Goal: Task Accomplishment & Management: Complete application form

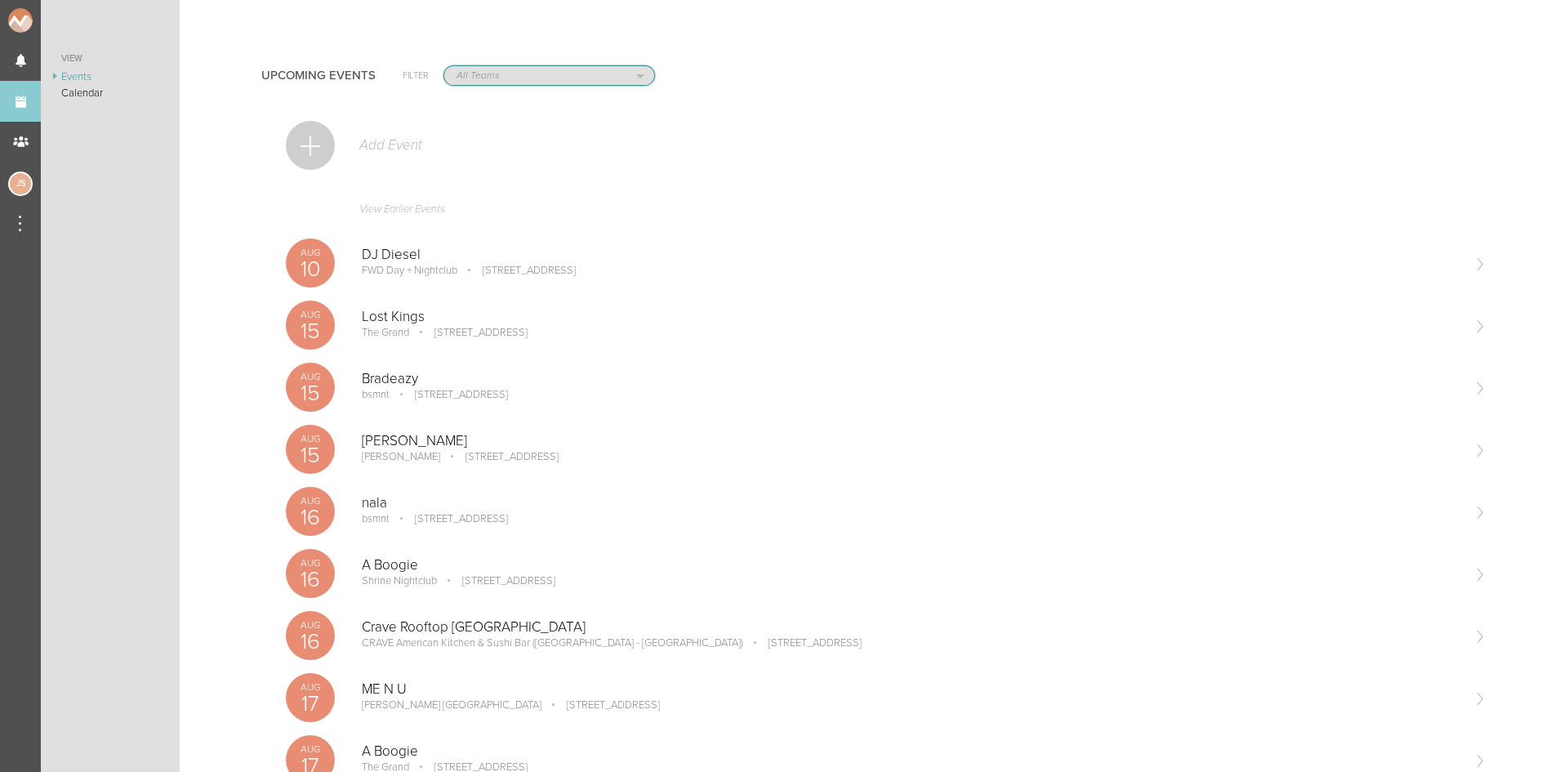
click at [520, 79] on select "All Teams Jakeshore Breakbomb bsmnt [PERSON_NAME] Z3LLA FWD [PERSON_NAME] Fire …" at bounding box center [549, 75] width 210 height 19
click at [502, 70] on select "All Teams Jakeshore Breakbomb bsmnt [PERSON_NAME] Z3LLA FWD [PERSON_NAME] Fire …" at bounding box center [549, 75] width 210 height 19
select select "80"
click at [444, 66] on select "All Teams Jakeshore Breakbomb bsmnt [PERSON_NAME] Z3LLA FWD [PERSON_NAME] Fire …" at bounding box center [549, 75] width 210 height 19
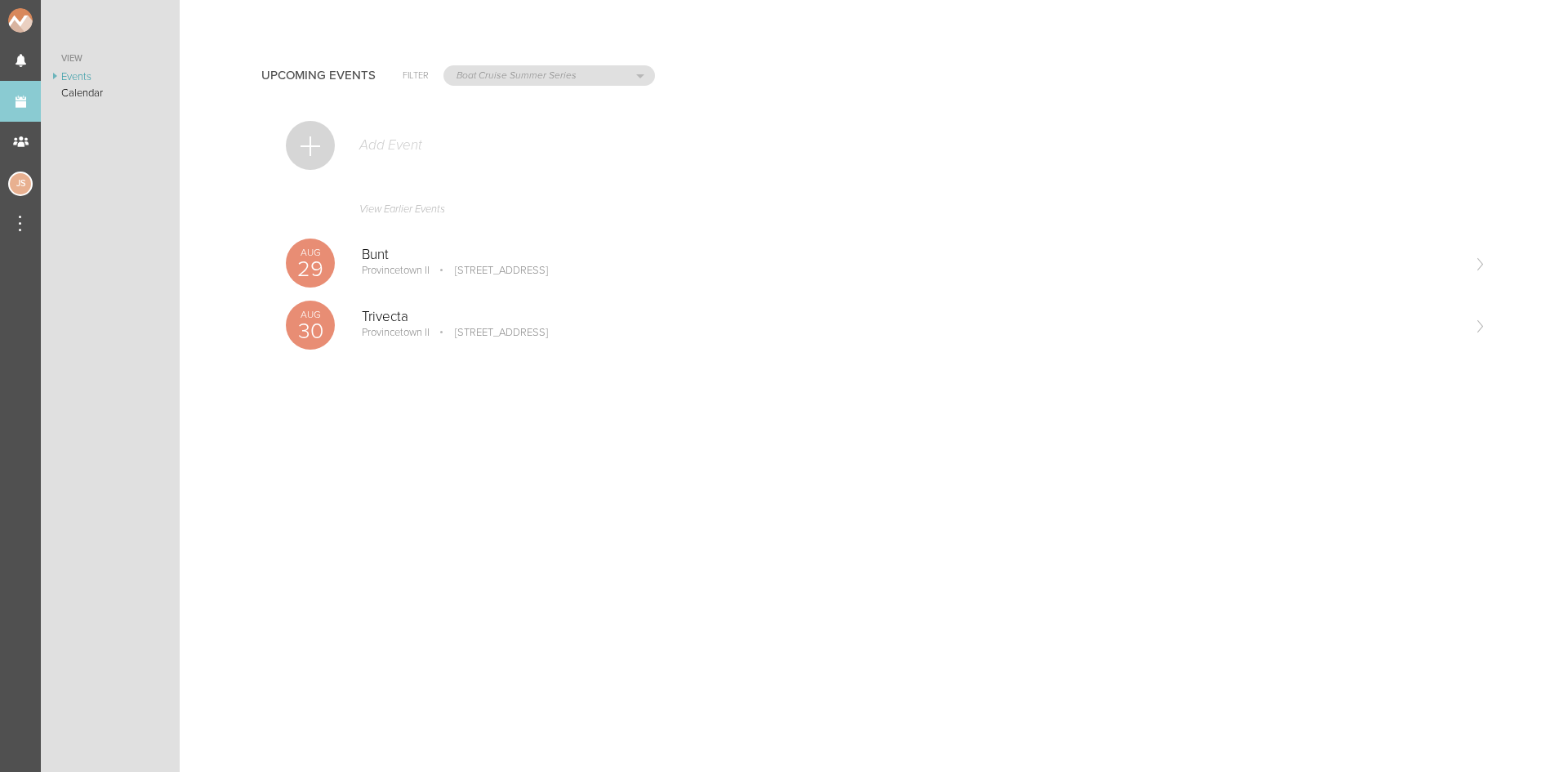
click at [321, 141] on div at bounding box center [310, 145] width 49 height 49
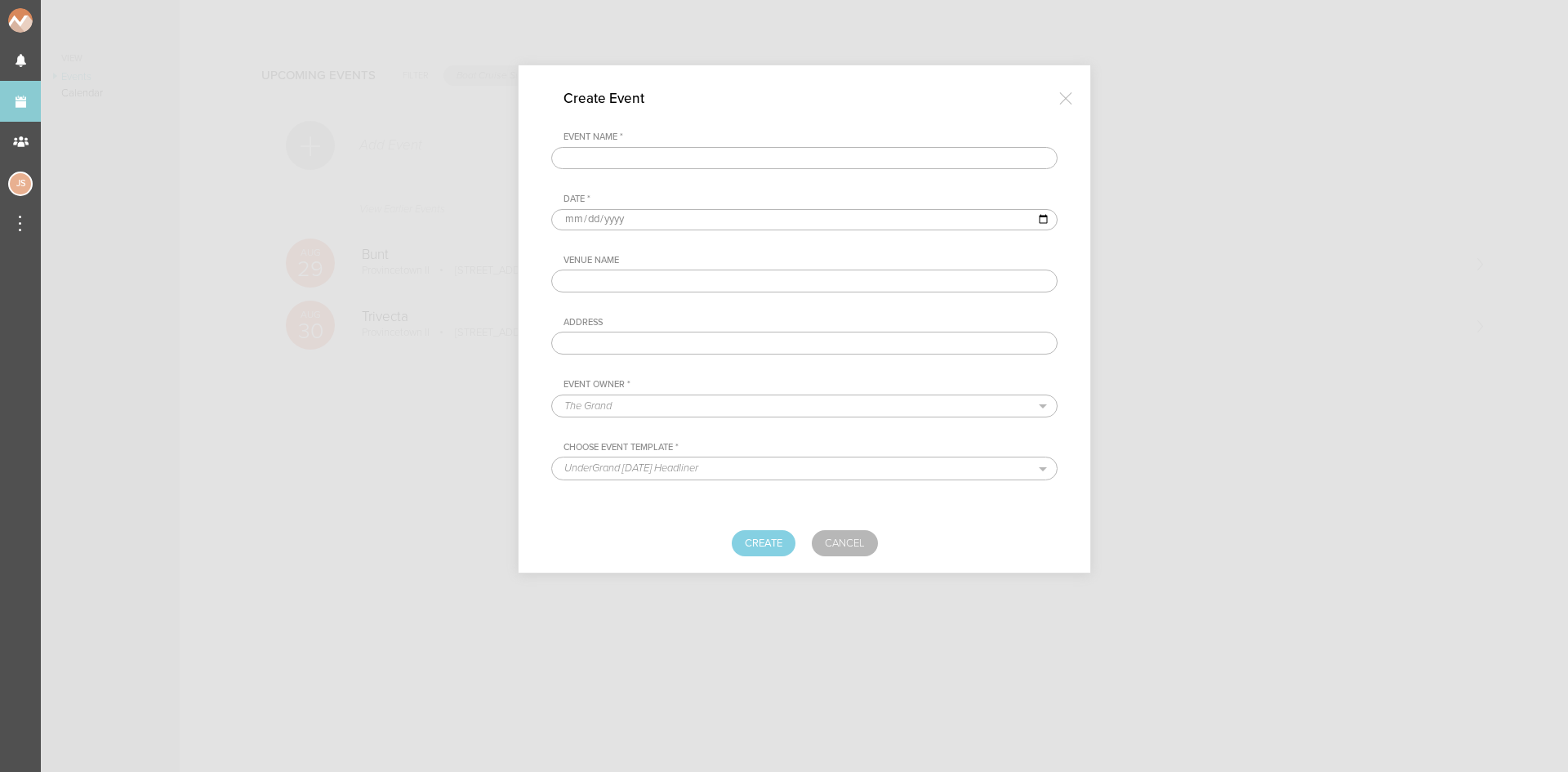
click at [669, 167] on input "text" at bounding box center [804, 158] width 507 height 23
type input "Destructo x [PERSON_NAME]"
type input "[DATE]"
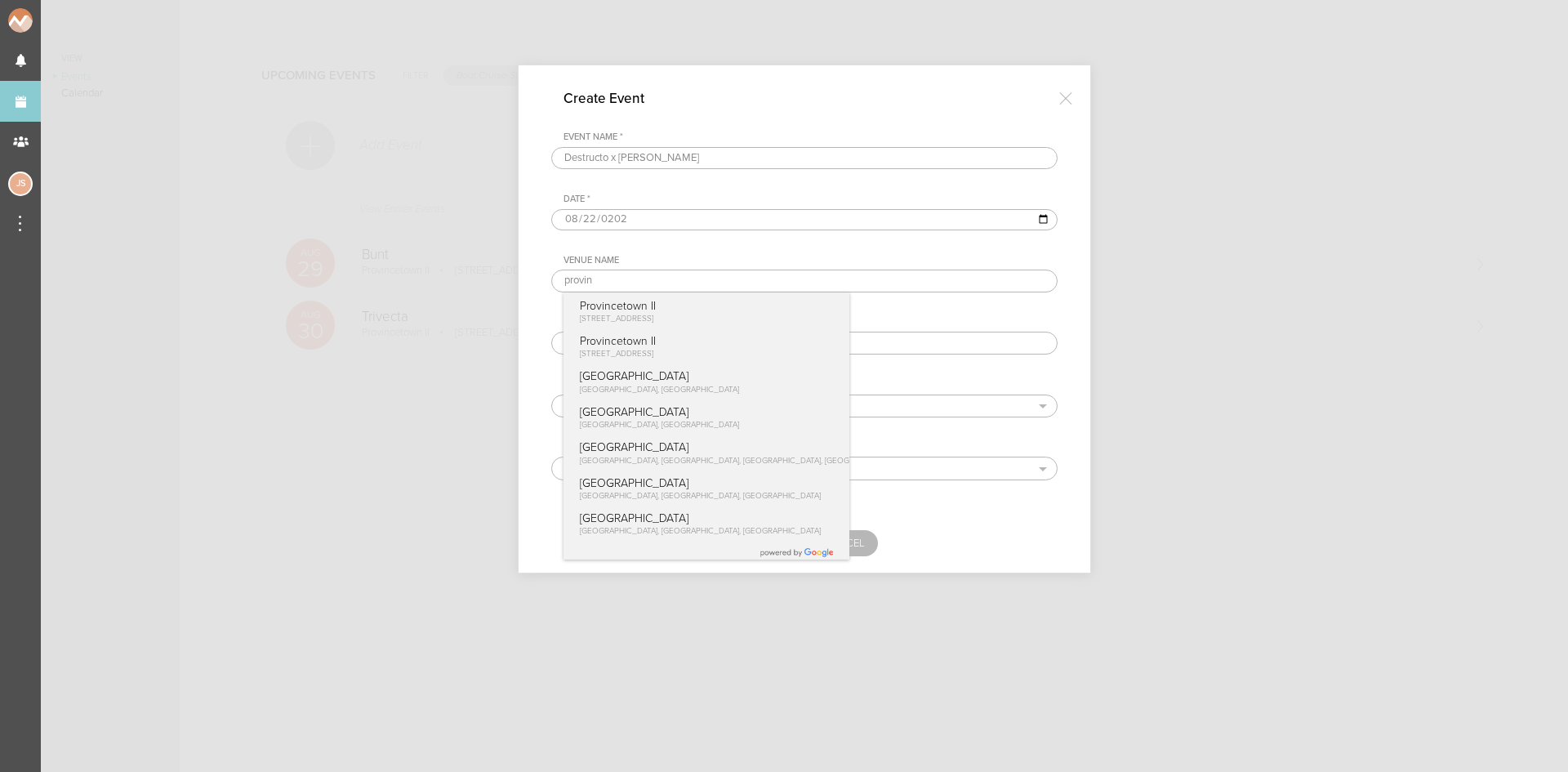
type input "Provincetown II"
drag, startPoint x: 683, startPoint y: 290, endPoint x: 673, endPoint y: 312, distance: 24.2
click at [656, 312] on p "Provincetown II" at bounding box center [618, 305] width 76 height 14
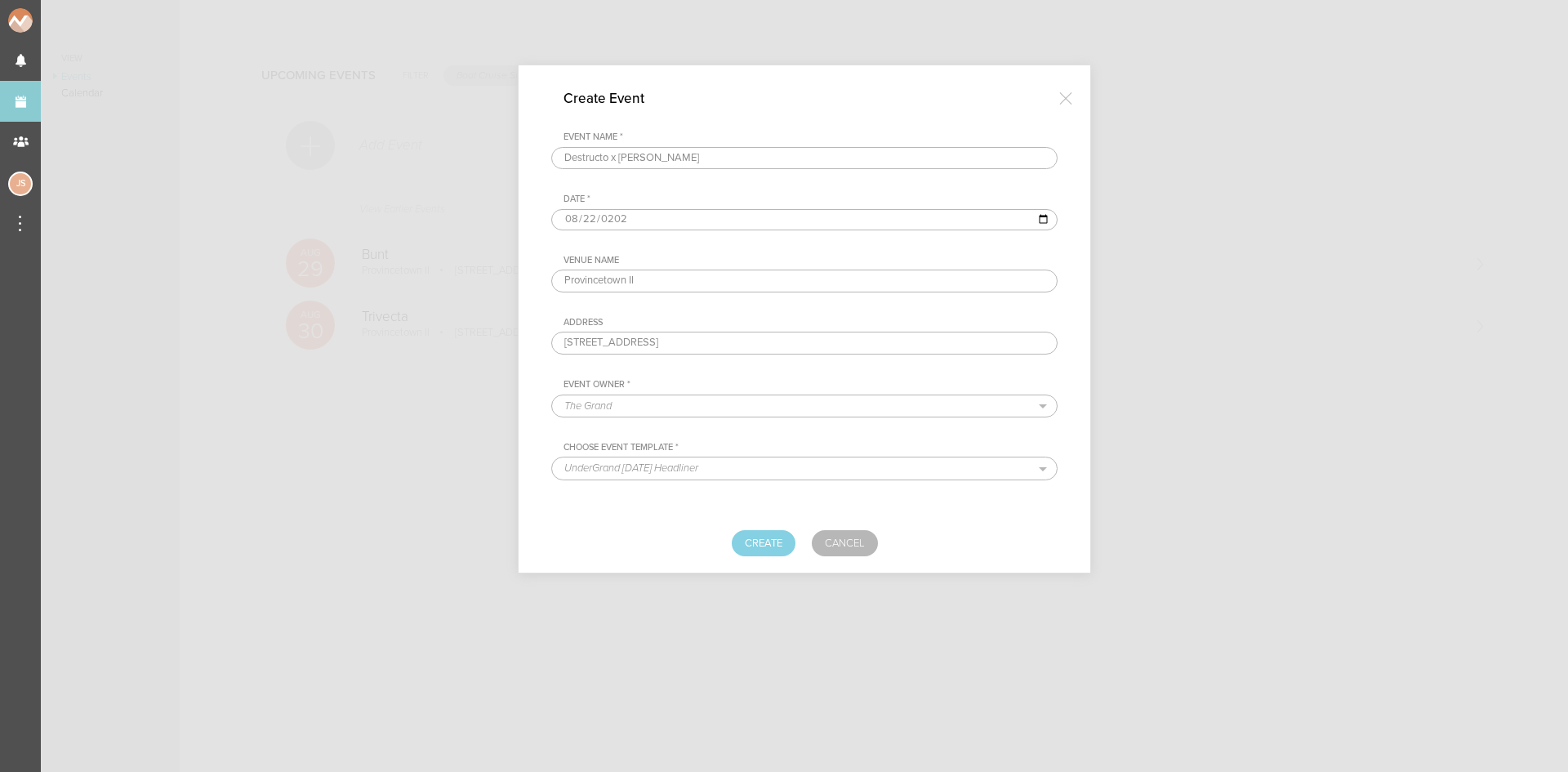
type input "[STREET_ADDRESS]"
click at [653, 407] on select "The Grand Shrine Boat Cruise Summer Series Black Caviar Mémoire Big Night Live …" at bounding box center [804, 406] width 505 height 21
select select "80"
click at [552, 396] on select "The Grand Shrine Boat Cruise Summer Series Black Caviar Mémoire Big Night Live …" at bounding box center [804, 406] width 505 height 21
select select "76"
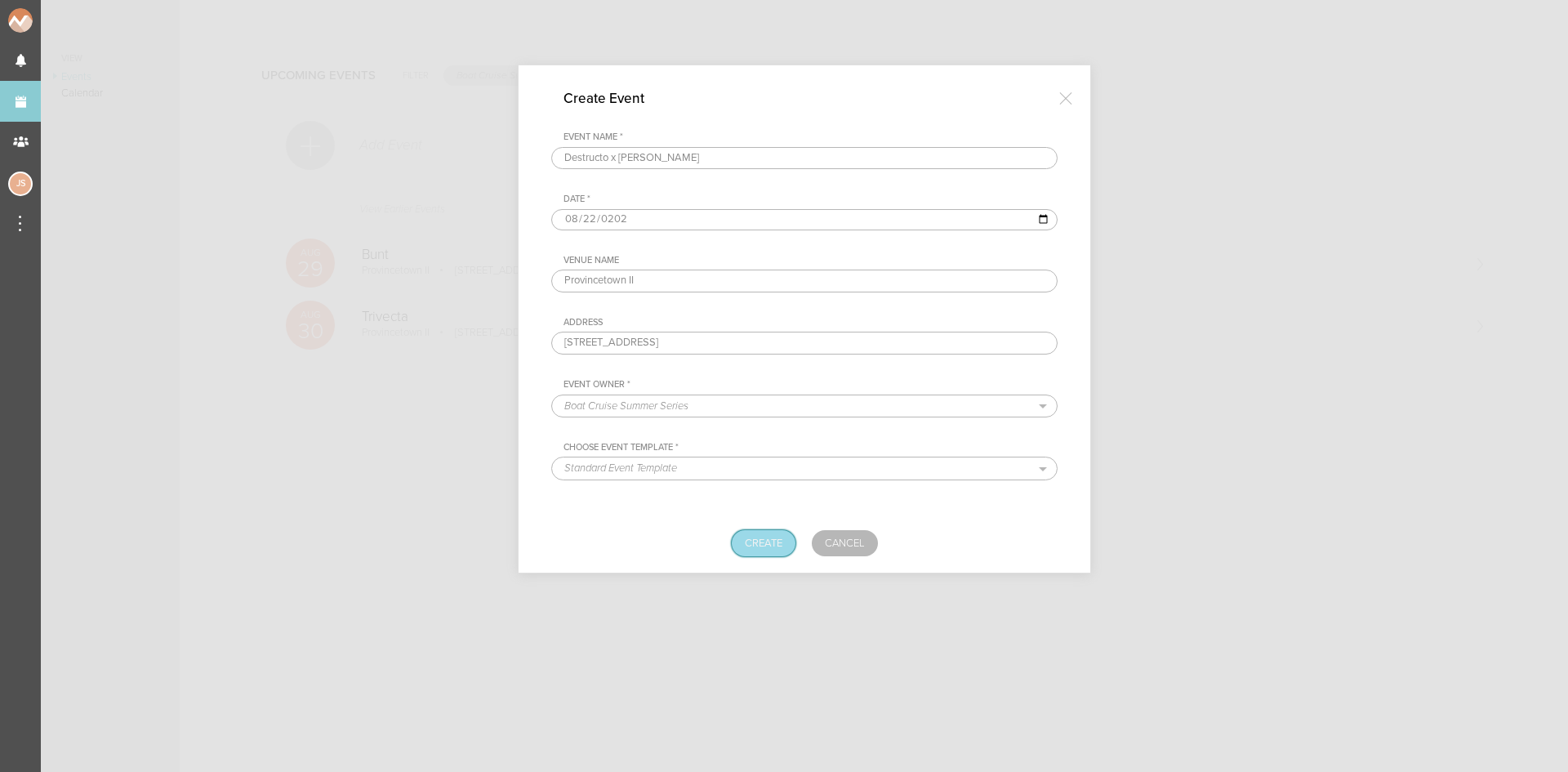
click at [765, 542] on button "Create" at bounding box center [764, 542] width 63 height 26
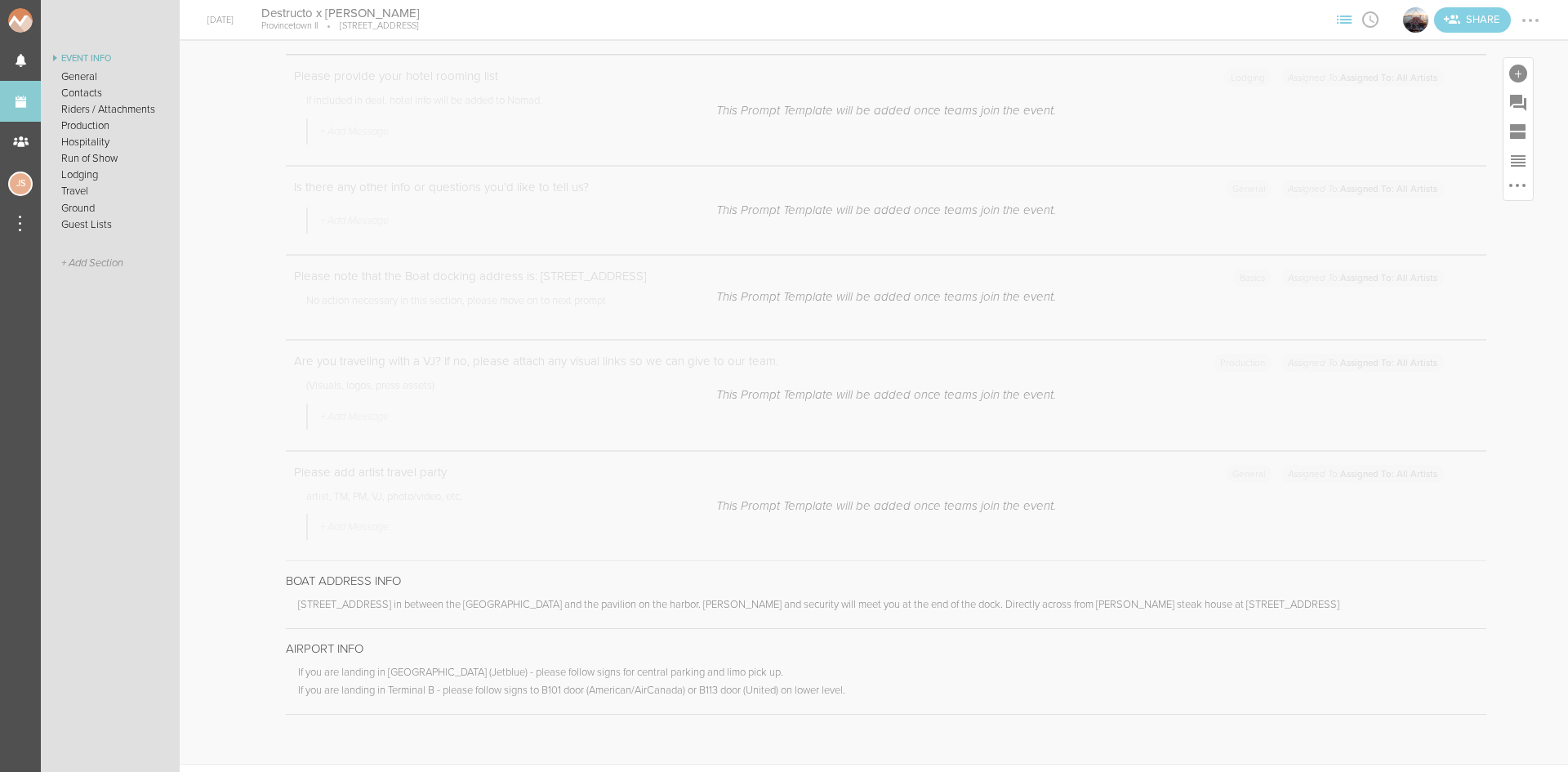
scroll to position [408, 0]
click at [1510, 71] on div at bounding box center [1519, 73] width 18 height 18
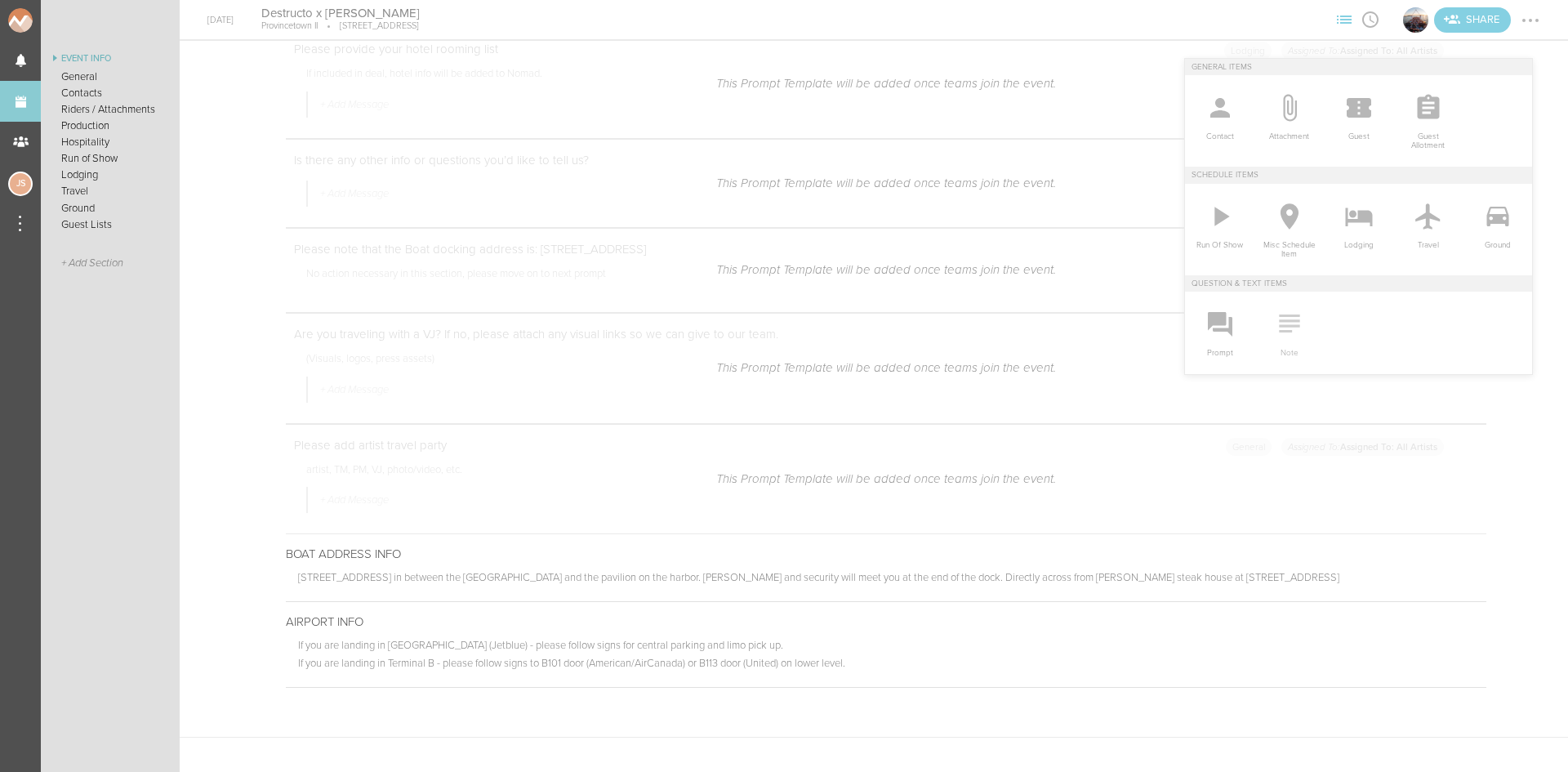
click at [1277, 324] on icon at bounding box center [1289, 323] width 33 height 33
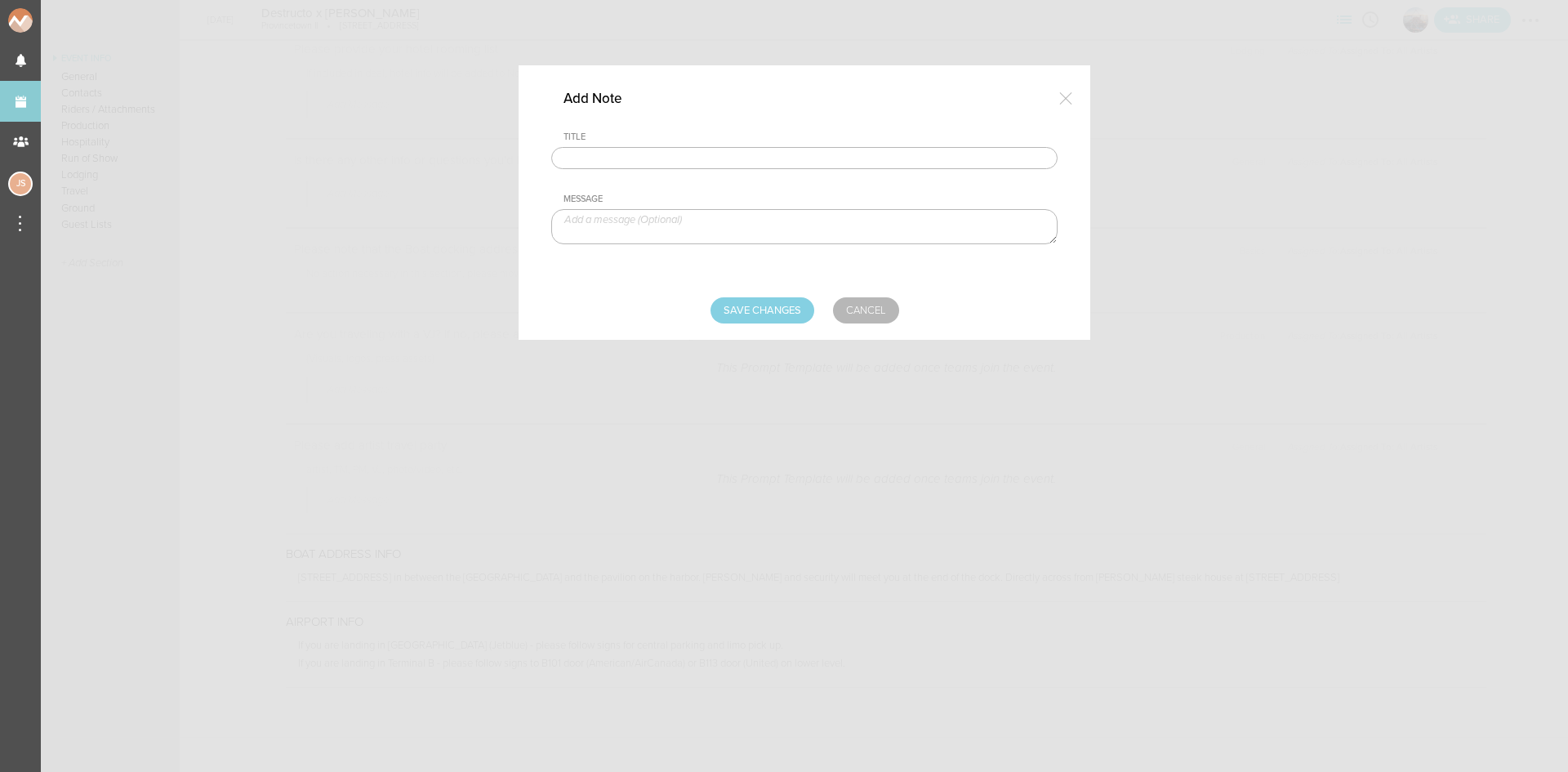
click at [608, 154] on input "text" at bounding box center [804, 158] width 507 height 23
type input "Travel Party"
click at [681, 226] on textarea at bounding box center [804, 227] width 507 height 35
paste textarea "[PERSON_NAME]"
type textarea "[PERSON_NAME] - Artist - Destructo"
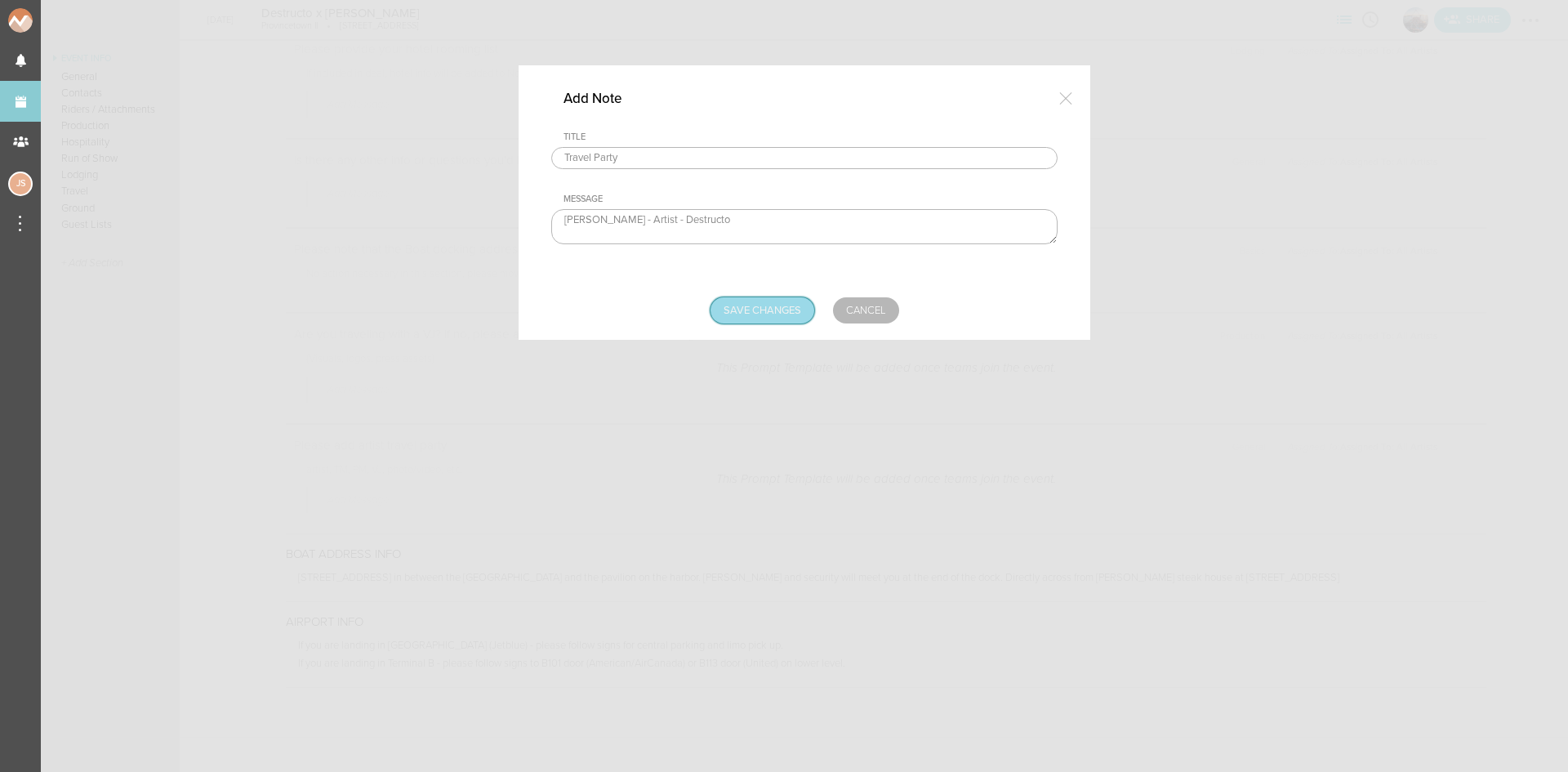
click at [754, 302] on input "Save Changes" at bounding box center [762, 310] width 103 height 26
type input "Saving..."
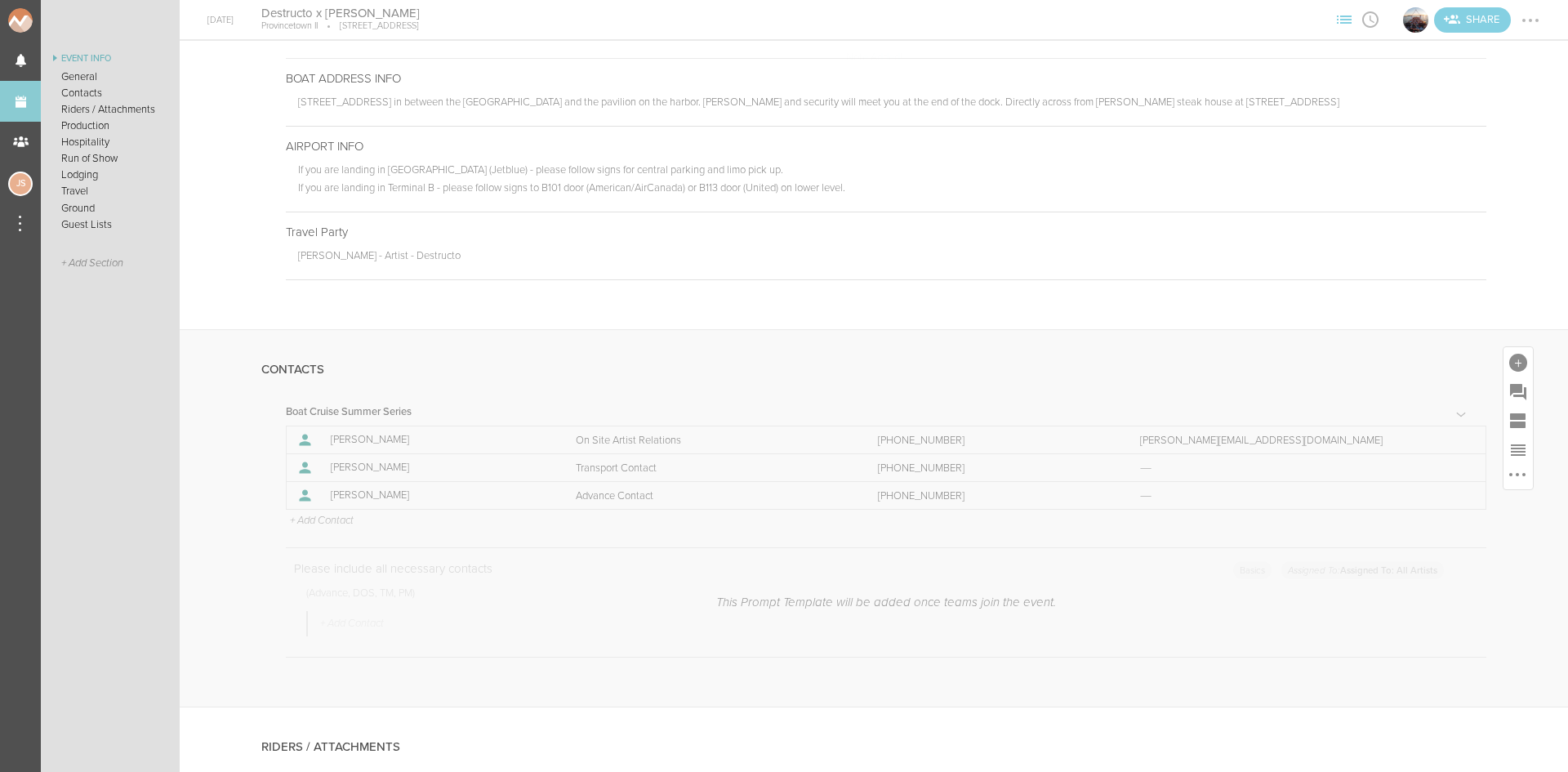
scroll to position [899, 0]
click at [330, 507] on p "+ Add Contact" at bounding box center [320, 507] width 65 height 13
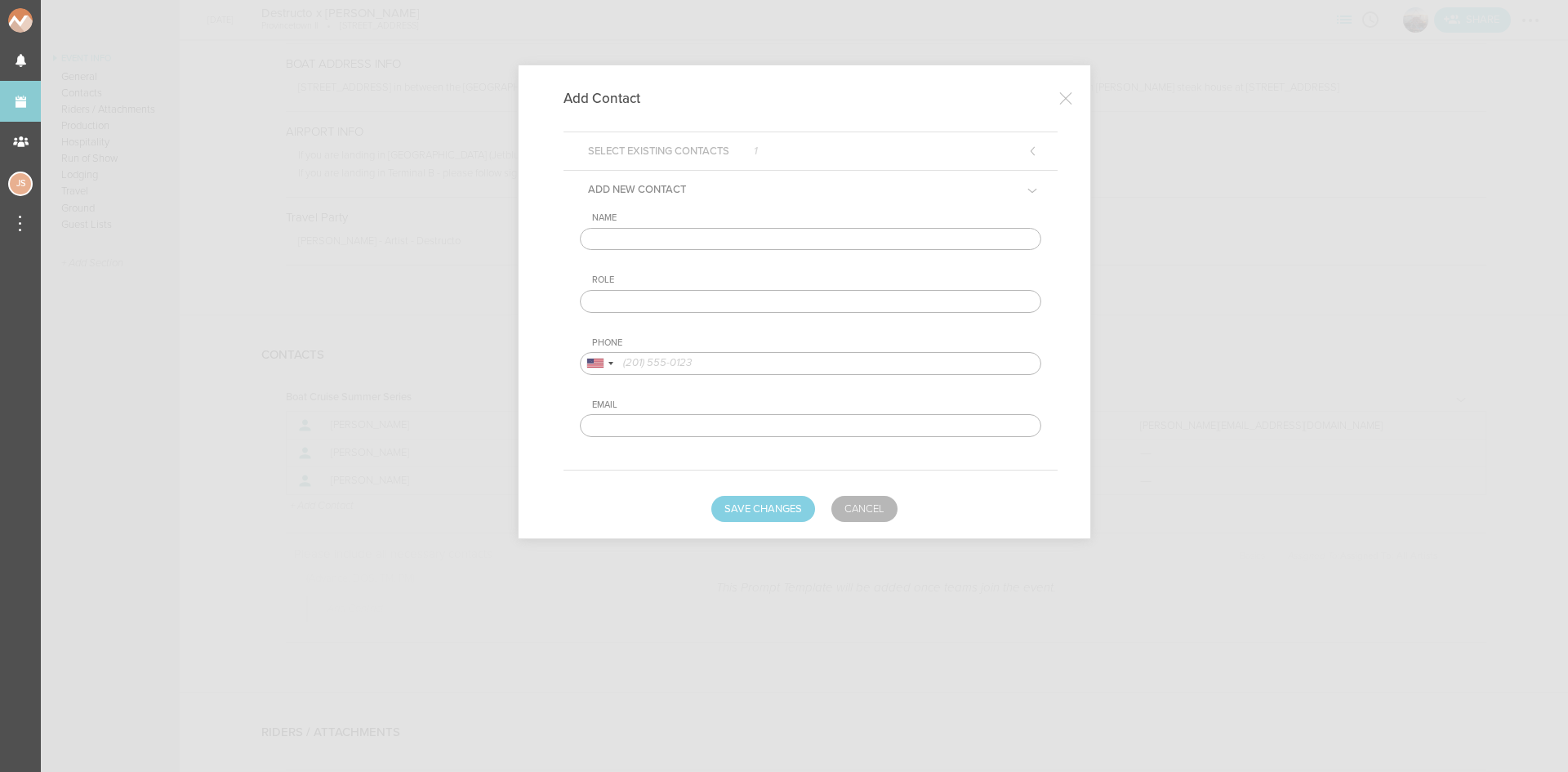
click at [750, 232] on input "text" at bounding box center [810, 239] width 461 height 23
paste input "Gary Richards"
type input "Gary Richards"
click at [711, 302] on input "text" at bounding box center [810, 300] width 461 height 23
type input "Artist DOS Contact"
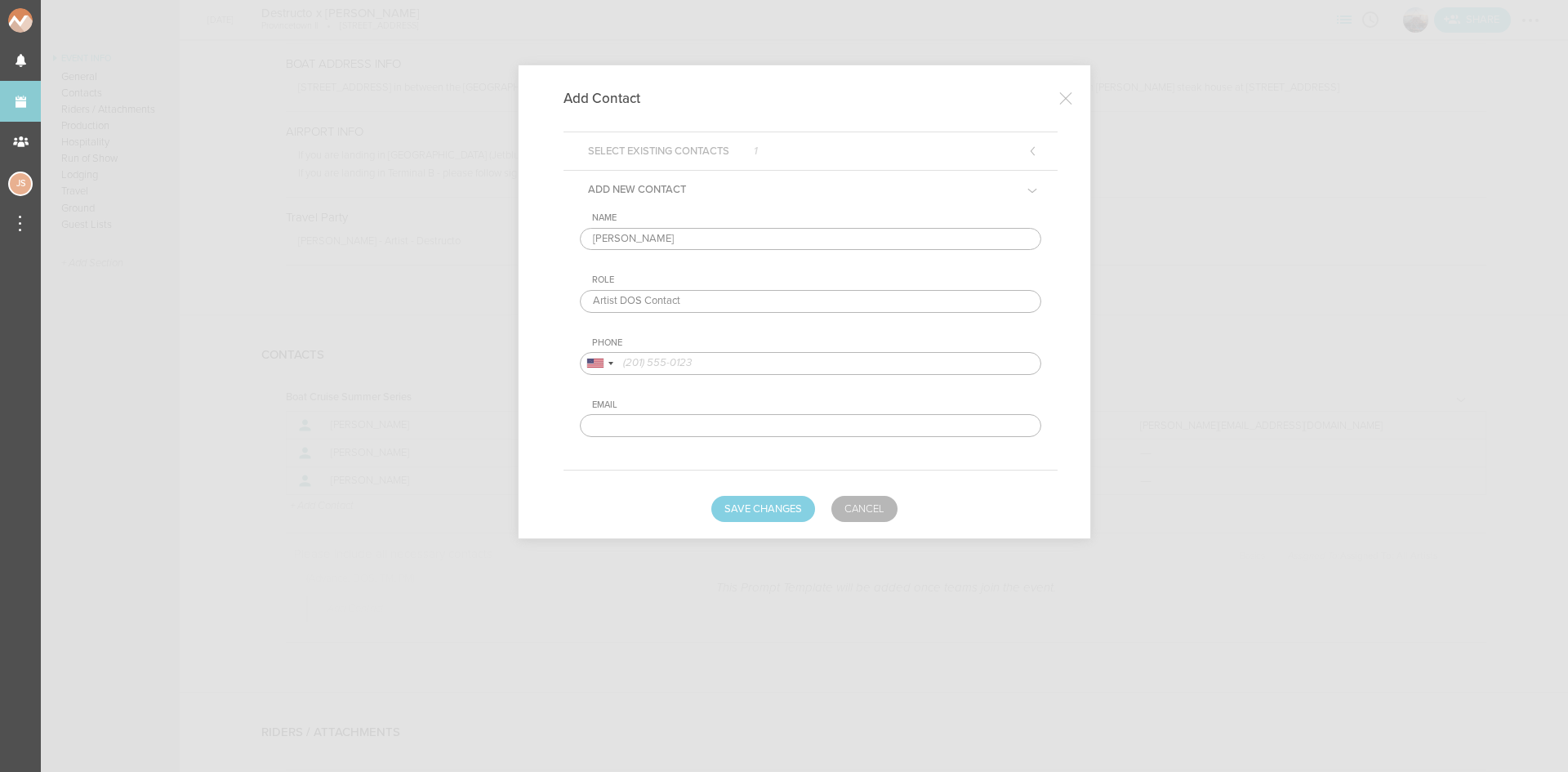
click at [705, 358] on input "tel" at bounding box center [810, 363] width 461 height 23
click at [813, 361] on input "tel" at bounding box center [810, 363] width 461 height 23
paste input "3107171586"
type input "3107171586"
click at [766, 500] on button "Save Changes" at bounding box center [763, 508] width 103 height 26
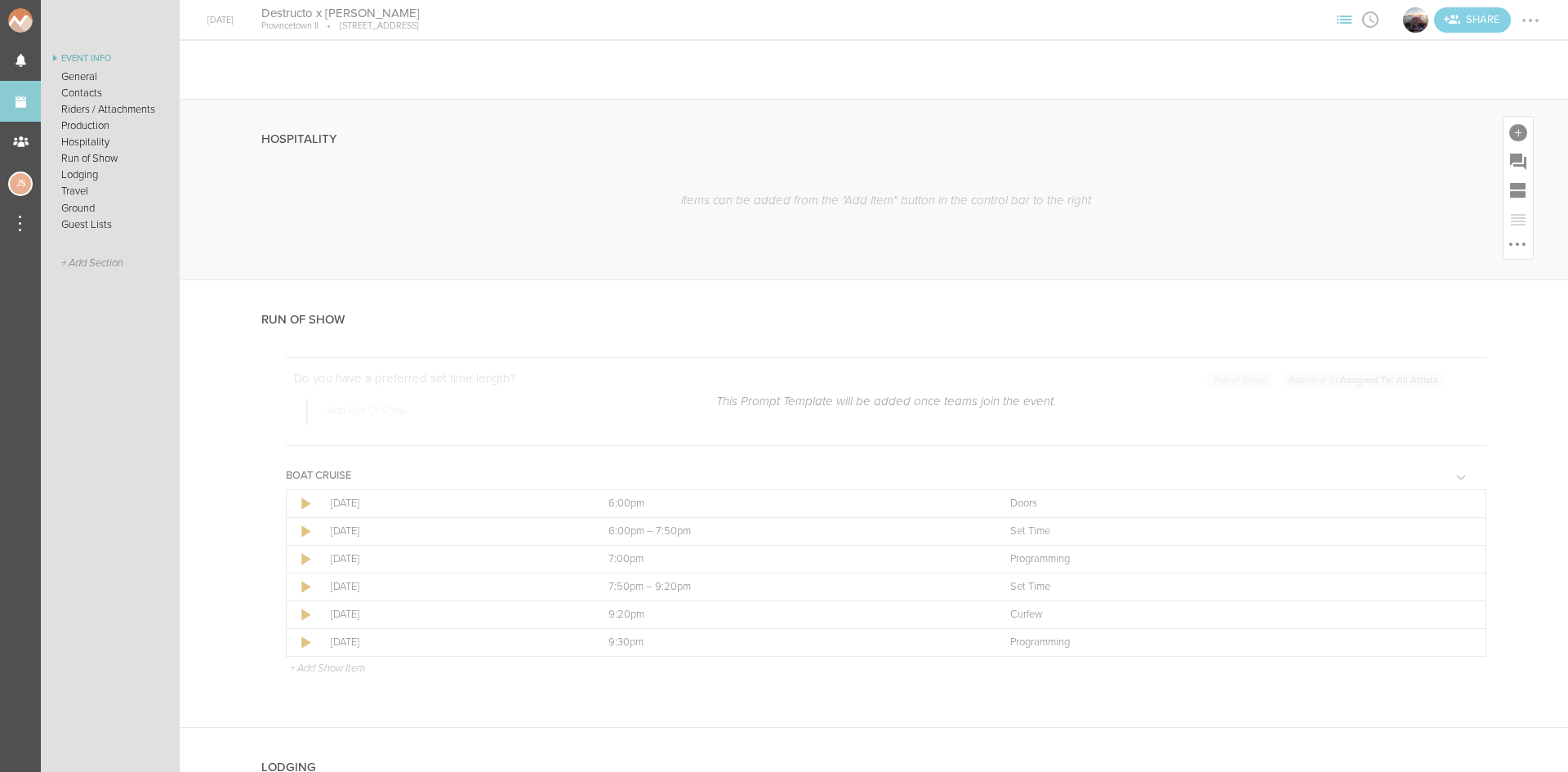
scroll to position [2042, 0]
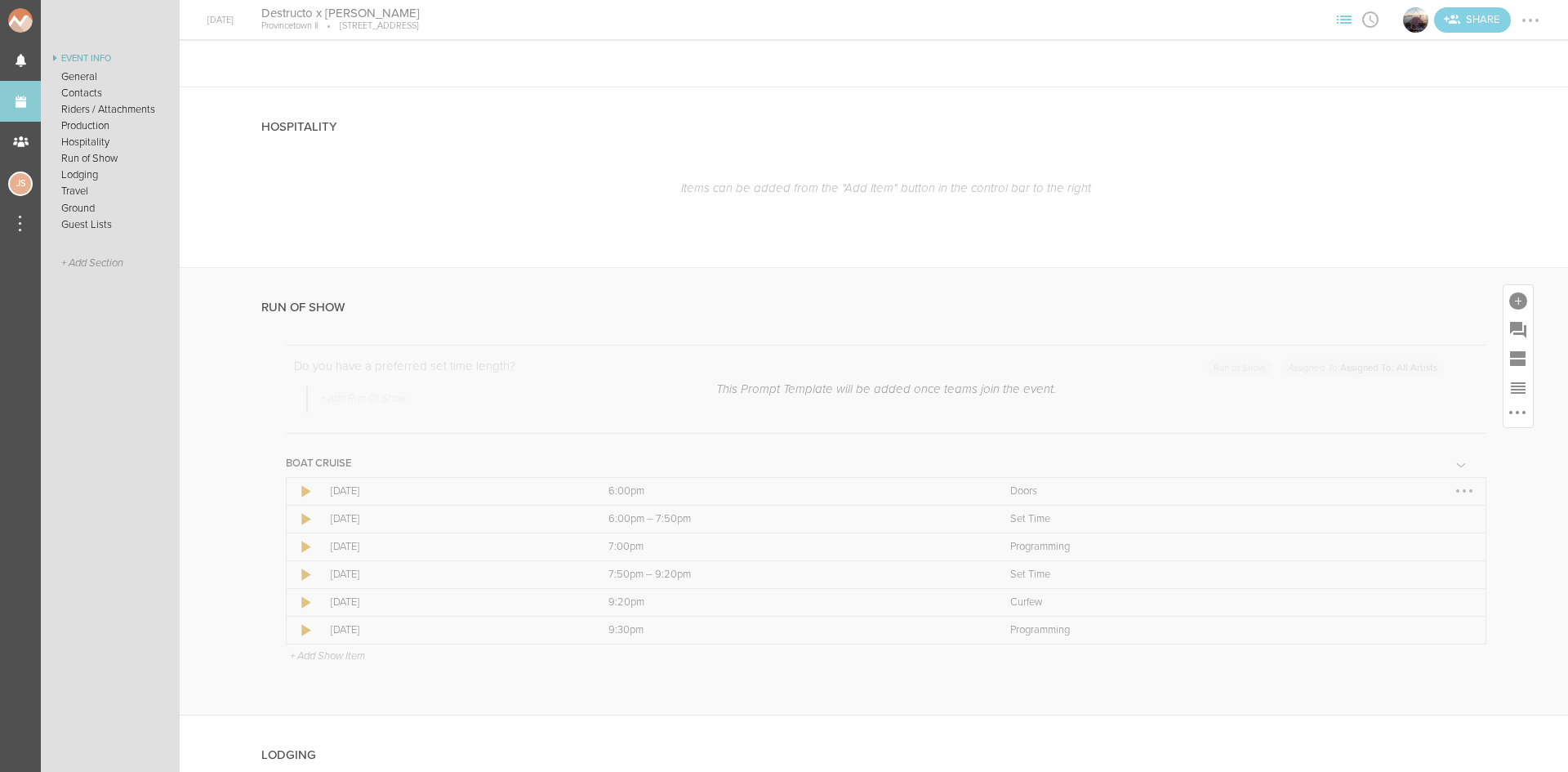
click at [1451, 491] on div at bounding box center [1464, 491] width 26 height 26
click at [1452, 528] on link "Edit Item" at bounding box center [1414, 522] width 126 height 29
select select "Doors"
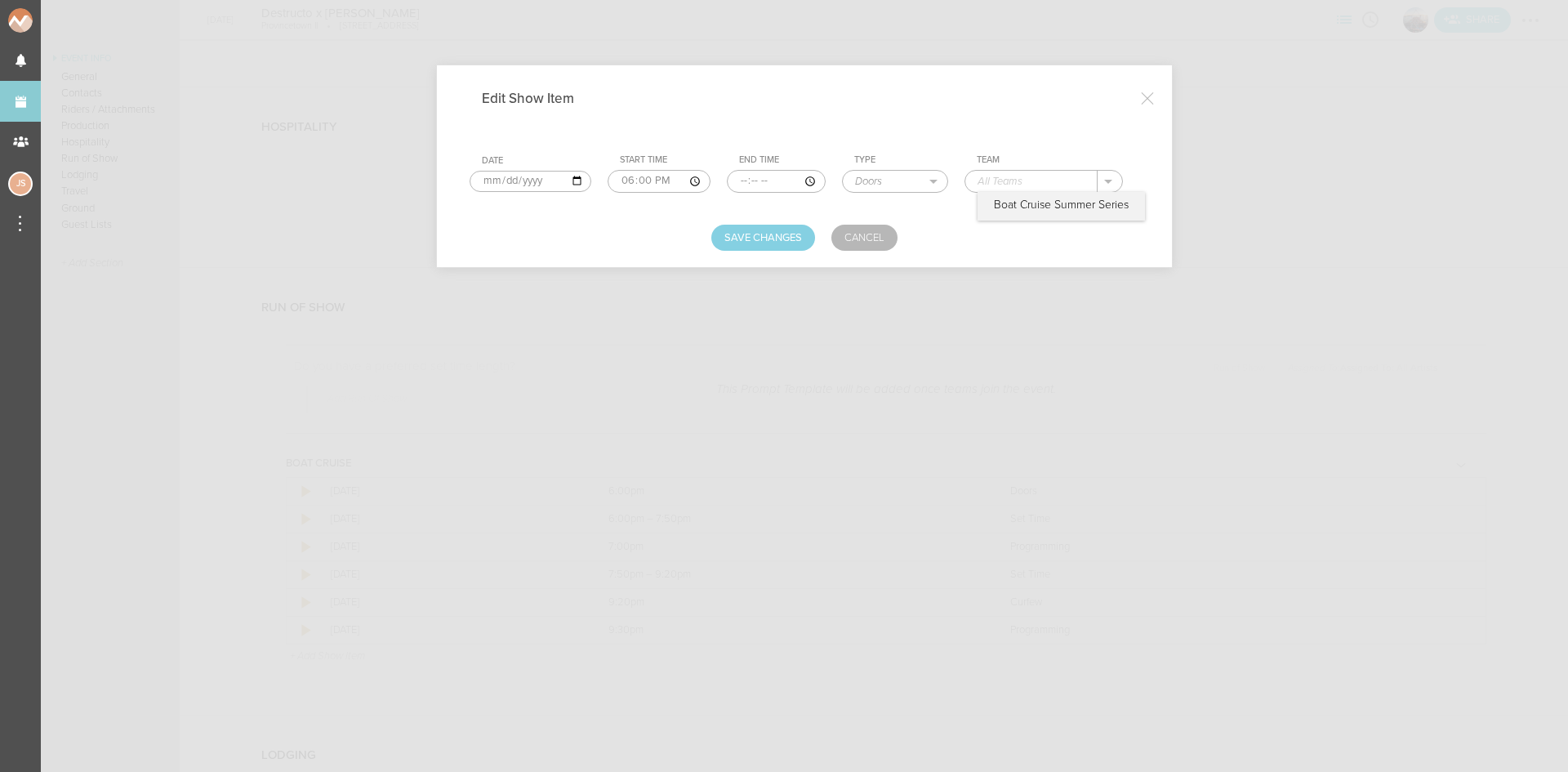
click at [1055, 172] on input "text" at bounding box center [1031, 181] width 133 height 21
click at [1051, 201] on p "Boat Cruise Summer Series" at bounding box center [1061, 205] width 134 height 13
type input "Boat Cruise Summer Series"
click at [773, 241] on button "Save Changes" at bounding box center [763, 237] width 103 height 26
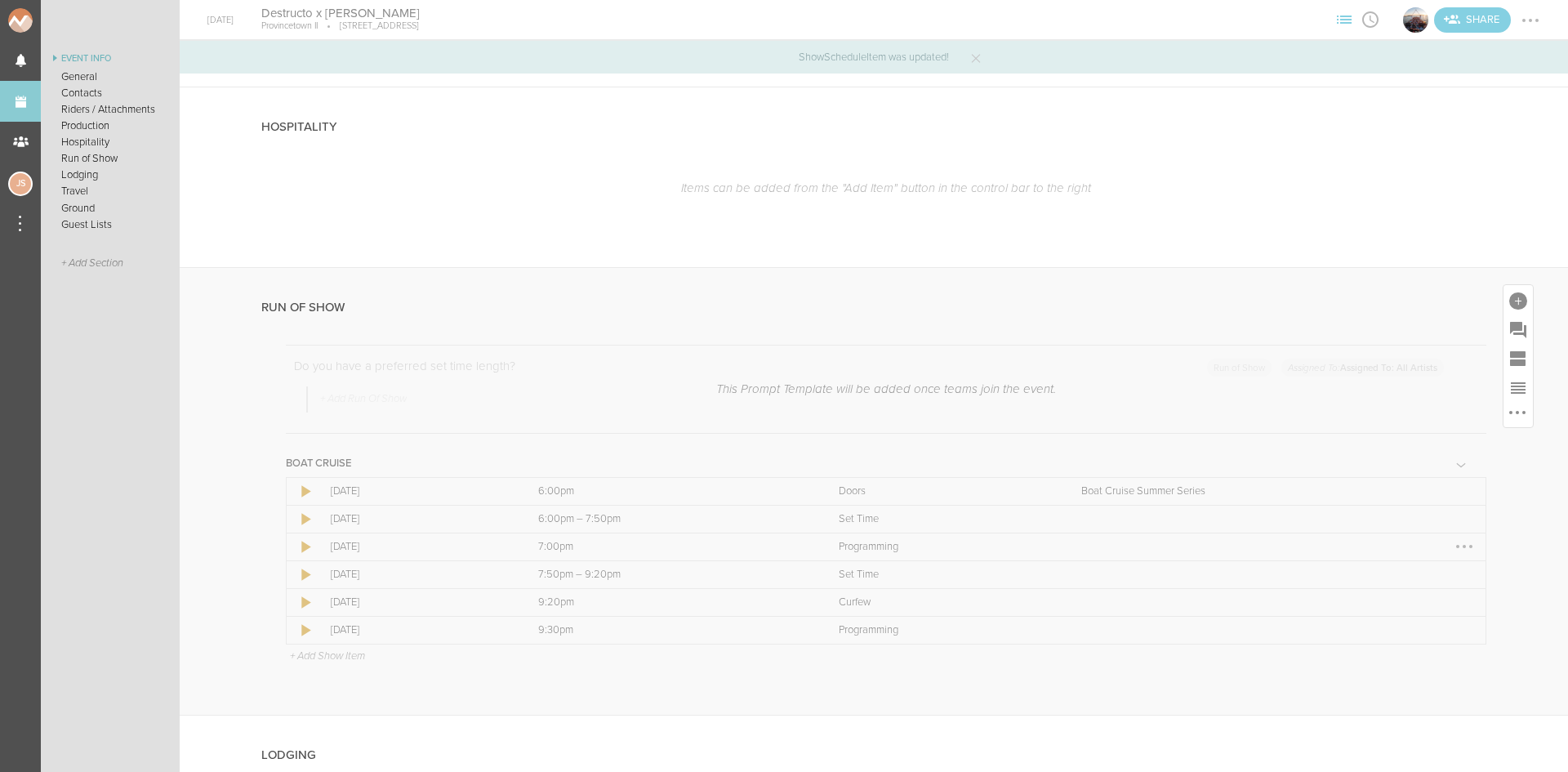
click at [1453, 537] on div at bounding box center [1464, 546] width 26 height 26
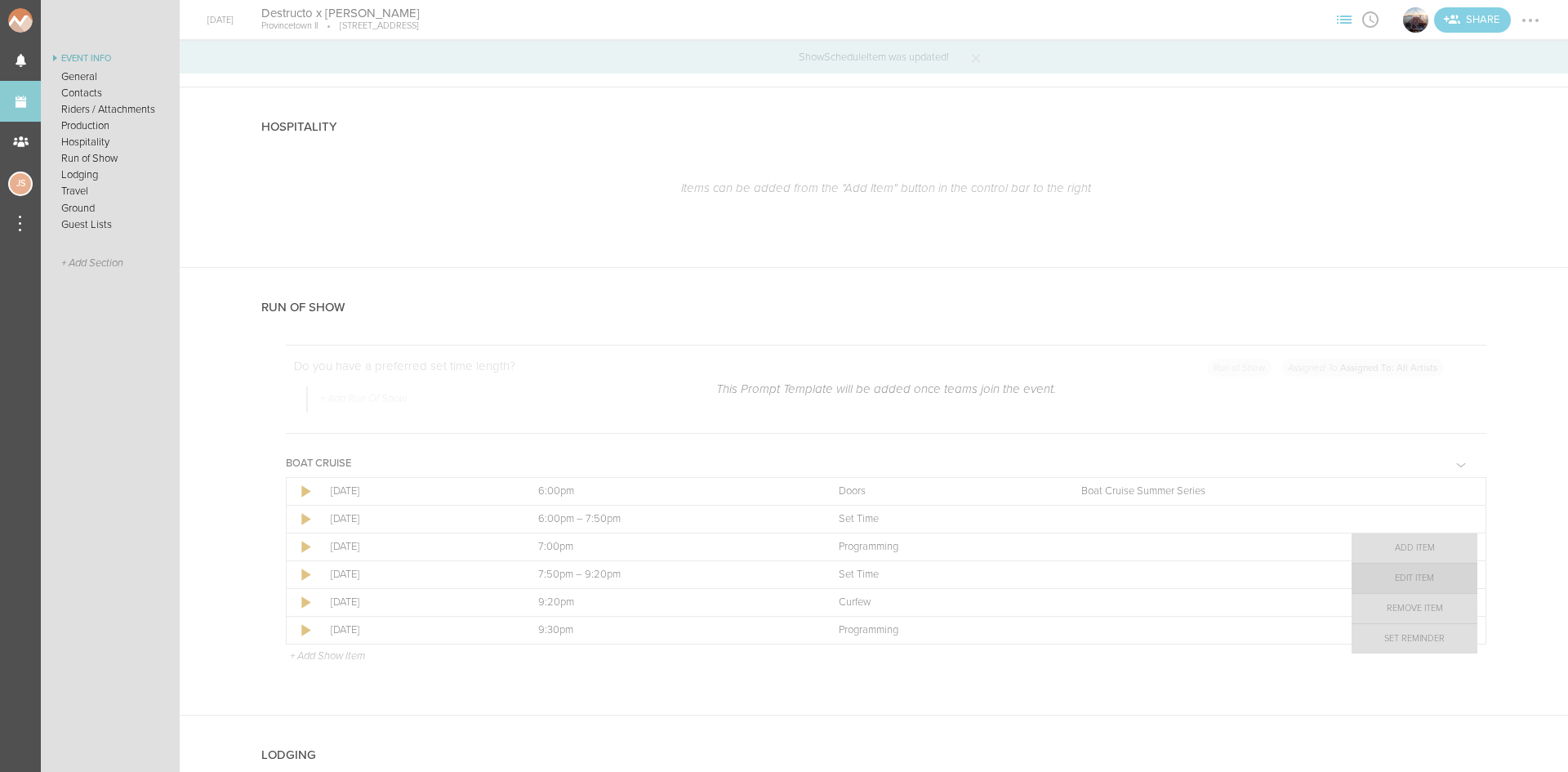
drag, startPoint x: 1431, startPoint y: 576, endPoint x: 1314, endPoint y: 433, distance: 184.8
click at [1431, 575] on link "Edit Item" at bounding box center [1414, 578] width 126 height 29
select select "Programming"
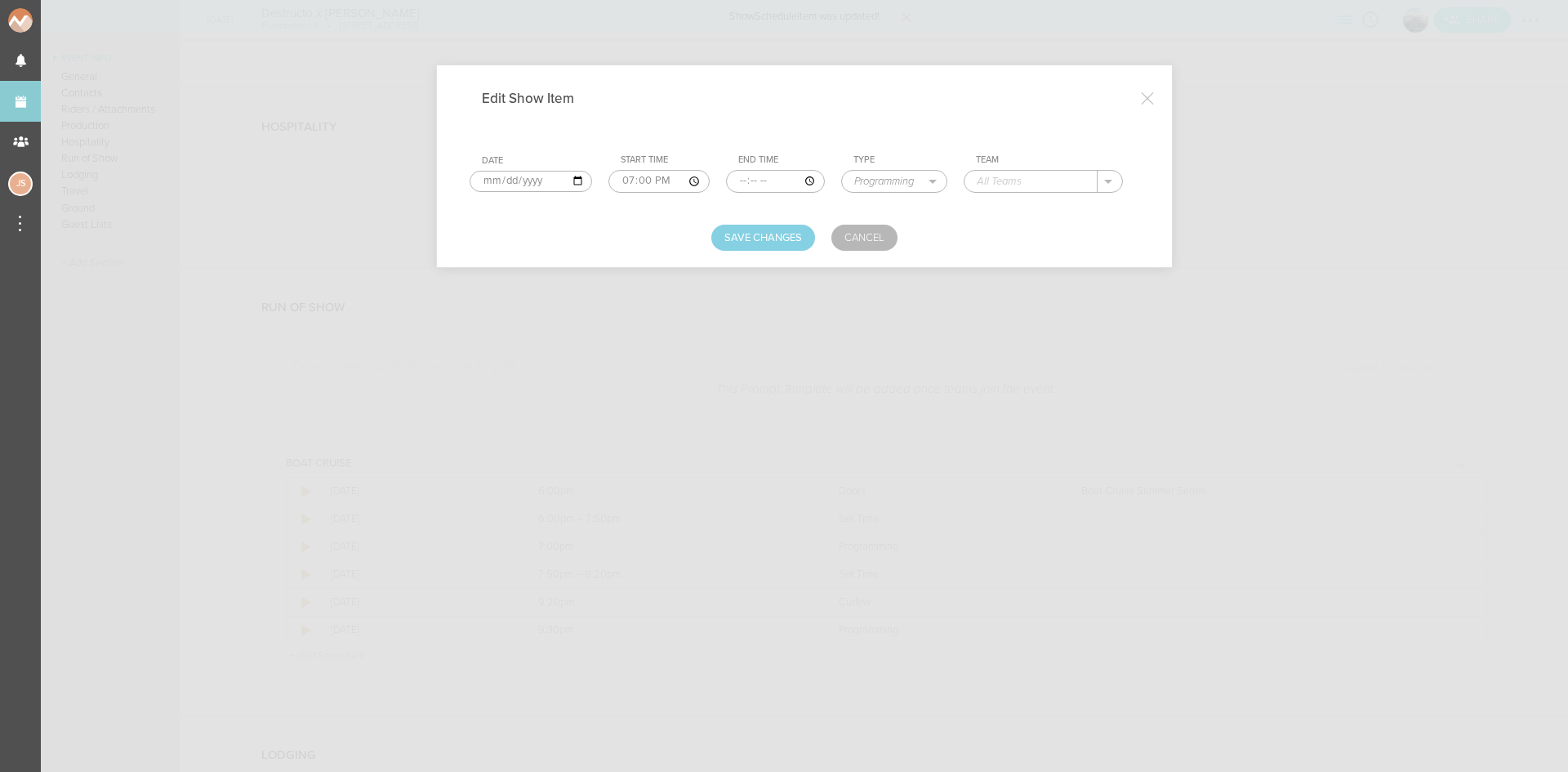
click at [1083, 179] on input "text" at bounding box center [1031, 181] width 134 height 21
type input "Boat Leaves Dock"
click at [784, 244] on button "Save Changes" at bounding box center [763, 237] width 103 height 26
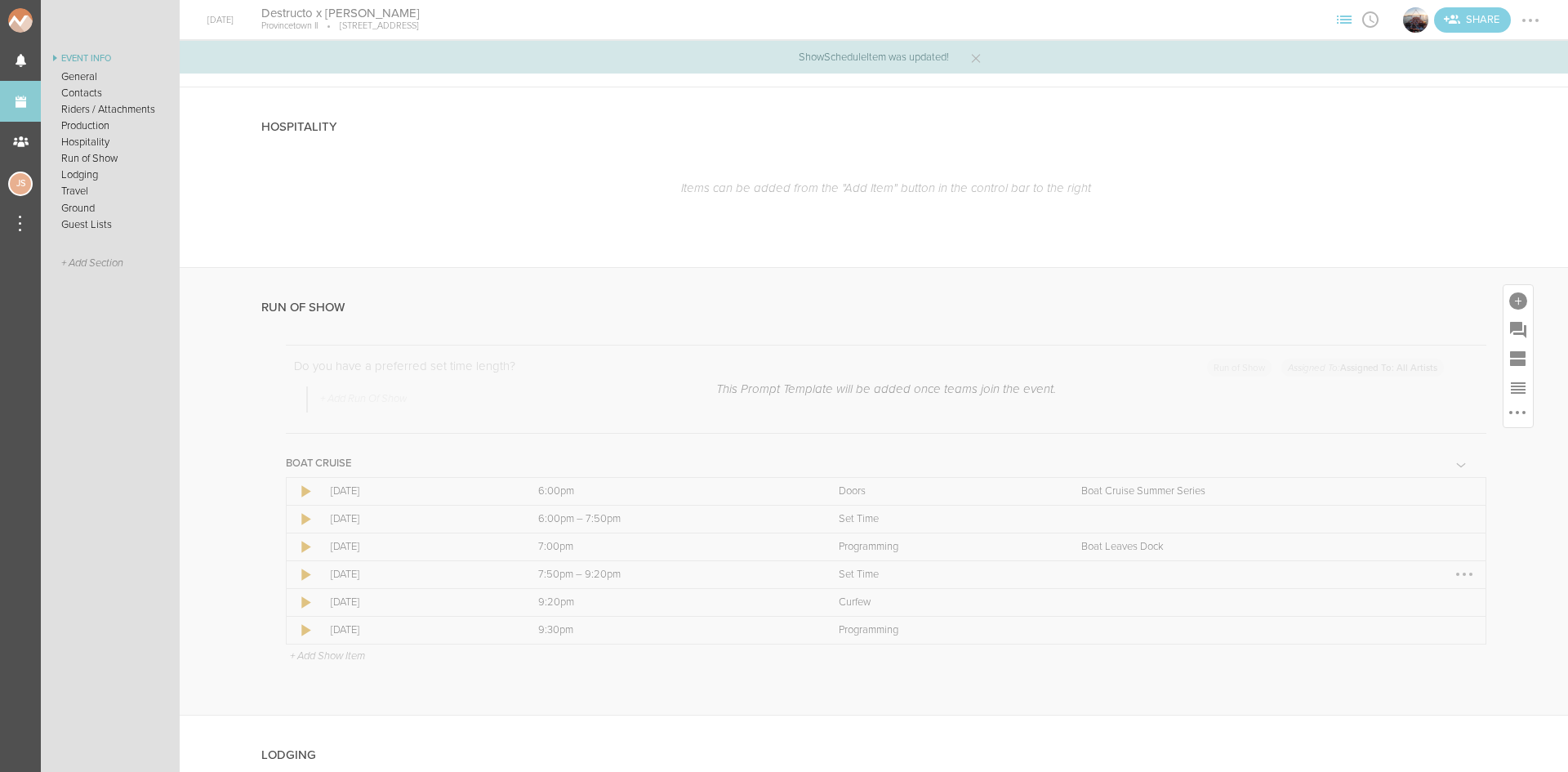
click at [1451, 579] on div at bounding box center [1464, 573] width 26 height 26
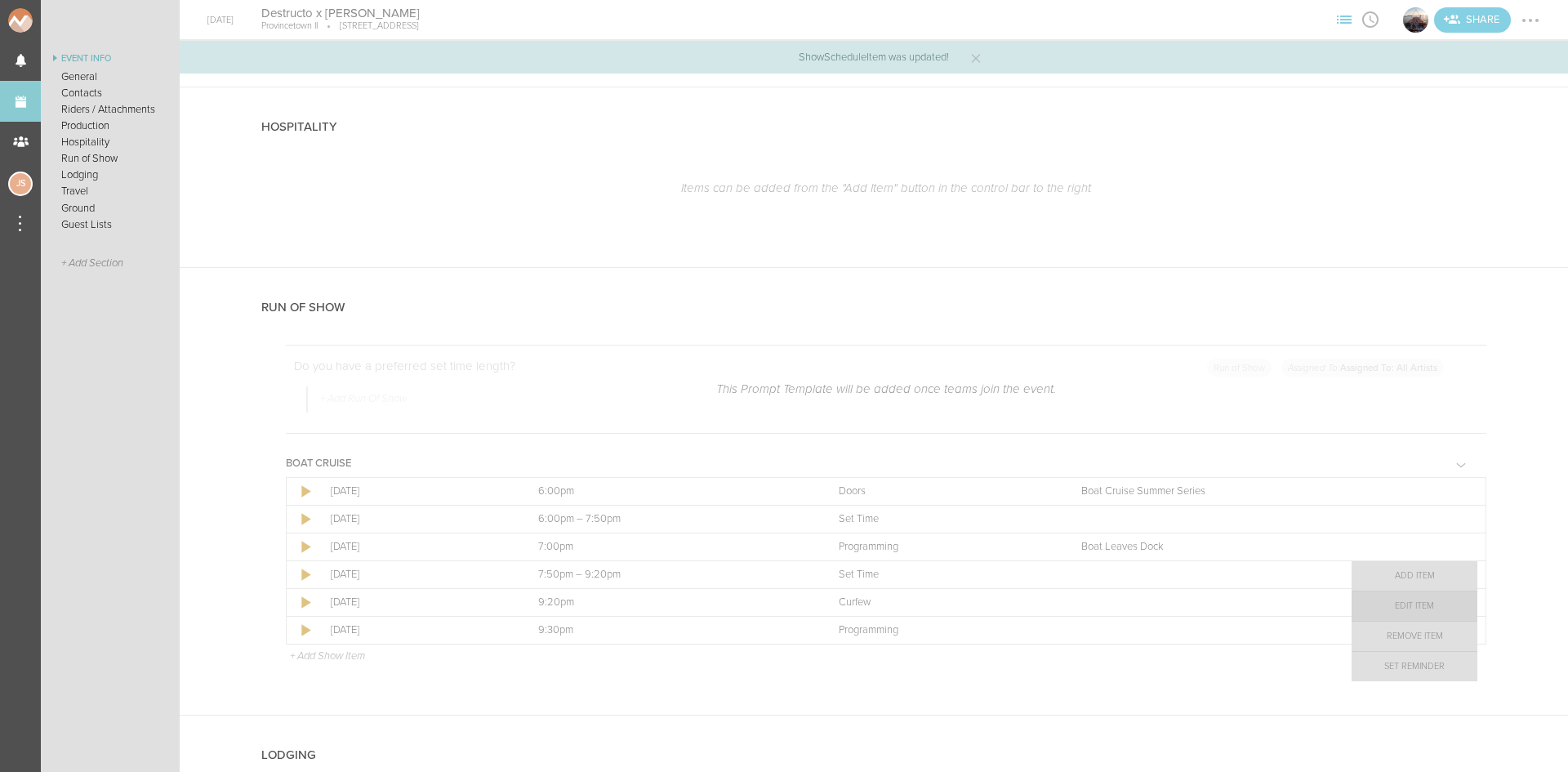
click at [1438, 597] on link "Edit Item" at bounding box center [1414, 606] width 126 height 29
select select "Set Time"
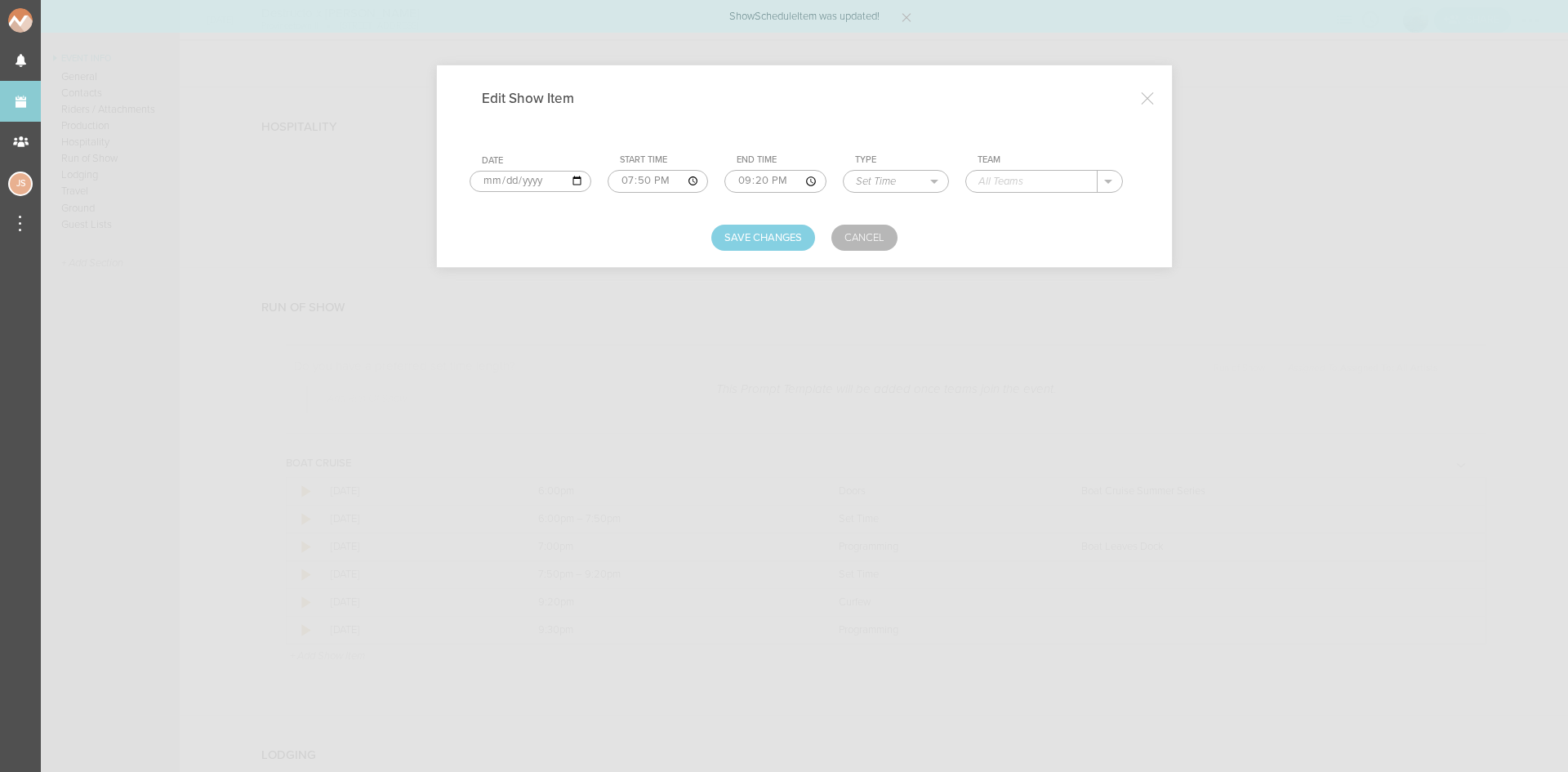
click at [1016, 186] on input "text" at bounding box center [1032, 181] width 132 height 21
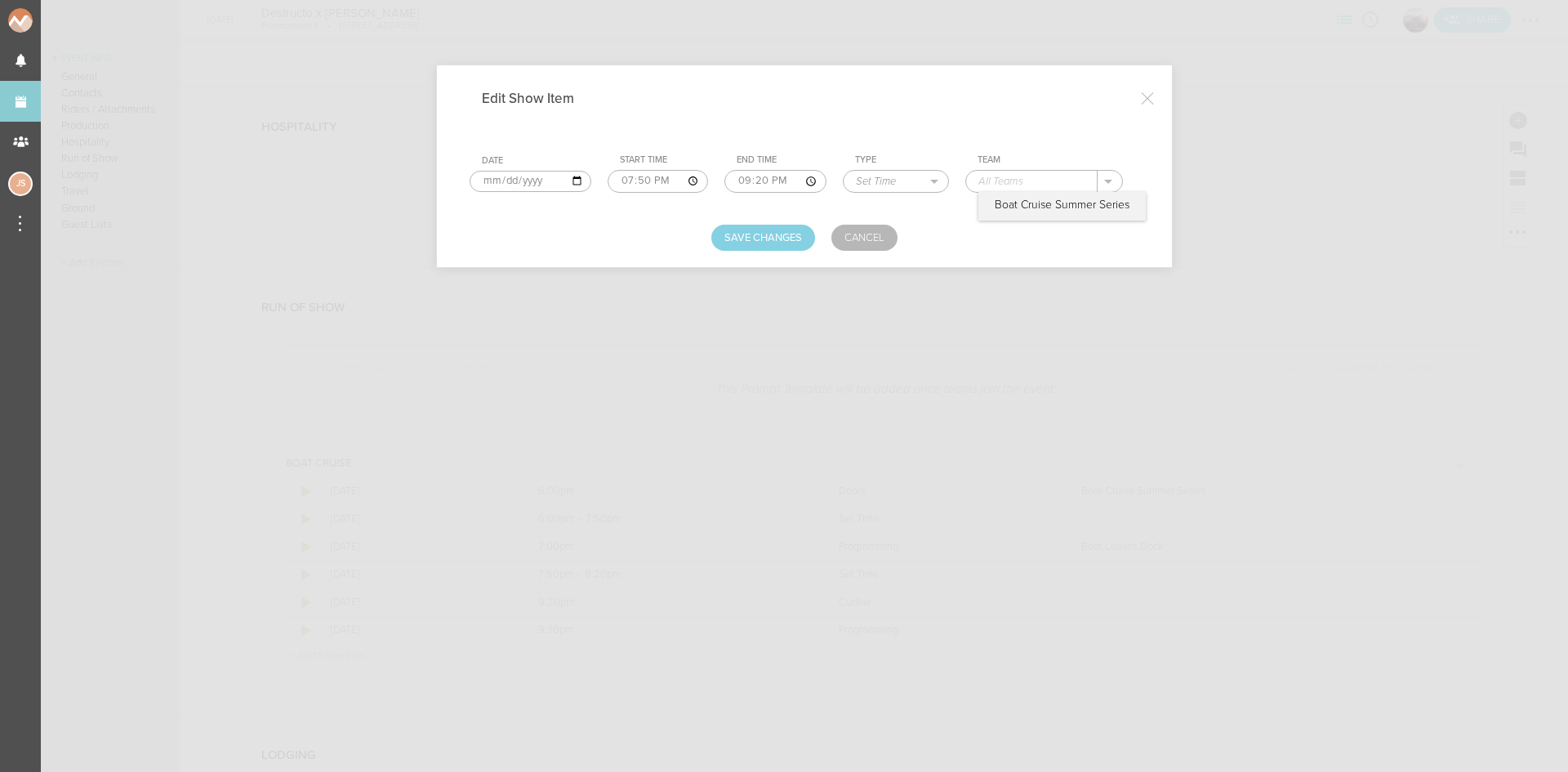
click at [879, 233] on link "Cancel" at bounding box center [864, 237] width 66 height 26
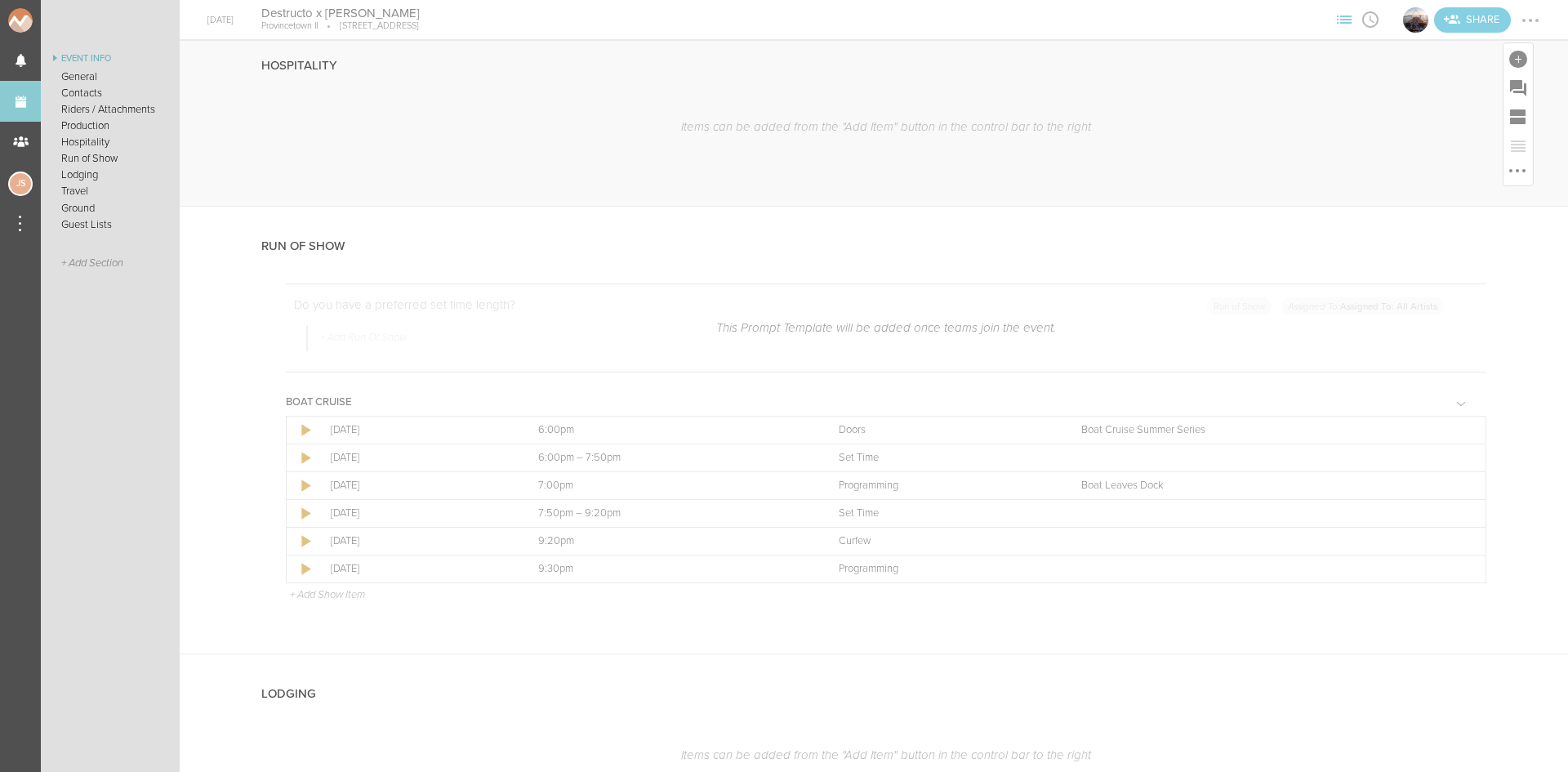
scroll to position [2287, 0]
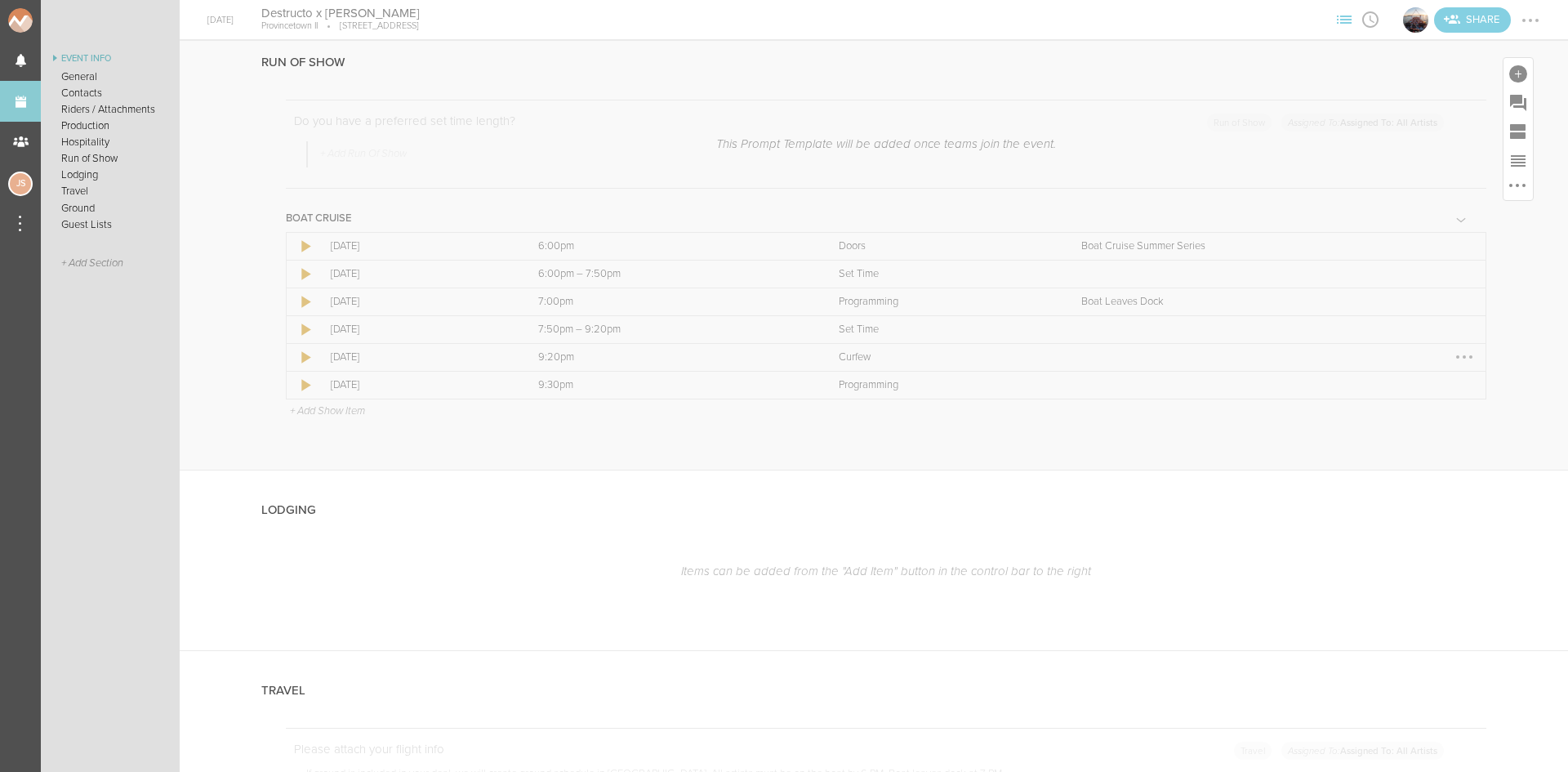
click at [1455, 356] on div at bounding box center [1464, 356] width 26 height 26
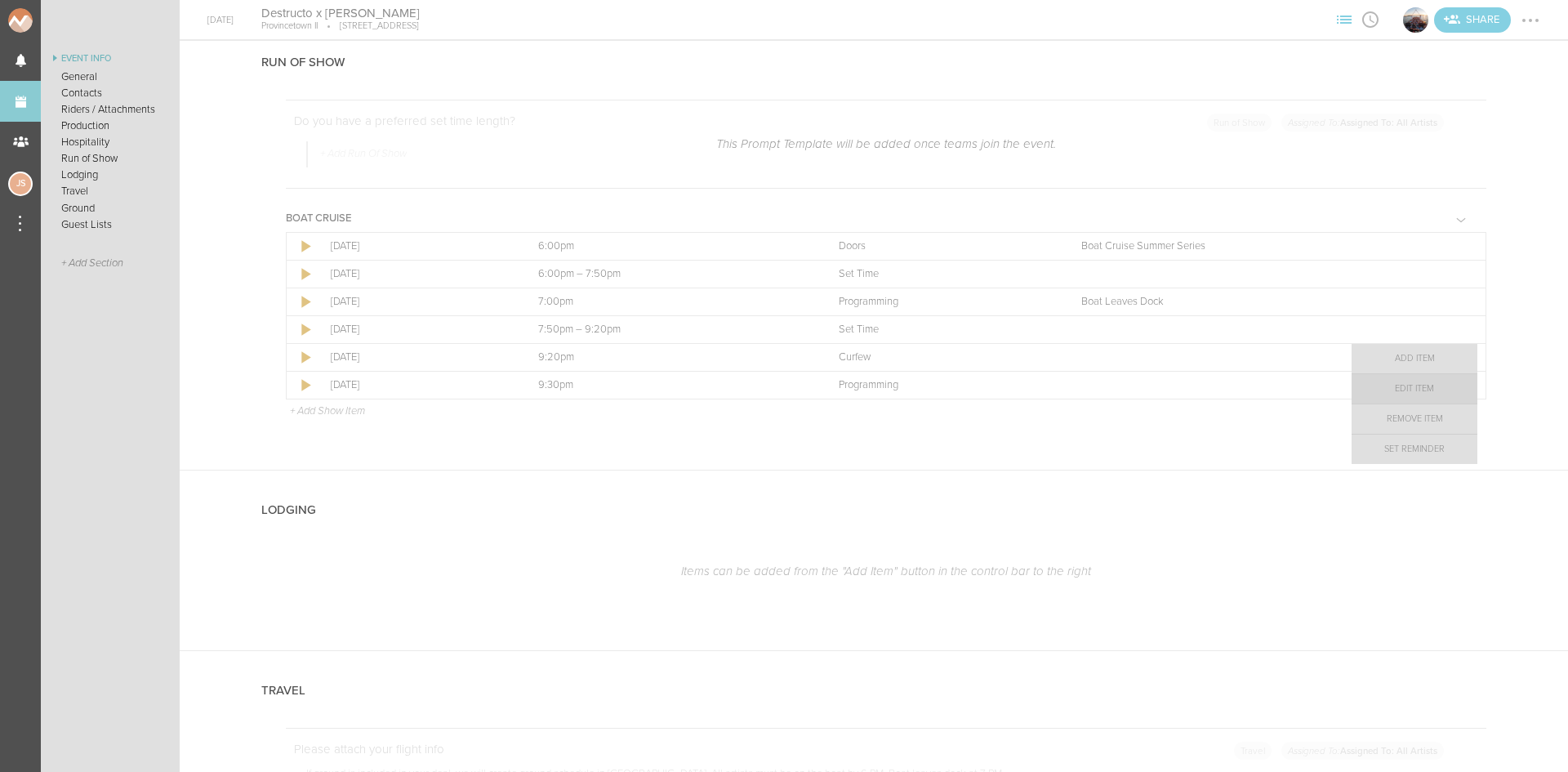
click at [1429, 395] on link "Edit Item" at bounding box center [1414, 388] width 126 height 29
select select "Curfew"
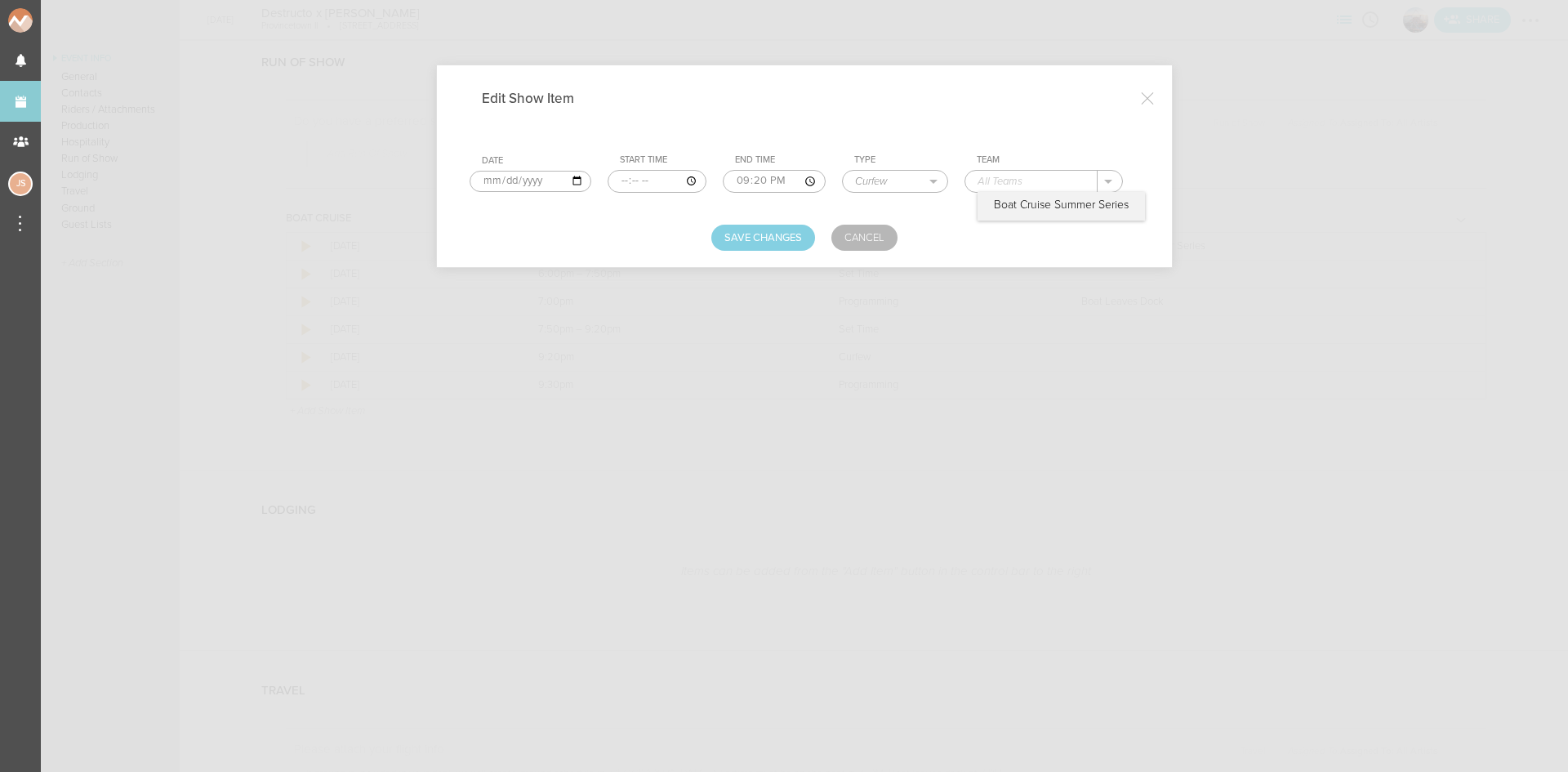
click at [1020, 186] on input "text" at bounding box center [1031, 181] width 133 height 21
click at [1026, 199] on p "Boat Cruise Summer Series" at bounding box center [1061, 205] width 134 height 13
type input "Boat Cruise Summer Series"
click at [763, 245] on button "Save Changes" at bounding box center [763, 237] width 103 height 26
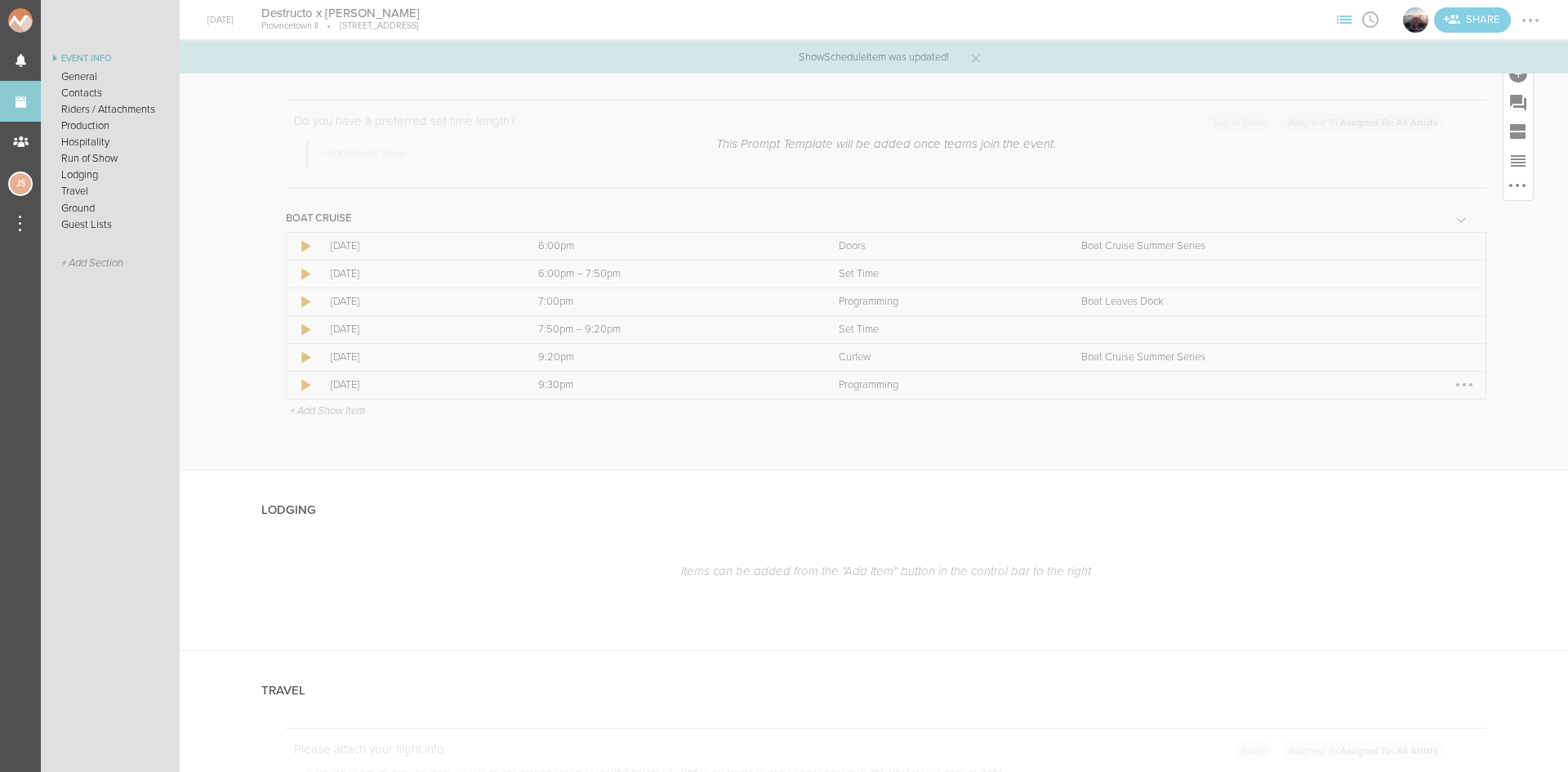
click at [1451, 377] on div at bounding box center [1464, 384] width 26 height 26
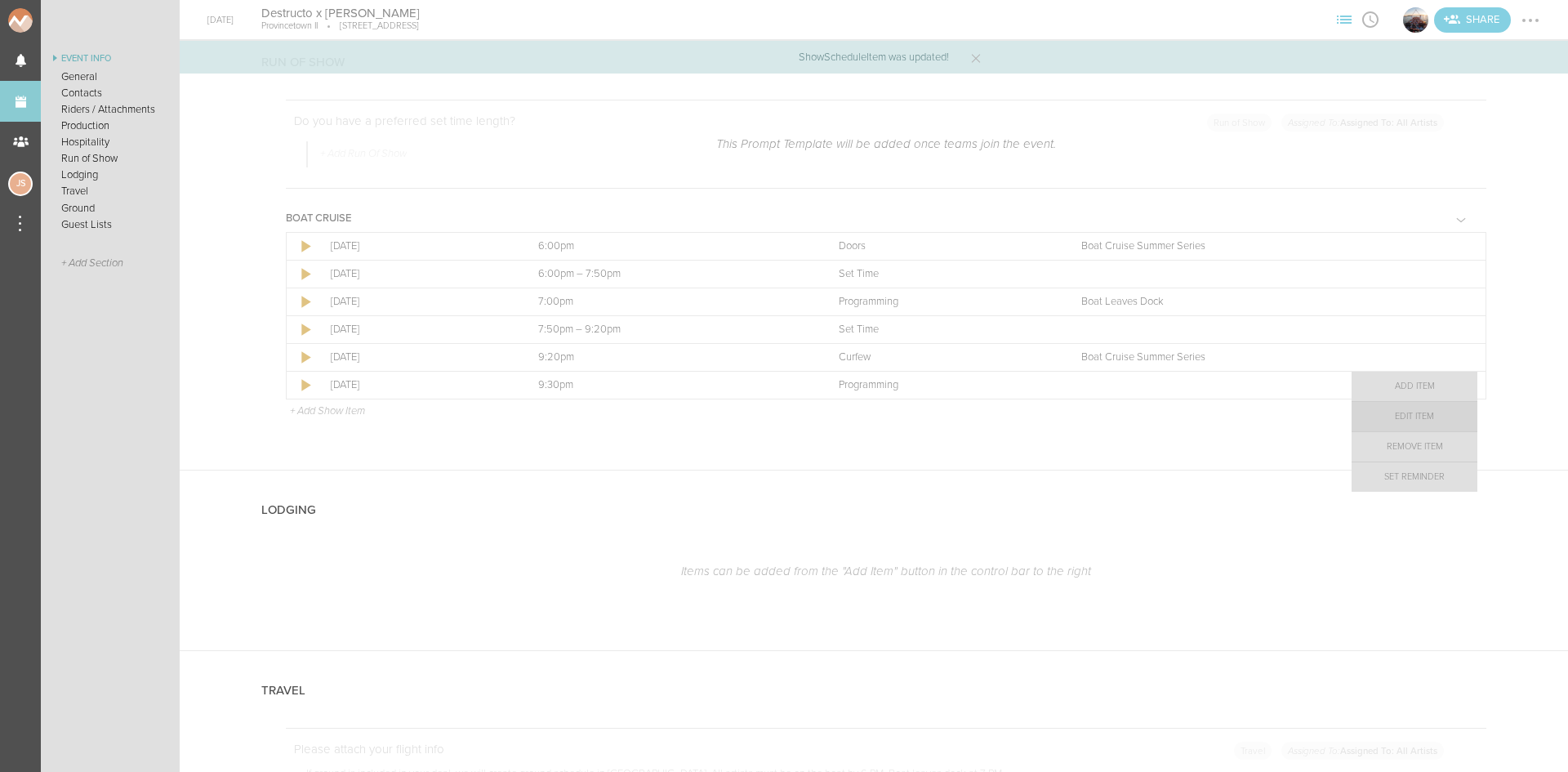
click at [1439, 407] on link "Edit Item" at bounding box center [1414, 416] width 126 height 29
select select "Programming"
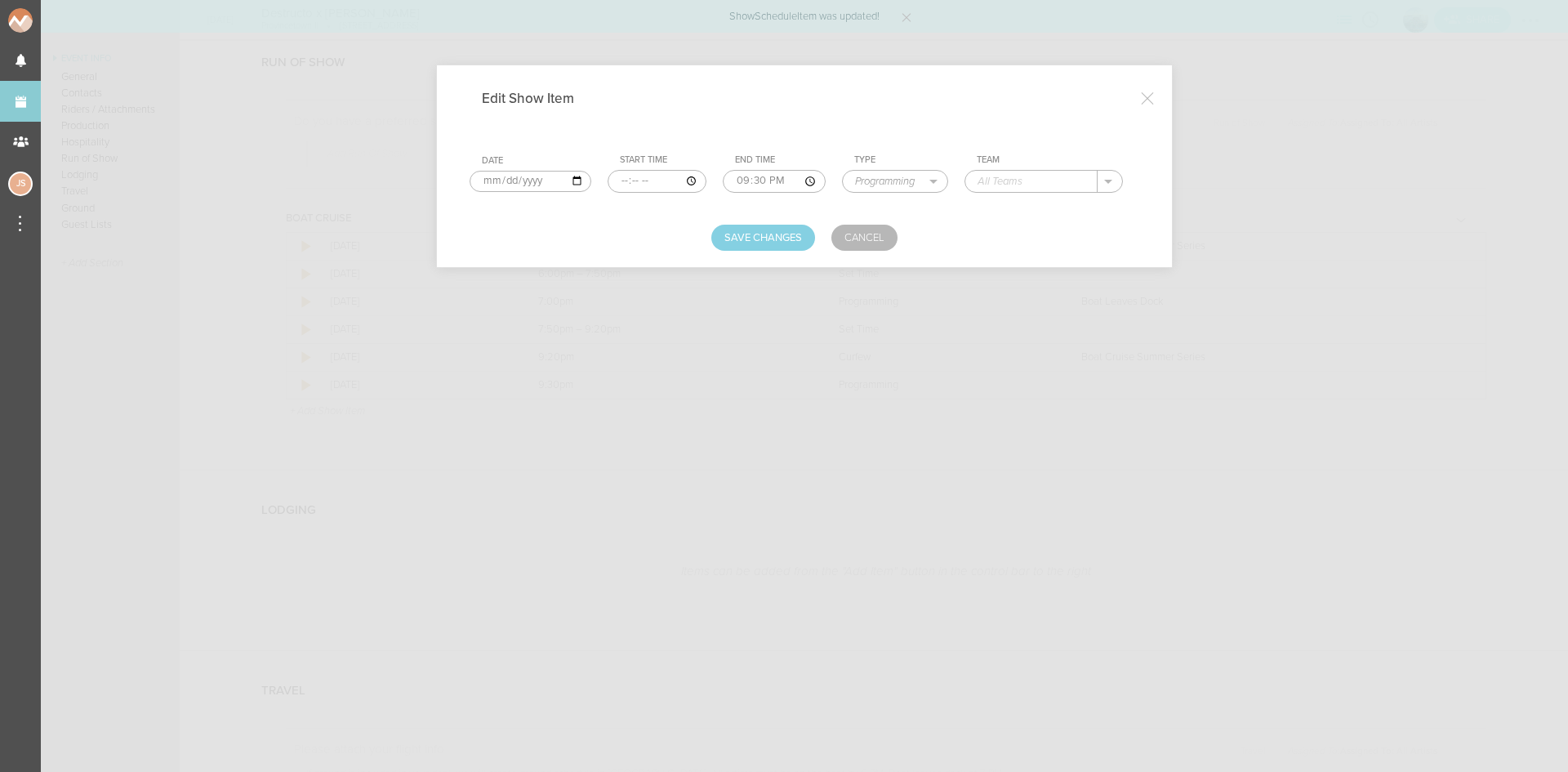
click at [1019, 177] on input "text" at bounding box center [1031, 181] width 133 height 21
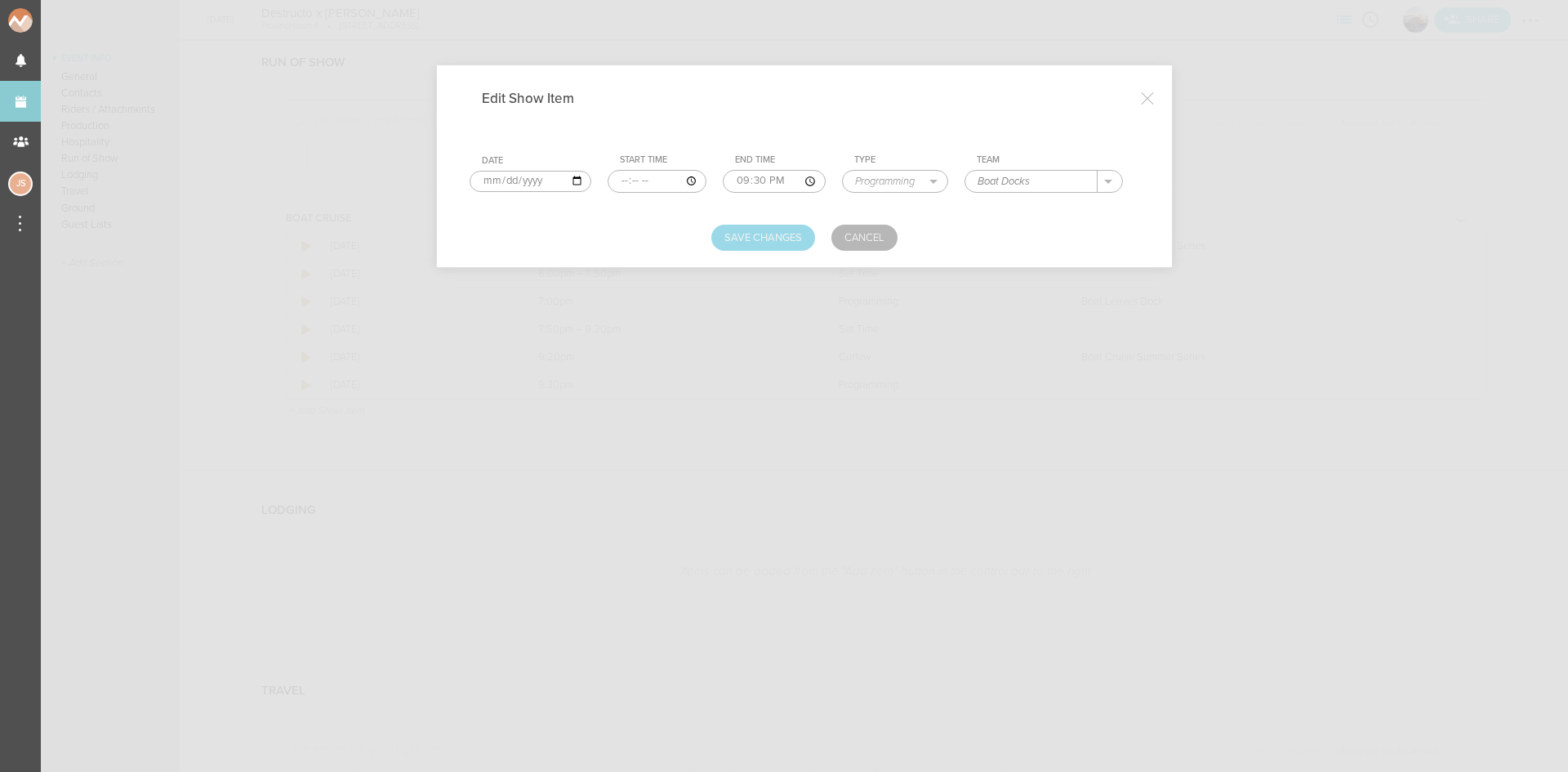
type input "Boat Docks"
click at [804, 232] on button "Save Changes" at bounding box center [763, 237] width 103 height 26
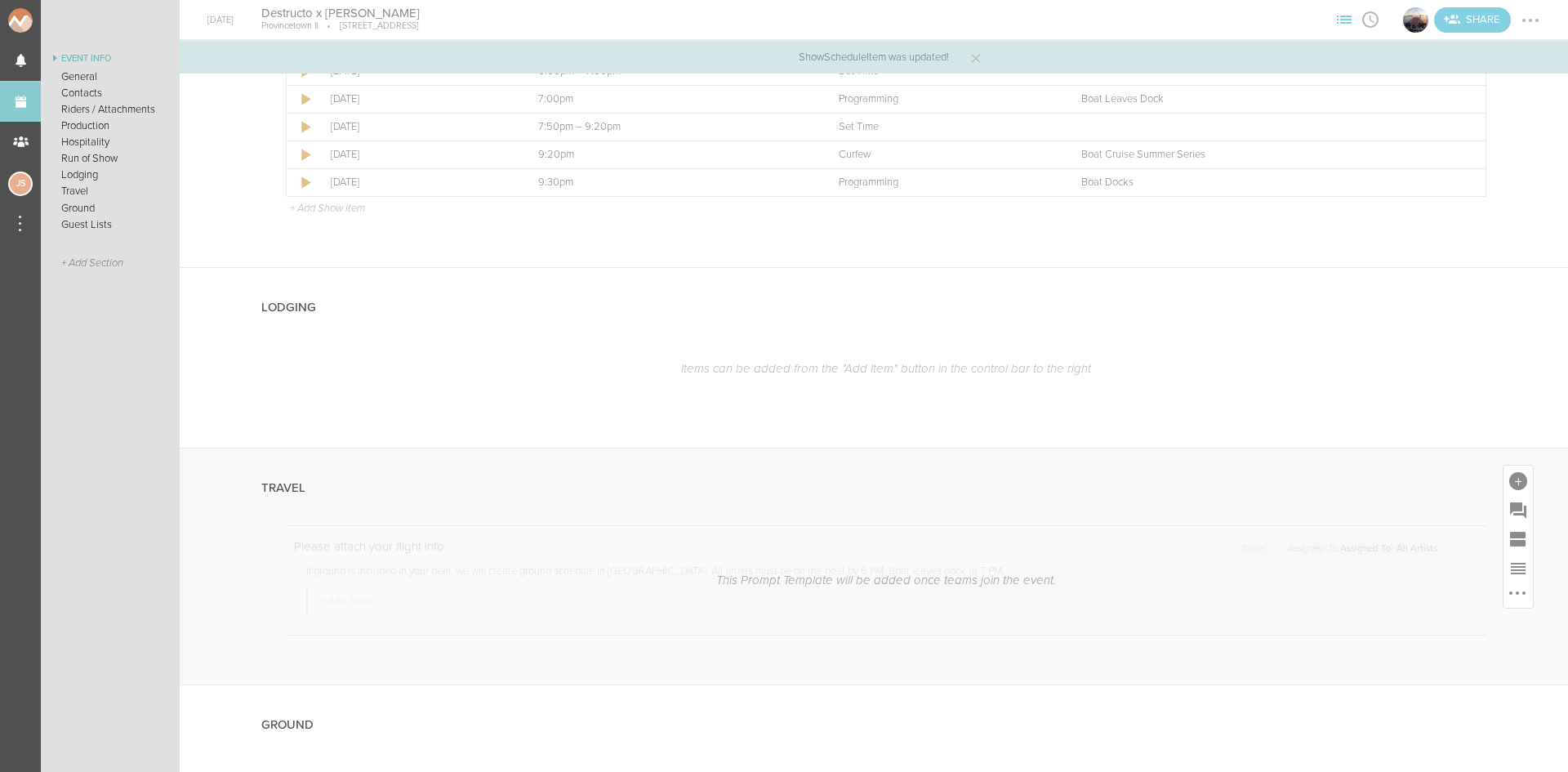
scroll to position [2532, 0]
click at [1504, 436] on div at bounding box center [1518, 437] width 29 height 29
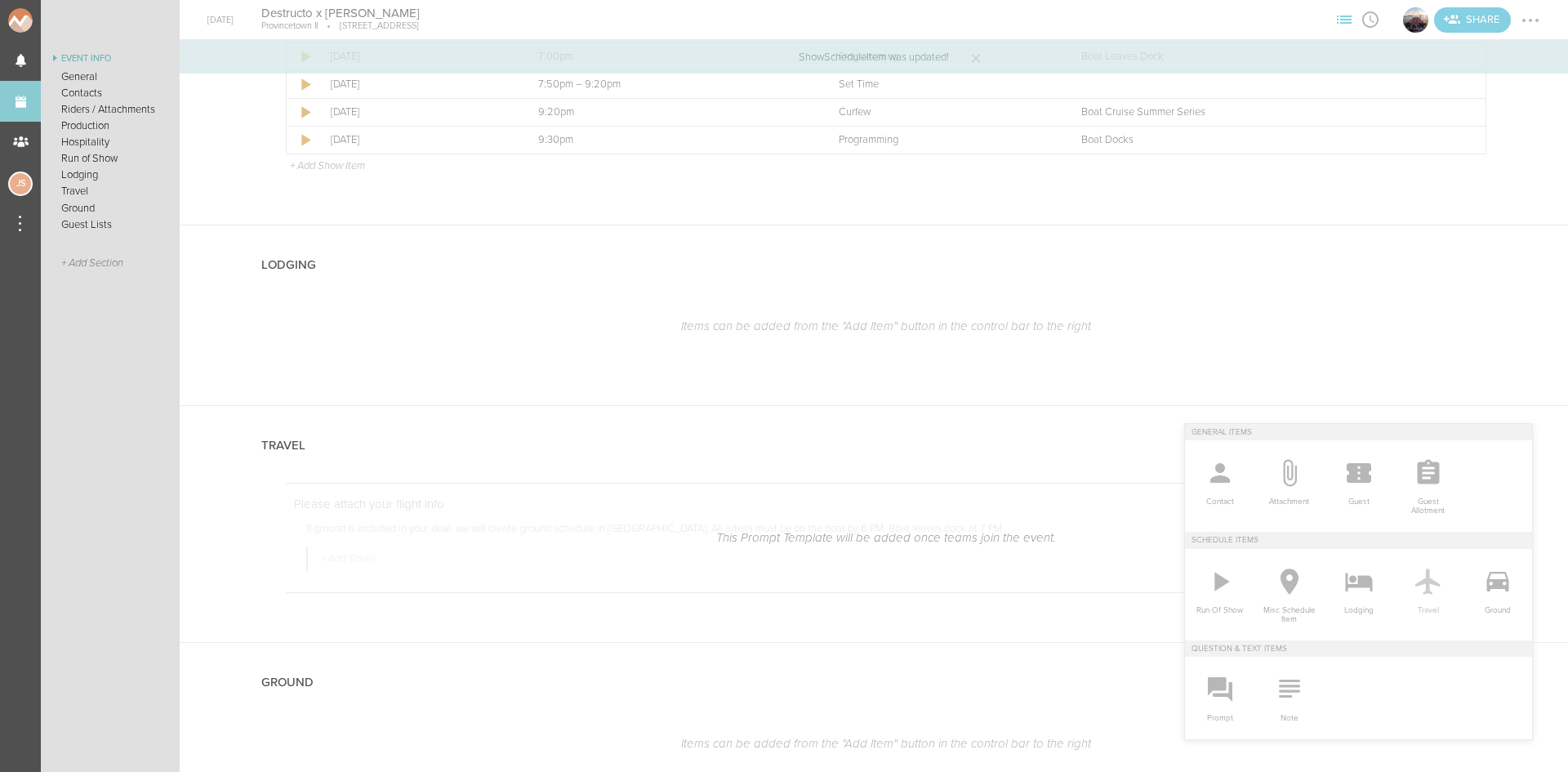
click at [1424, 577] on icon at bounding box center [1428, 581] width 33 height 33
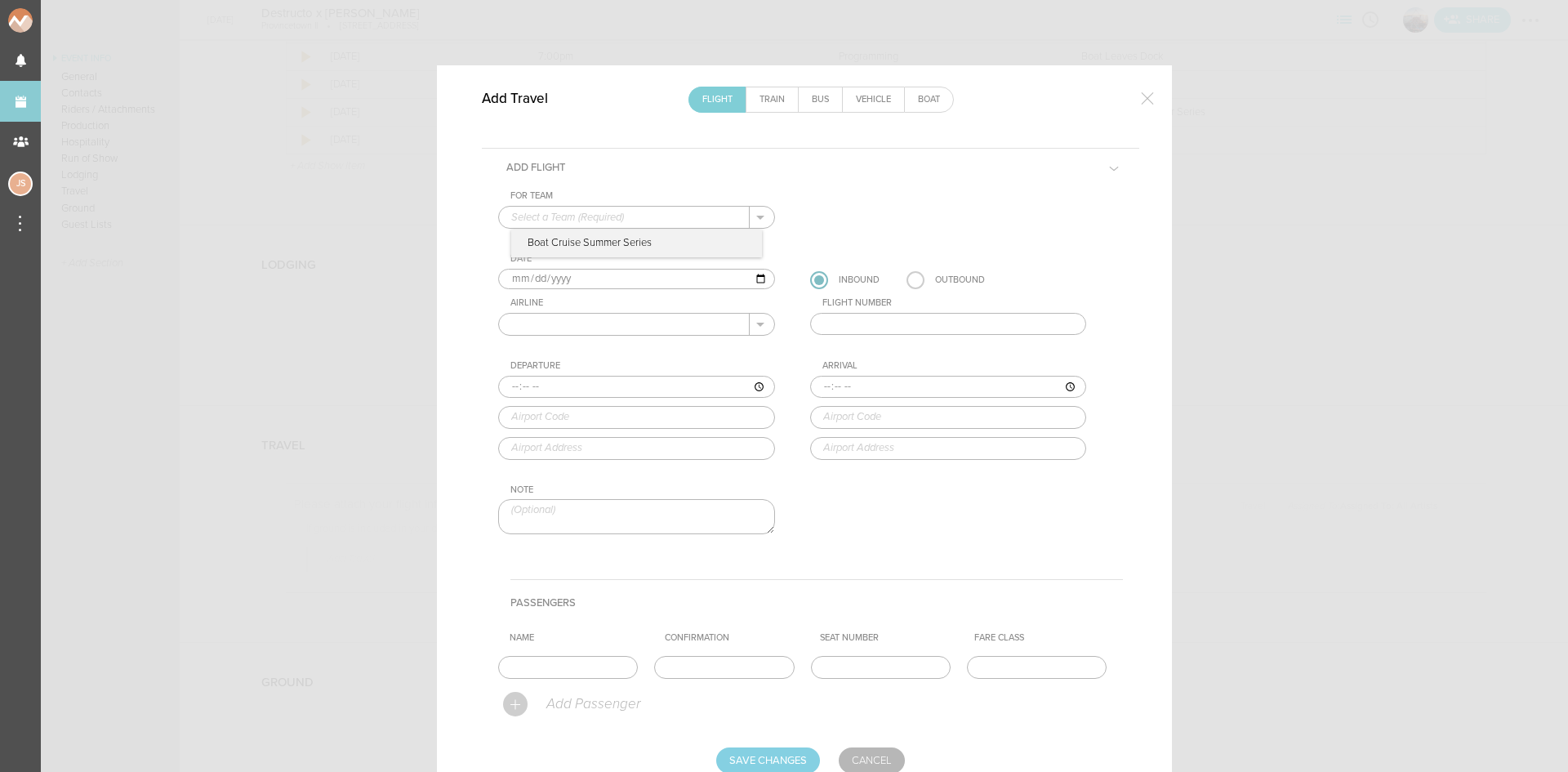
click at [587, 216] on input "text" at bounding box center [624, 217] width 250 height 21
click at [594, 228] on div "+ Add New Team Boat Cruise Summer Series . Boat Cruise Summer Series" at bounding box center [637, 217] width 277 height 23
click at [599, 241] on p "Boat Cruise Summer Series" at bounding box center [637, 243] width 250 height 28
type input "Boat Cruise Summer Series"
click at [561, 330] on input "text" at bounding box center [624, 324] width 250 height 21
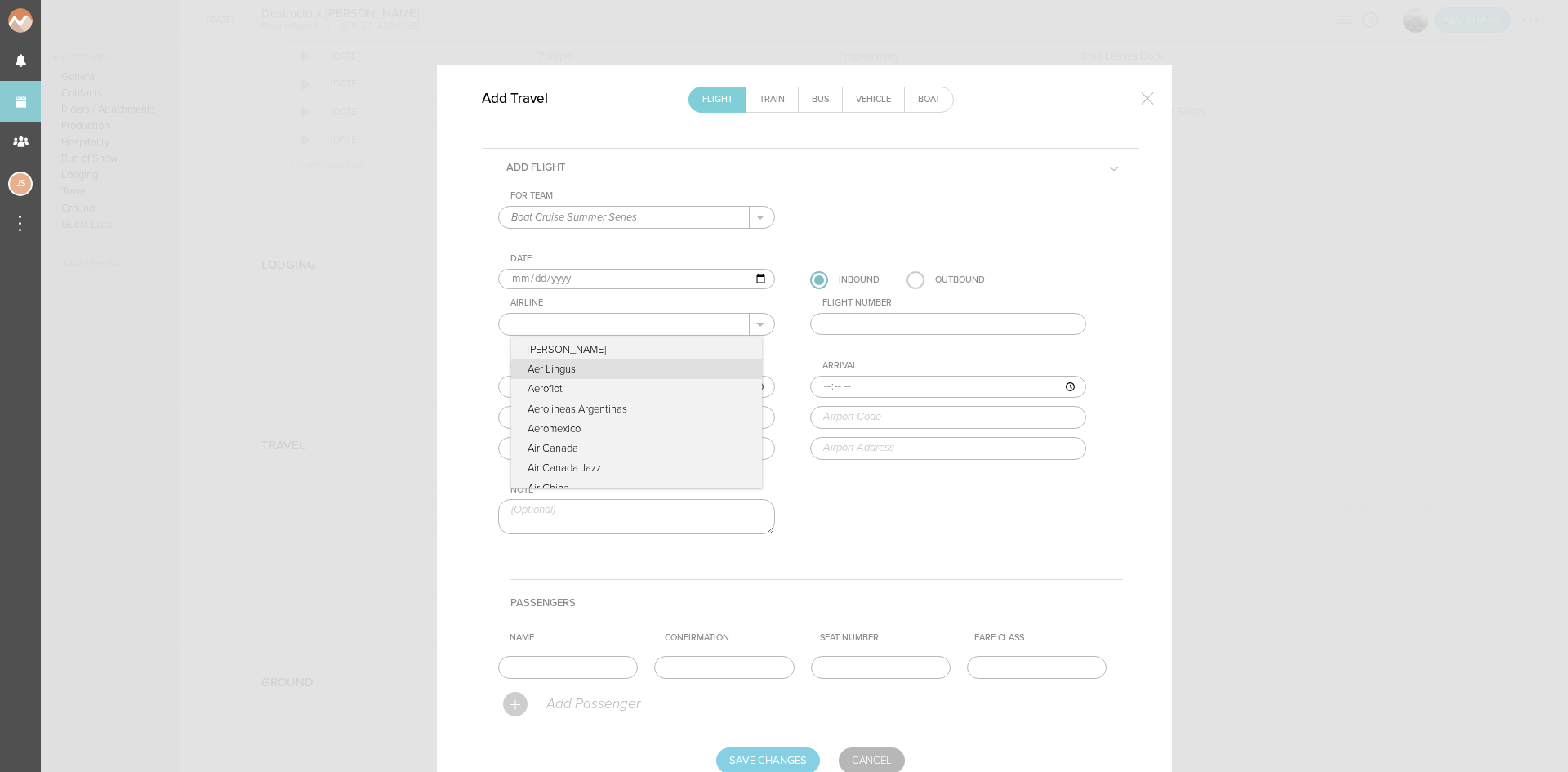
type input "Delta Airlines"
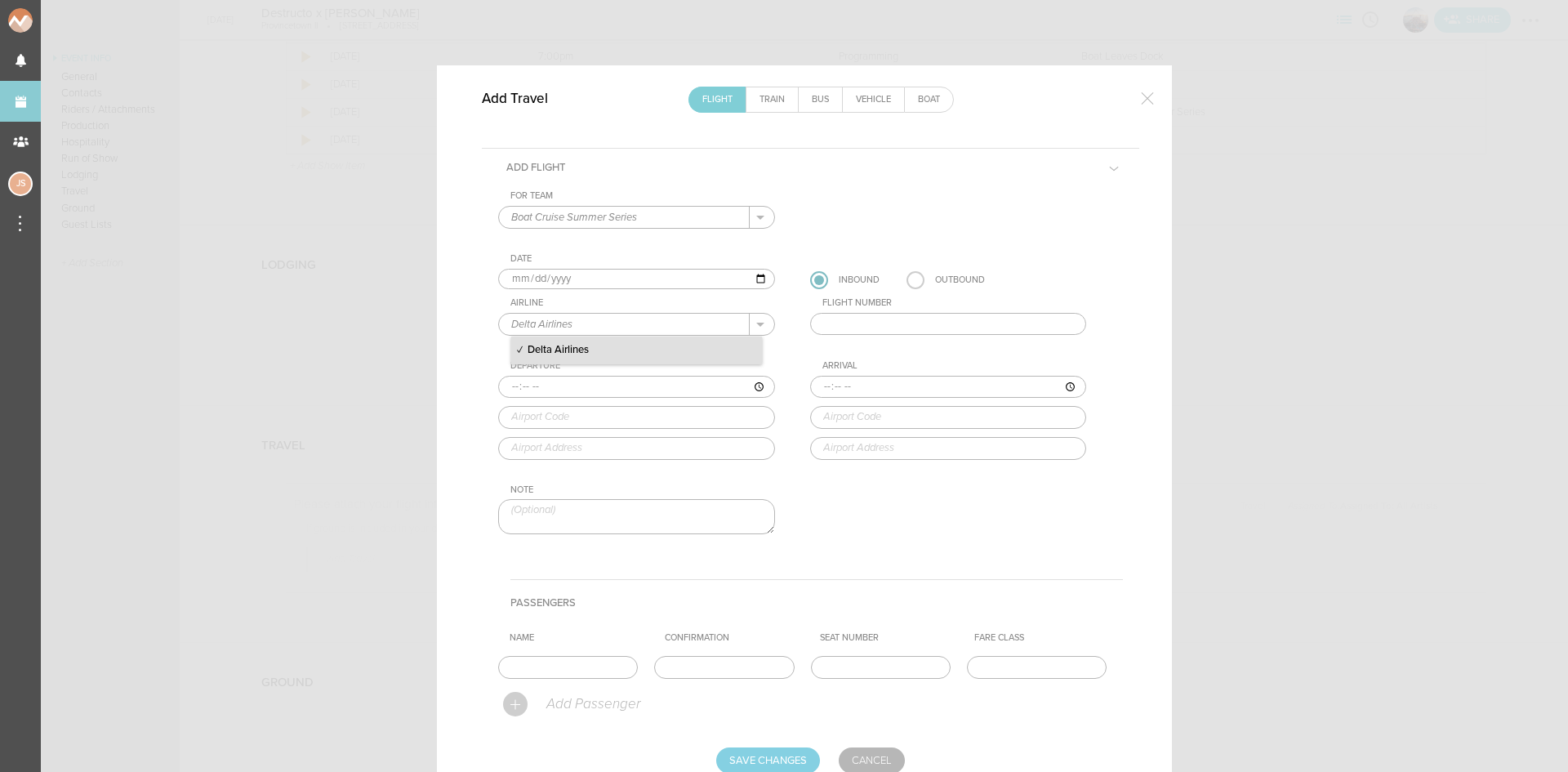
drag, startPoint x: 619, startPoint y: 355, endPoint x: 764, endPoint y: 332, distance: 146.8
click at [621, 355] on p "Delta Airlines" at bounding box center [637, 350] width 250 height 28
click at [839, 322] on input "text" at bounding box center [949, 324] width 277 height 23
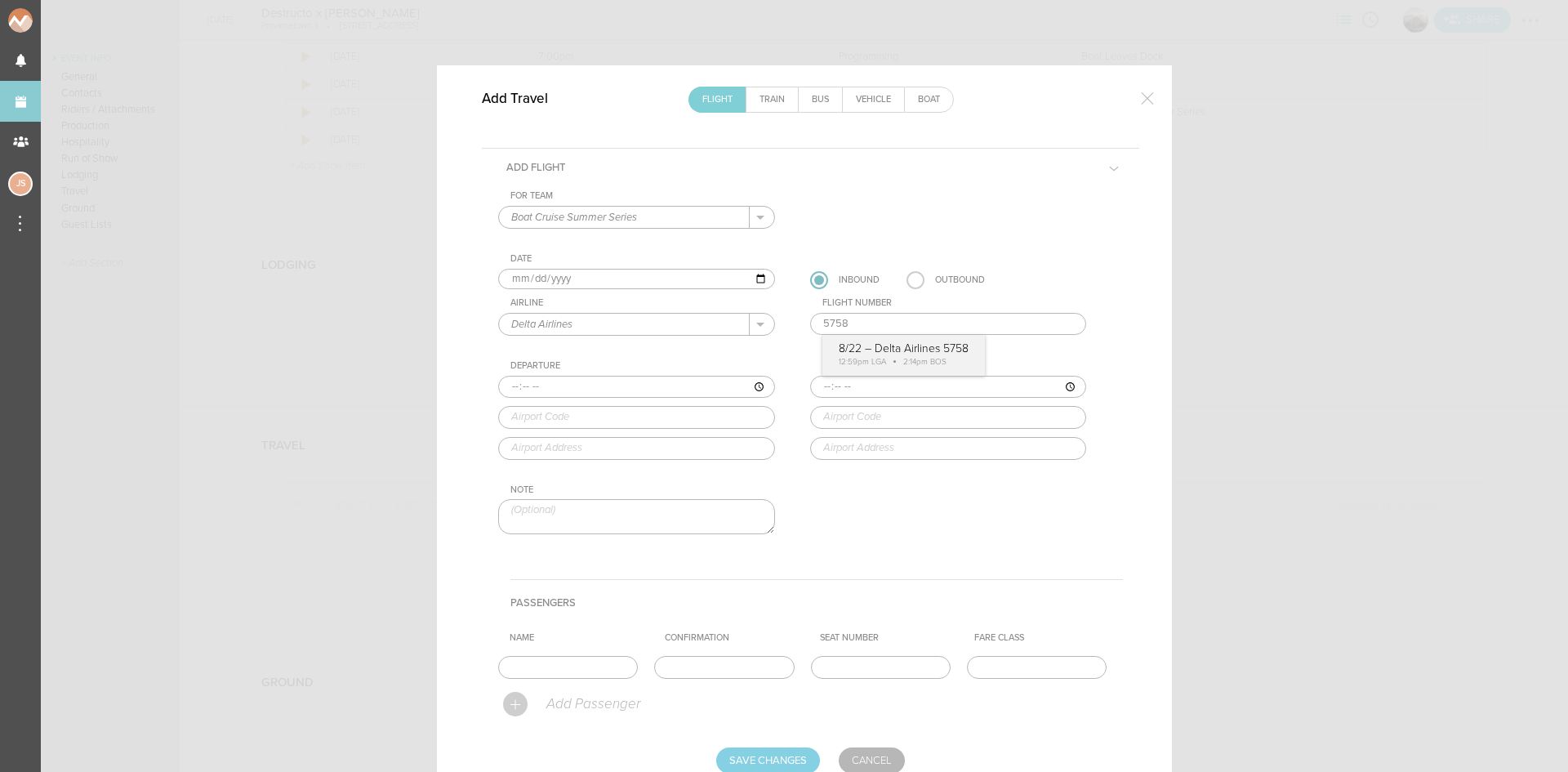
type input "5758"
type input "12:59"
type input "LGA"
type input "New York LaGuardia Airport, Hangar 7 Center, New York, NY, 11371, United States"
type input "14:14"
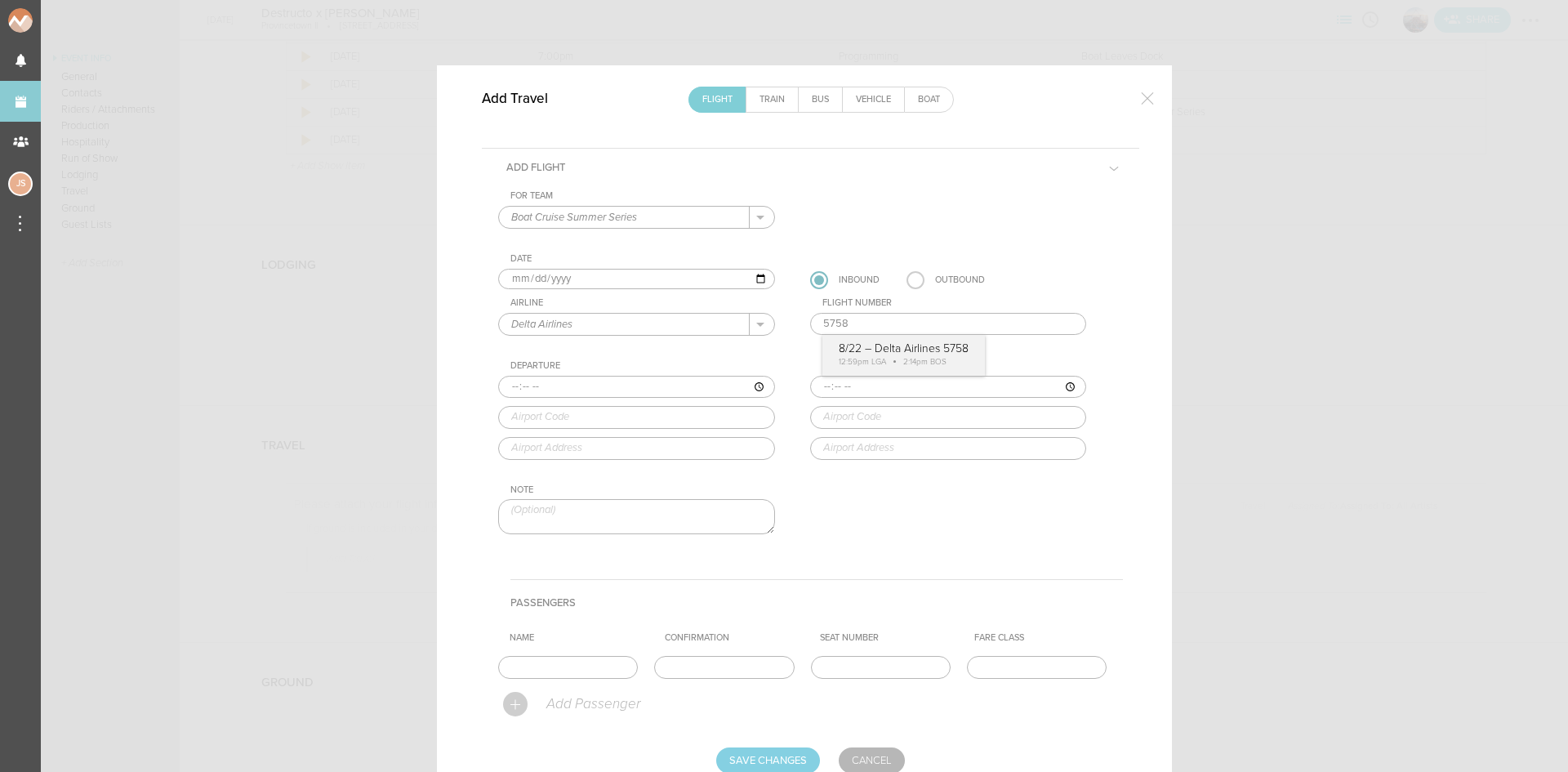
type input "BOS"
type input "Boston Logan International Airport, One Harborside Drive, Boston, MA, 02128-290…"
click at [902, 363] on div "For Team Boat Cruise Summer Series + Add New Team Boat Cruise Summer Series . B…" at bounding box center [810, 376] width 625 height 372
click at [556, 669] on input "text" at bounding box center [567, 667] width 139 height 23
drag, startPoint x: 608, startPoint y: 669, endPoint x: 440, endPoint y: 663, distance: 168.1
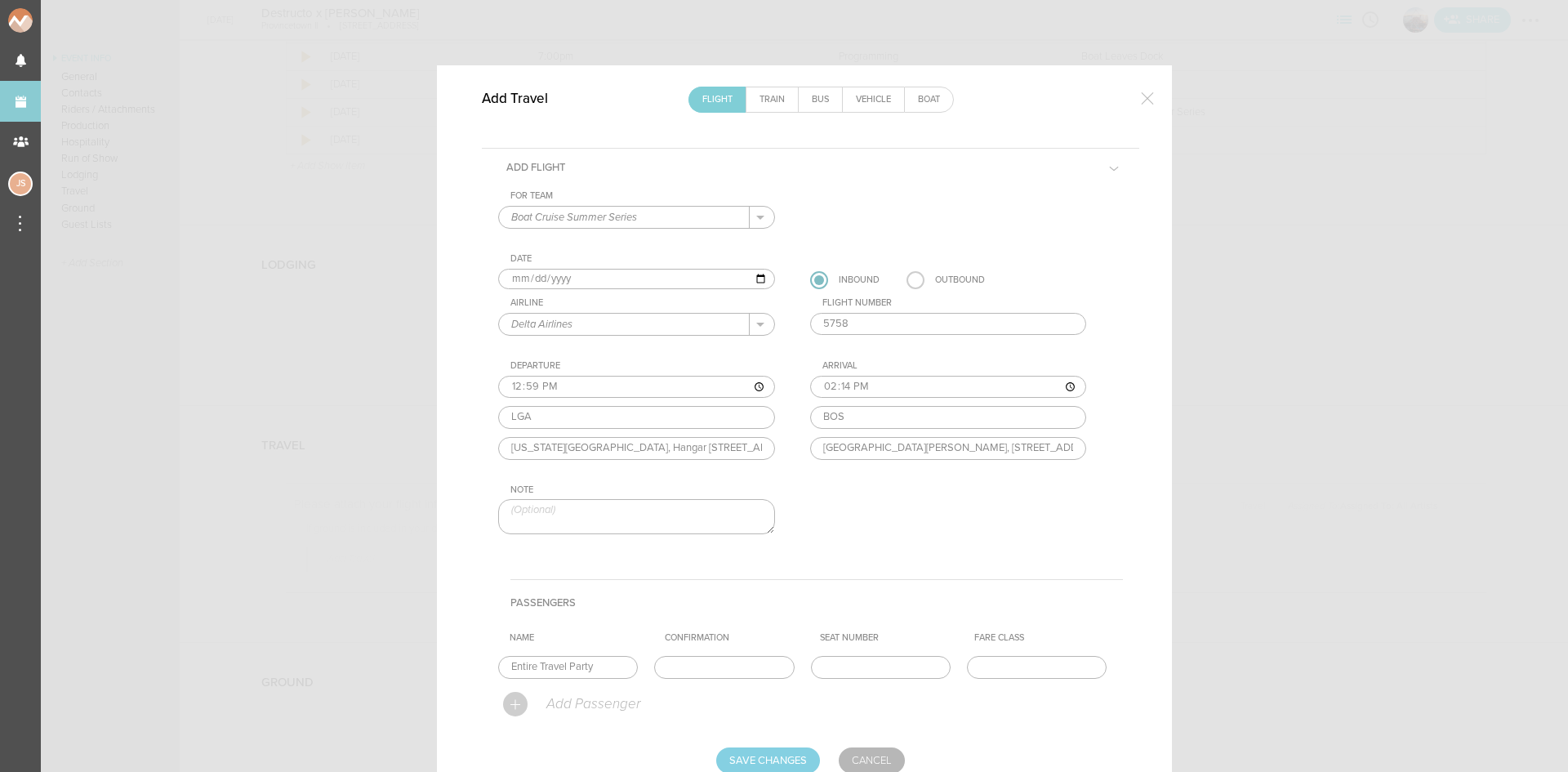
click at [447, 666] on div "Add Travel Flight Train Bus Vehicle Boat Add Flight For Team Boat Cruise Summer…" at bounding box center [804, 442] width 735 height 755
type input "Destructo"
click at [770, 763] on input "Save Changes" at bounding box center [768, 759] width 103 height 26
type input "Saving..."
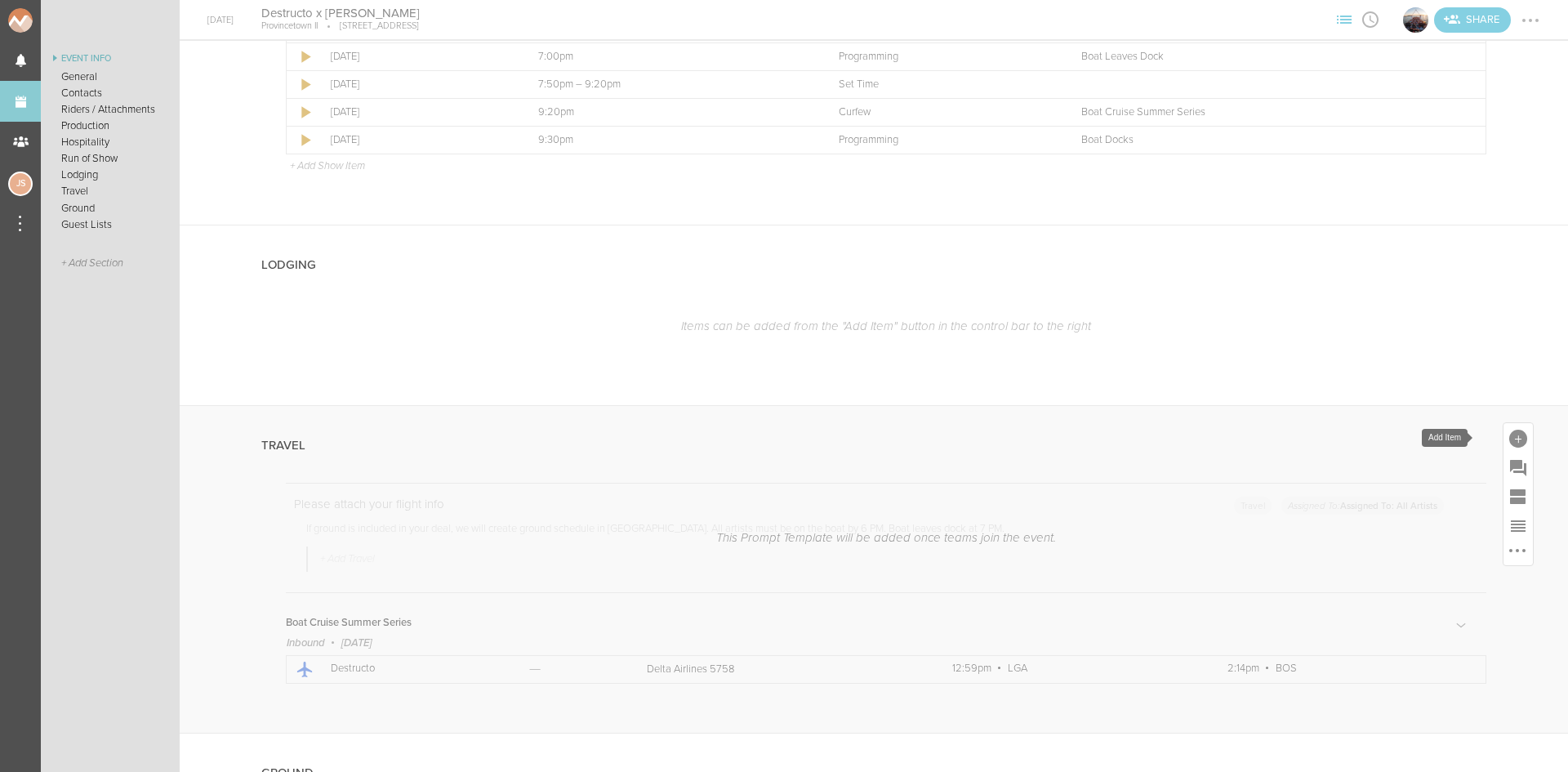
click at [1510, 437] on div at bounding box center [1519, 439] width 18 height 18
click at [1413, 573] on icon at bounding box center [1428, 581] width 33 height 33
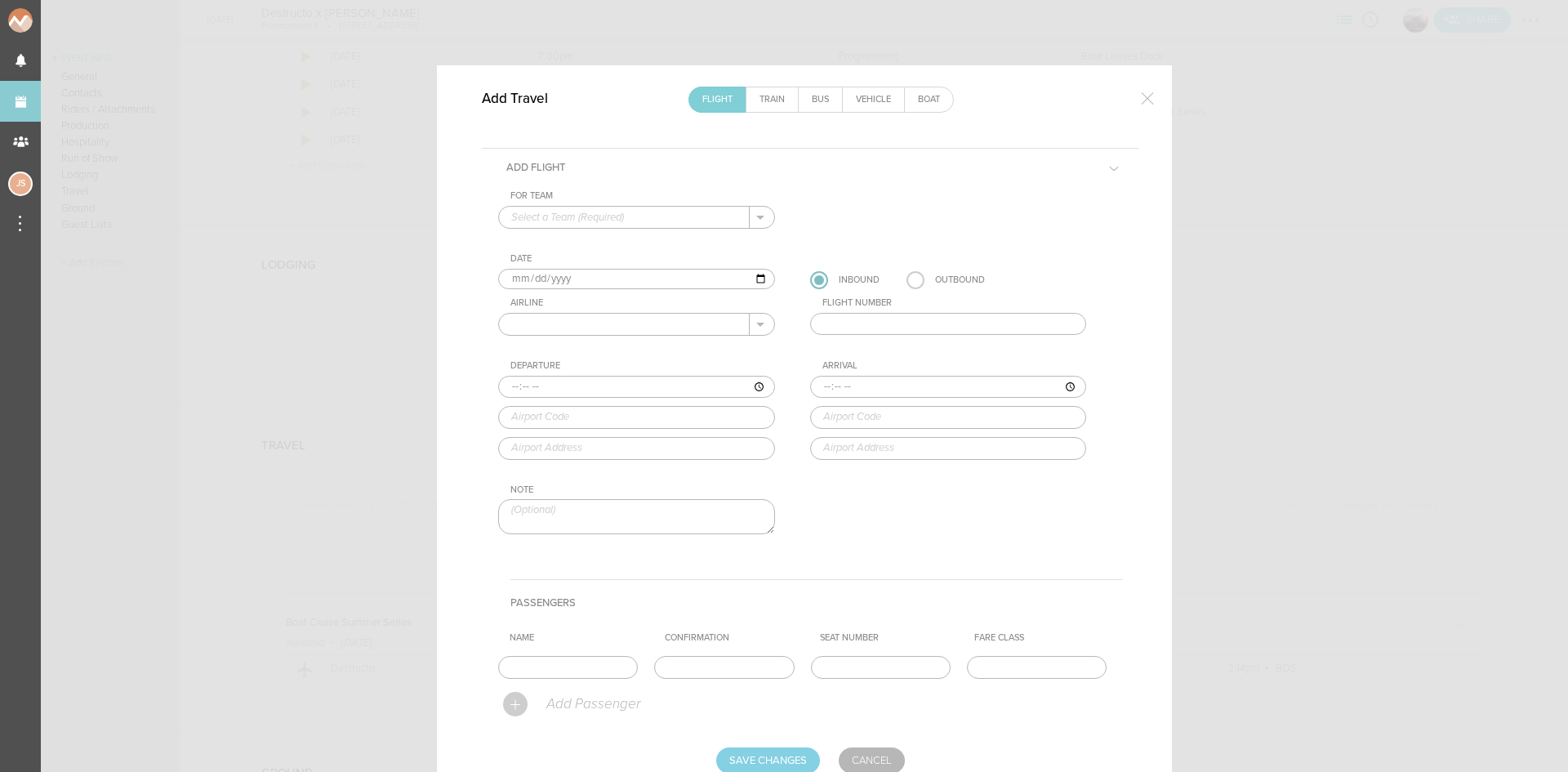
click at [618, 218] on input "text" at bounding box center [624, 217] width 250 height 21
click at [621, 235] on p "Boat Cruise Summer Series" at bounding box center [637, 243] width 250 height 28
type input "Boat Cruise Summer Series"
click at [527, 280] on input "[DATE]" at bounding box center [637, 279] width 277 height 21
type input "2025-08-23"
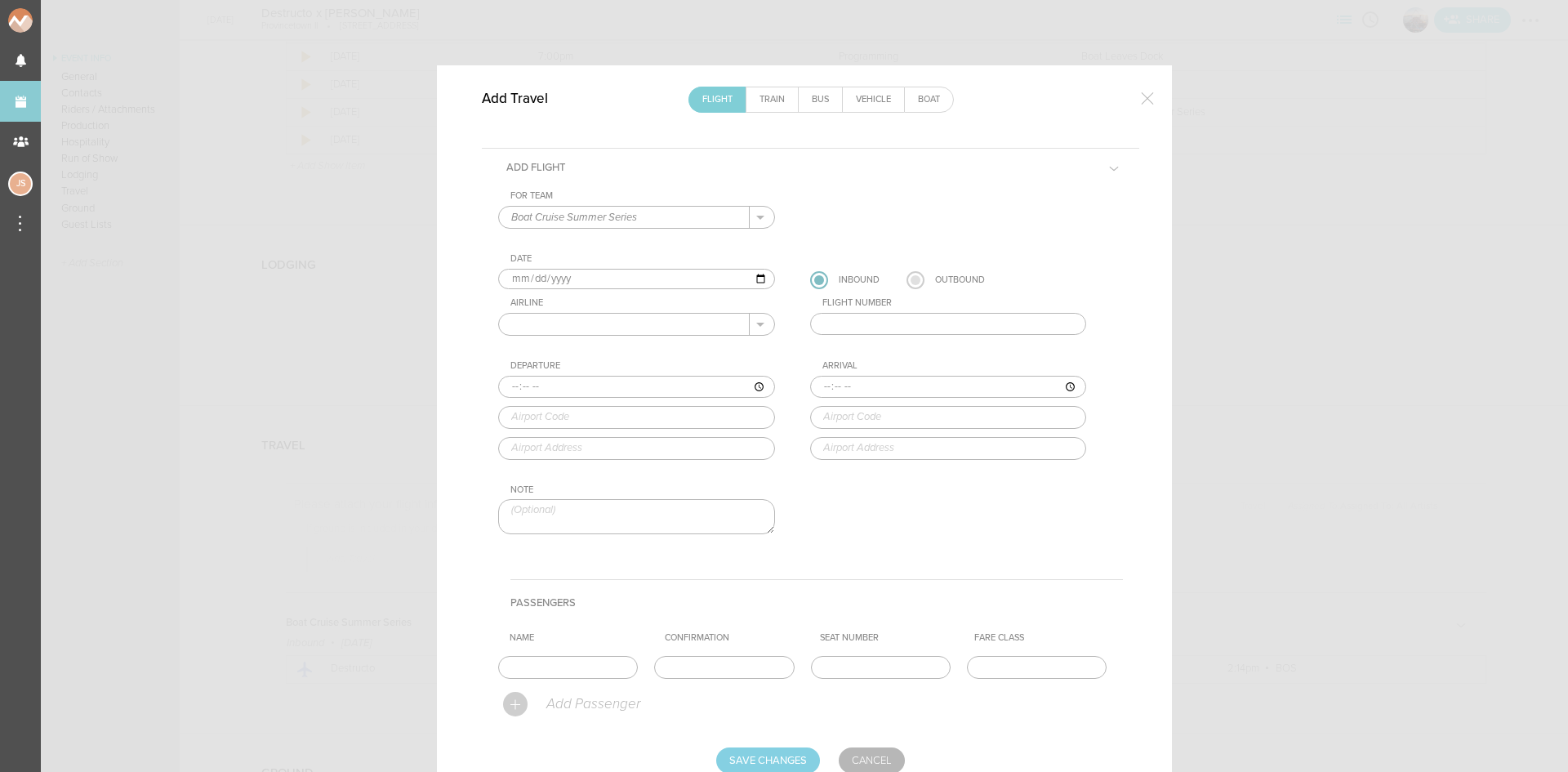
click at [906, 286] on label at bounding box center [915, 280] width 18 height 18
click at [0, 0] on input "radio" at bounding box center [0, 0] width 0 height 0
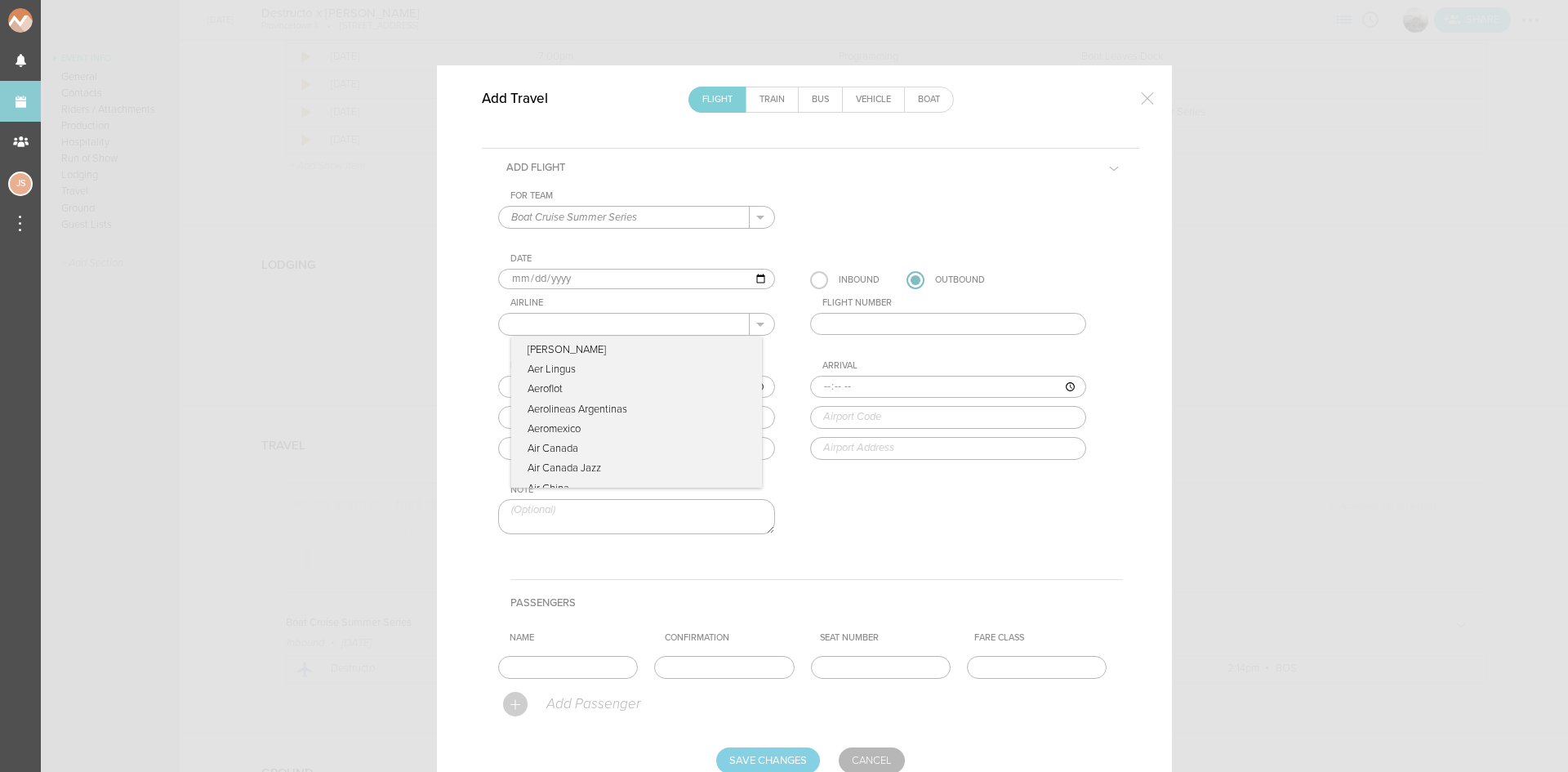
click at [662, 325] on input "text" at bounding box center [624, 324] width 250 height 21
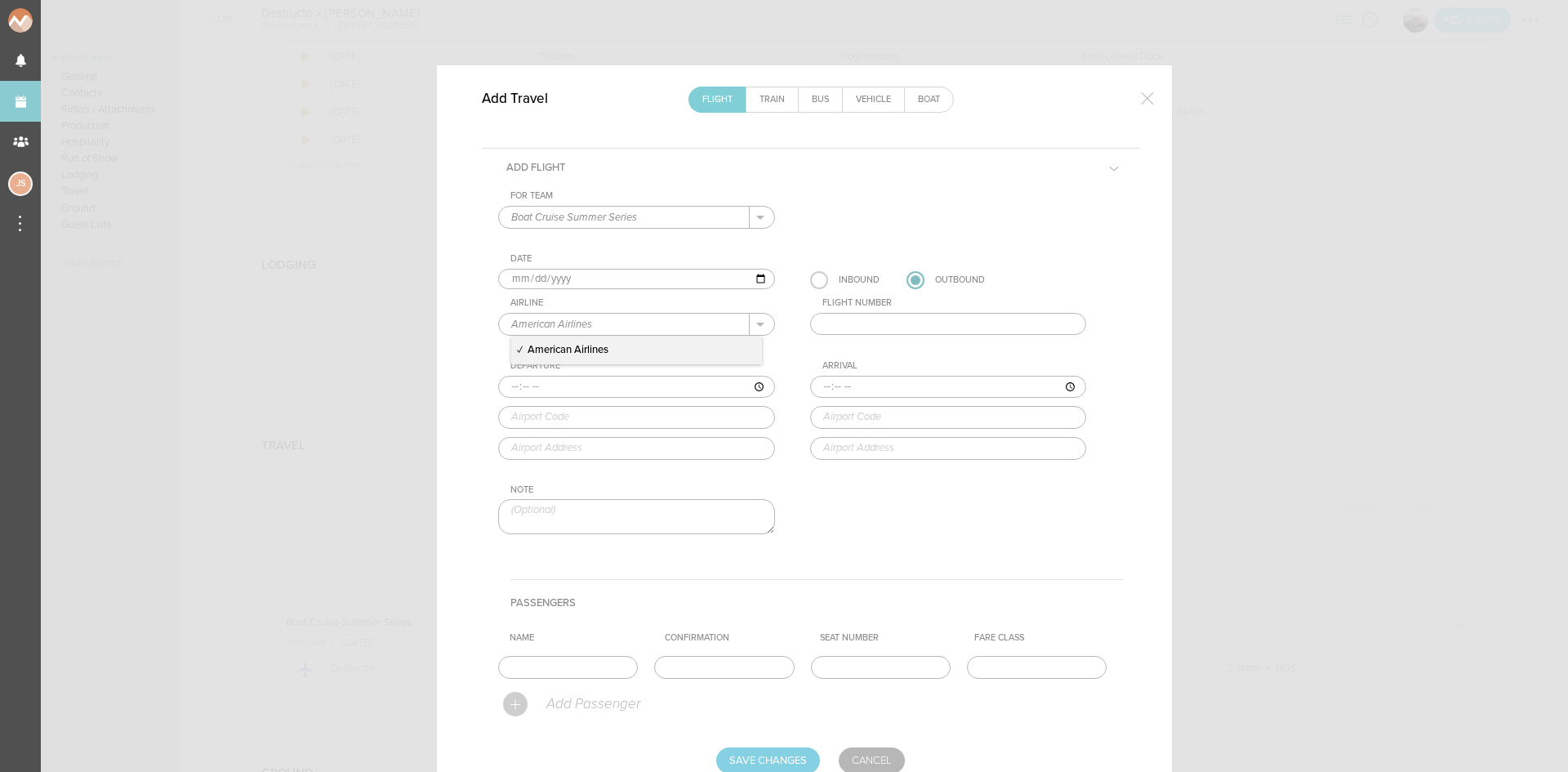
drag, startPoint x: 637, startPoint y: 325, endPoint x: 435, endPoint y: 305, distance: 203.0
click at [437, 305] on div "Add Travel Flight Train Bus Vehicle Boat Add Flight For Team Boat Cruise Summer…" at bounding box center [804, 442] width 735 height 755
type input "Delta Airlines"
click at [607, 351] on p "Delta Airlines" at bounding box center [637, 350] width 250 height 28
click at [871, 332] on input "text" at bounding box center [949, 324] width 277 height 23
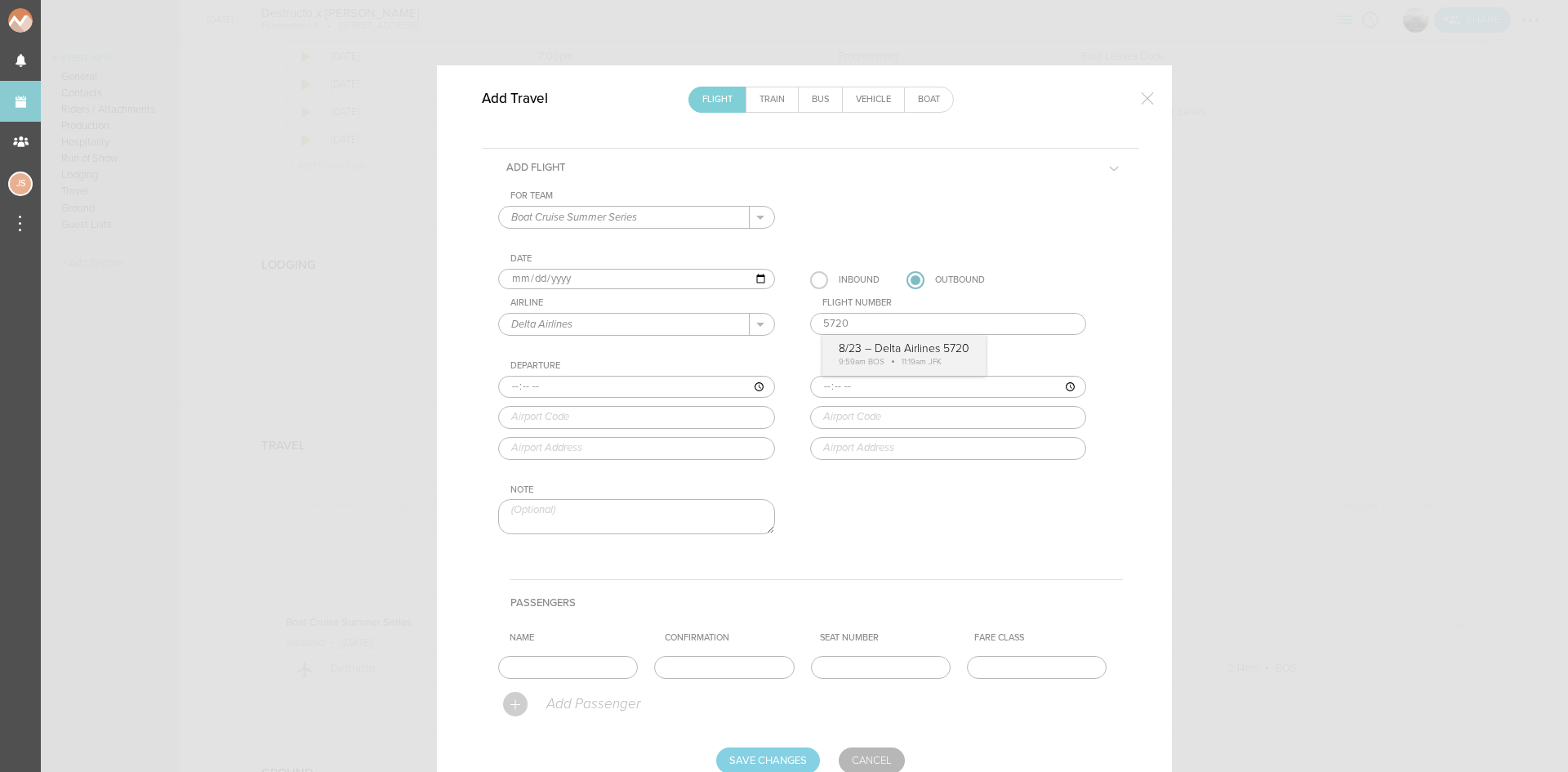
type input "5720"
type input "09:59"
type input "BOS"
type input "Boston Logan International Airport, One Harborside Drive, Boston, MA, 02128-290…"
type input "11:19"
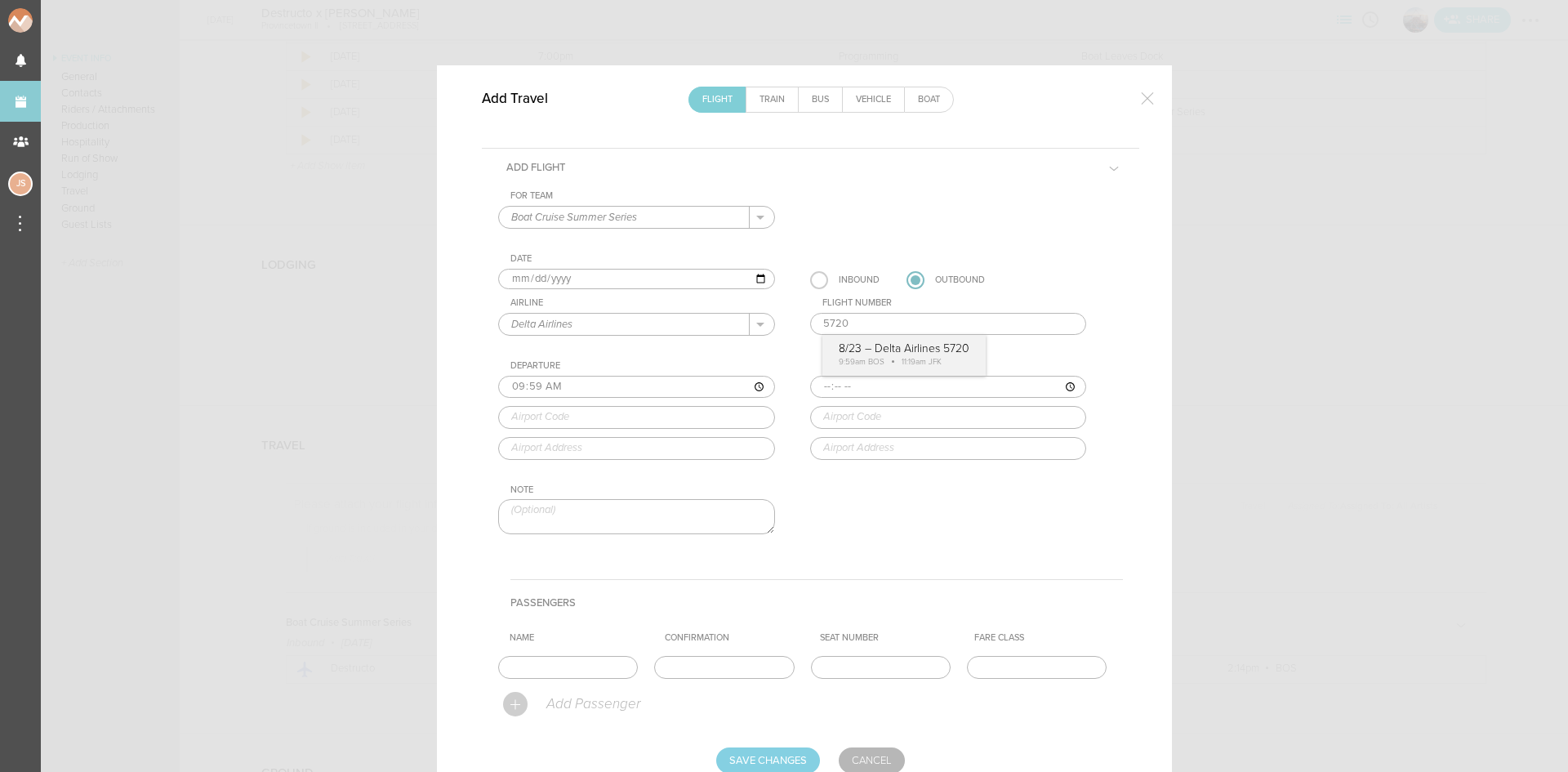
type input "JFK"
type input "New York John F. Kennedy International Airport, JFK Airport, New York, NY, 1143…"
click at [880, 339] on div "For Team Boat Cruise Summer Series + Add New Team Boat Cruise Summer Series . B…" at bounding box center [810, 376] width 625 height 372
click at [611, 668] on input "text" at bounding box center [567, 667] width 139 height 23
type input "Destructo"
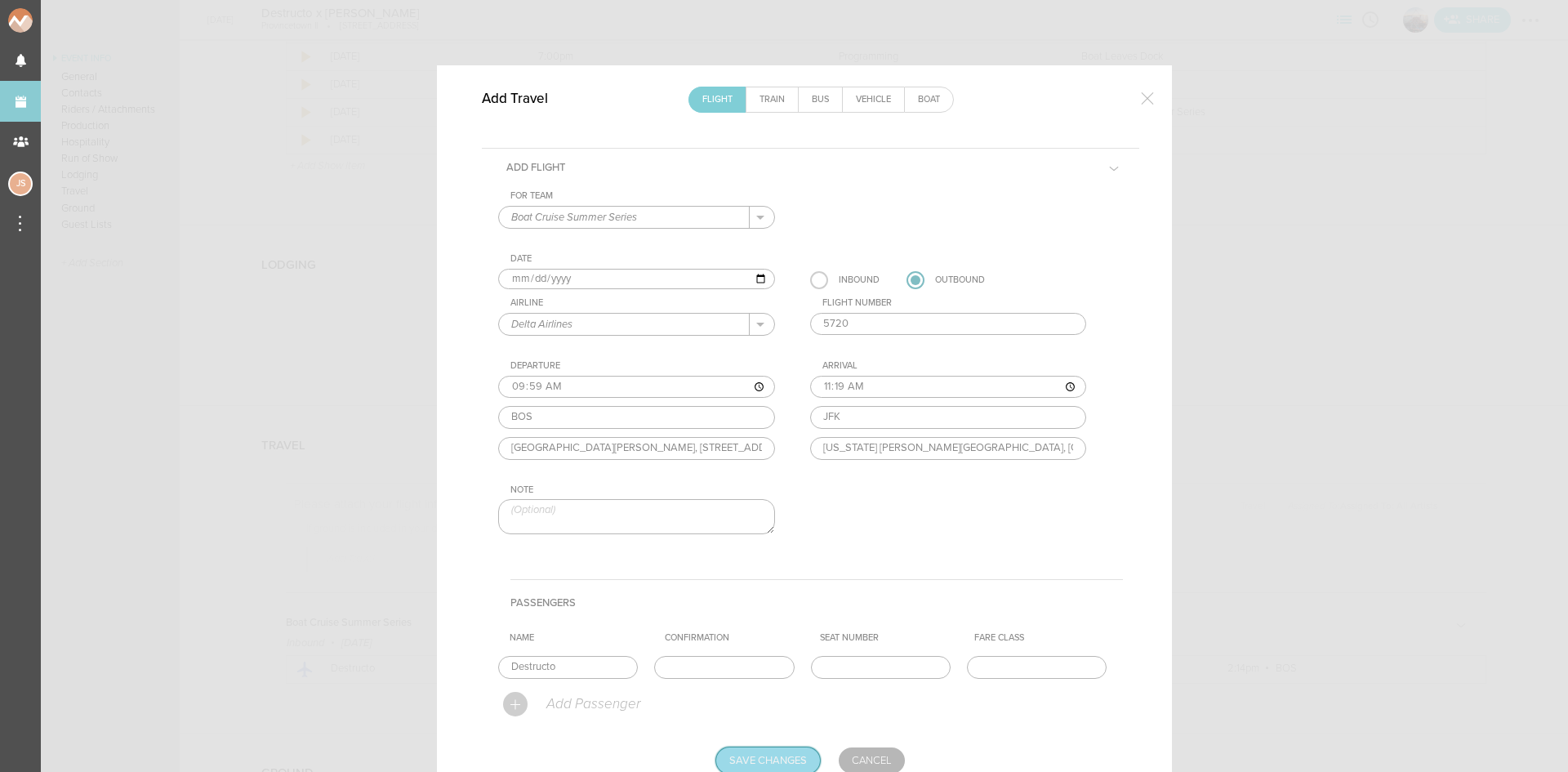
click at [783, 758] on input "Save Changes" at bounding box center [768, 759] width 103 height 26
type input "Saving..."
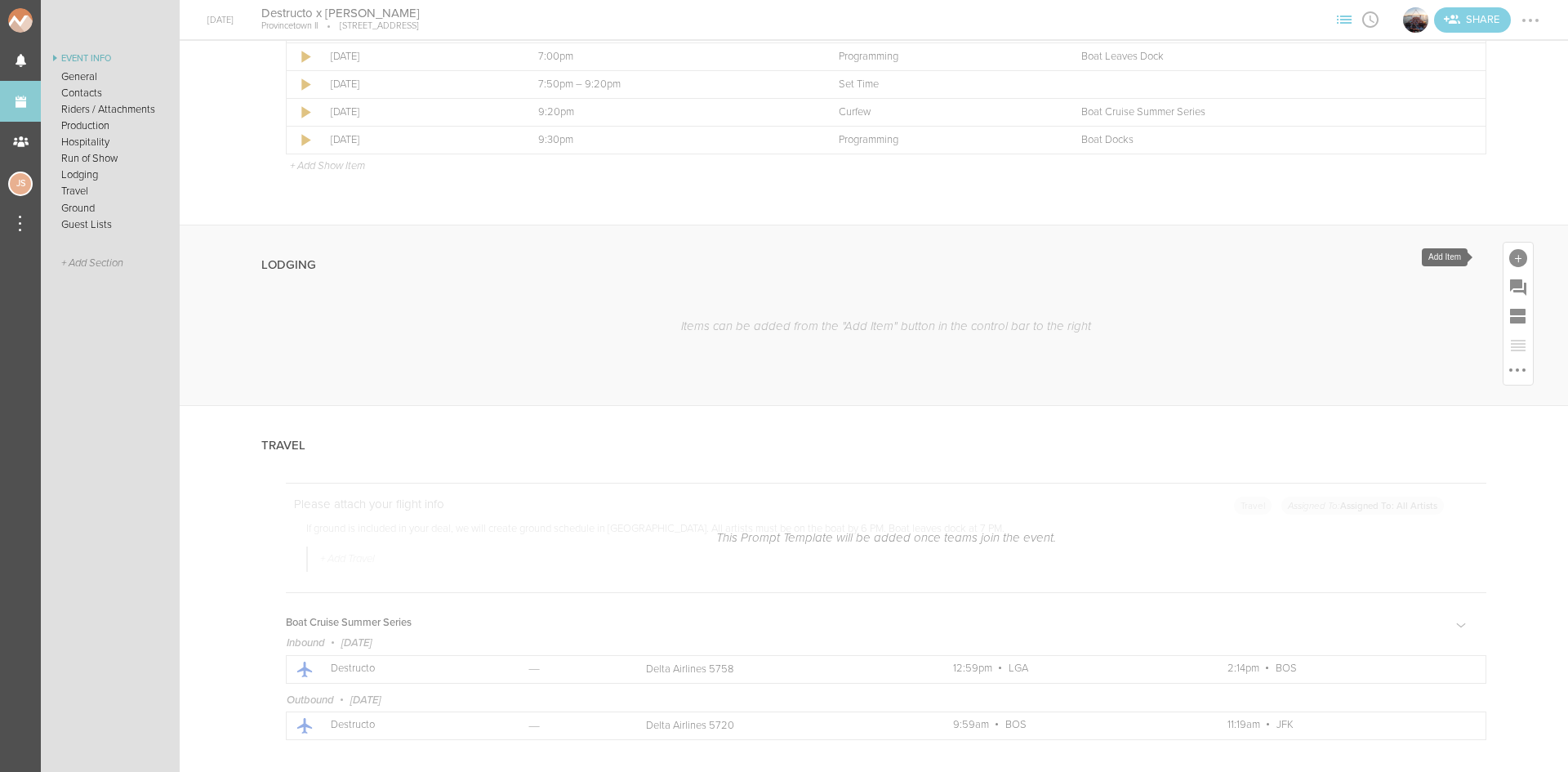
click at [1512, 253] on div at bounding box center [1519, 258] width 18 height 18
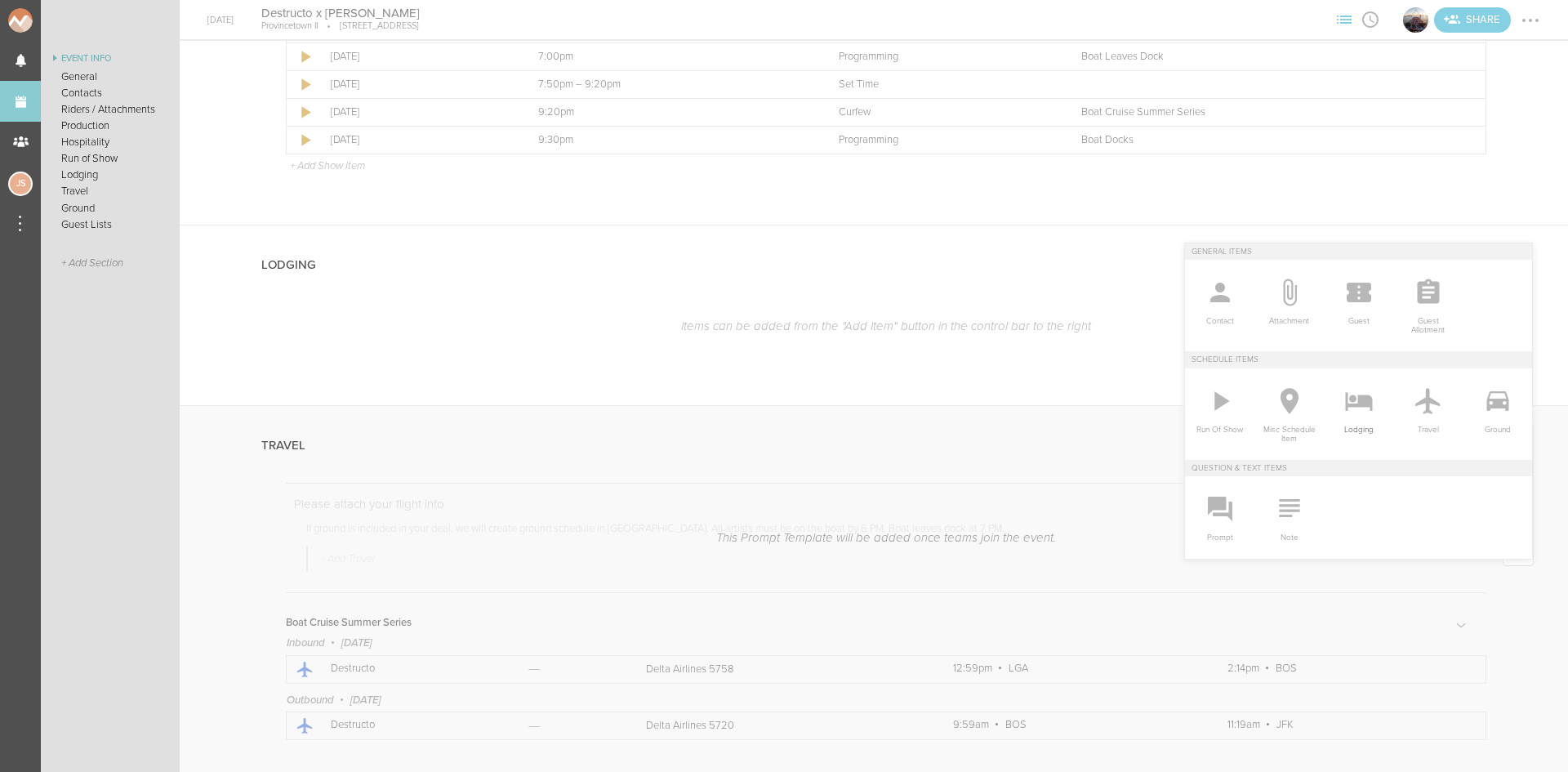
click at [1350, 407] on icon at bounding box center [1359, 401] width 33 height 33
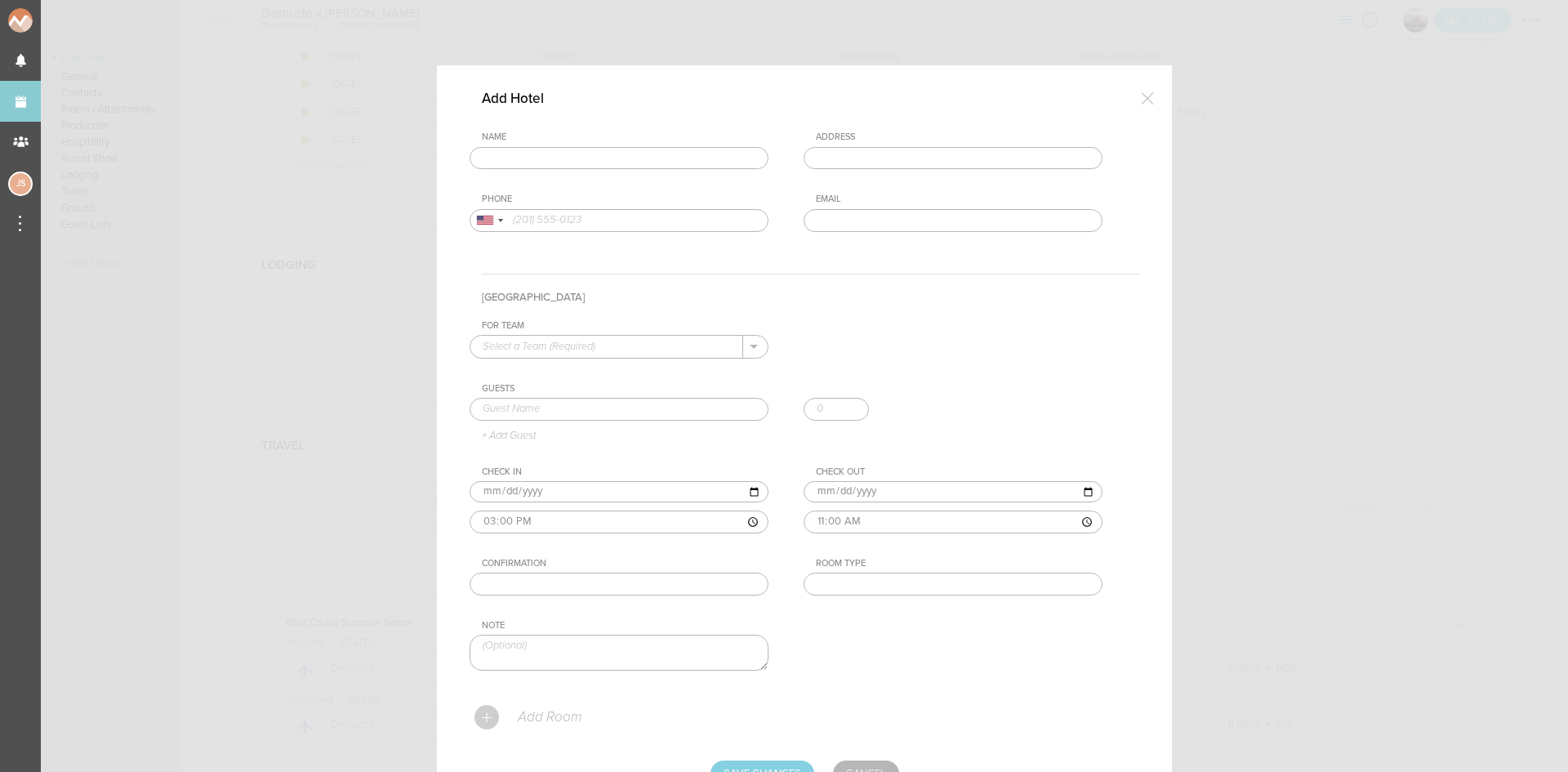
click at [599, 147] on input "text" at bounding box center [619, 158] width 299 height 23
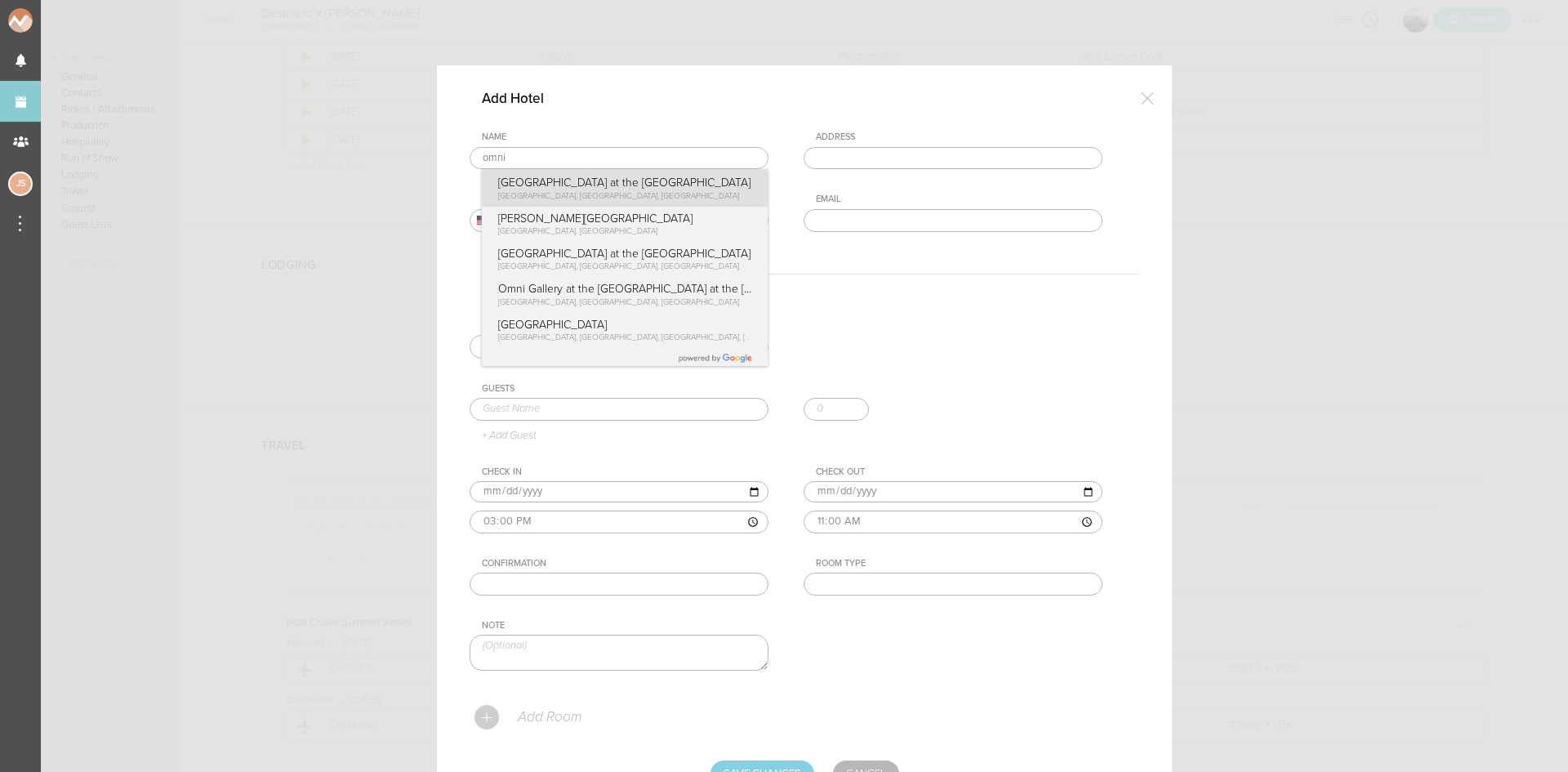
click at [643, 195] on div "Name omni Omni Boston Hotel at the Seaport Summer Street, Boston, MA, USA Omni …" at bounding box center [804, 194] width 669 height 125
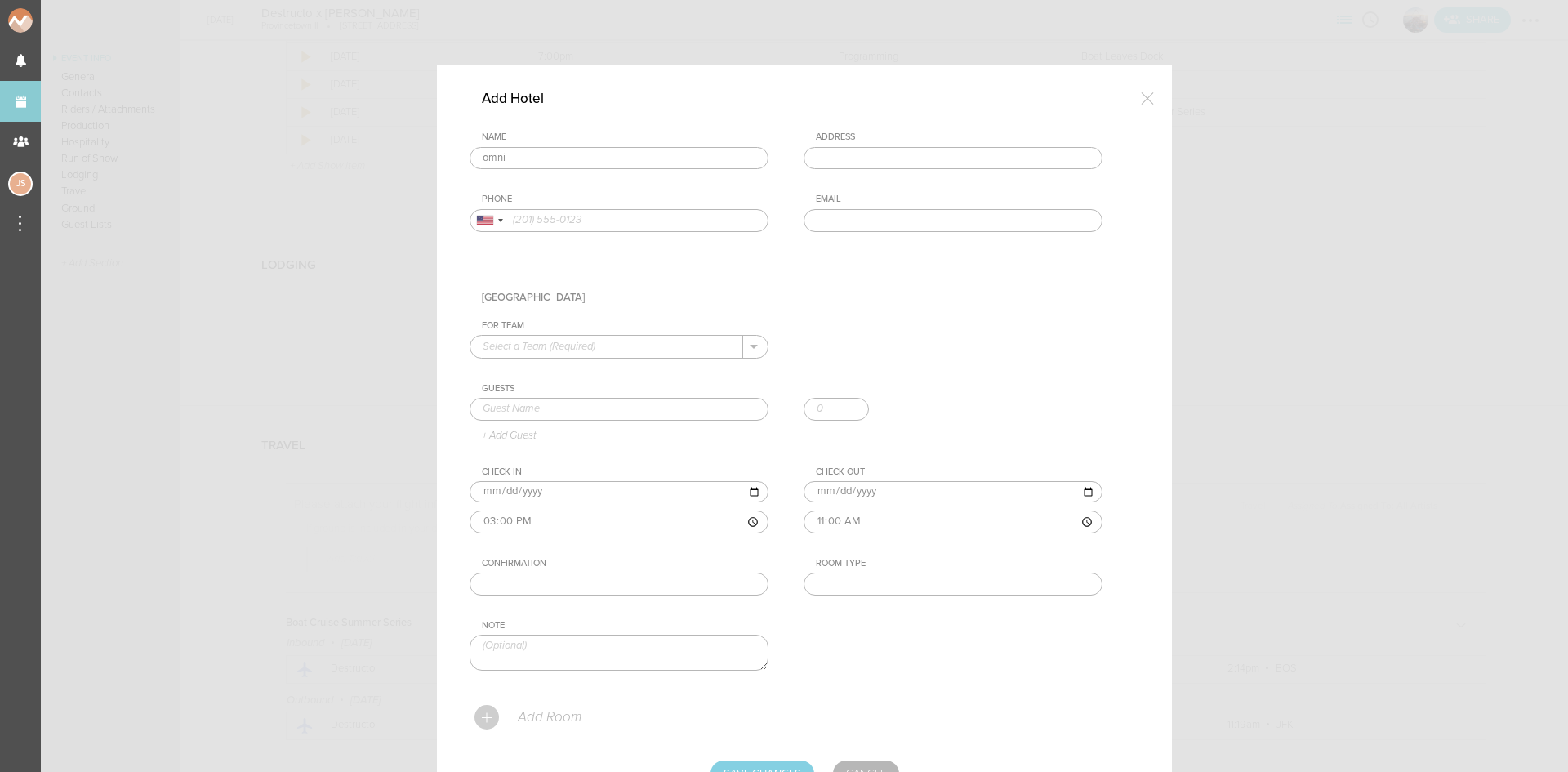
type input "Omni Boston Hotel at the Seaport"
type input "450 Summer St, Boston, MA 02210, USA"
type input "(617) 476-6664"
click at [653, 359] on div "For Team + Add New Team Boat Cruise Summer Series . Guests + Add Guest Check In…" at bounding box center [804, 509] width 669 height 378
click at [653, 346] on input "text" at bounding box center [607, 346] width 273 height 21
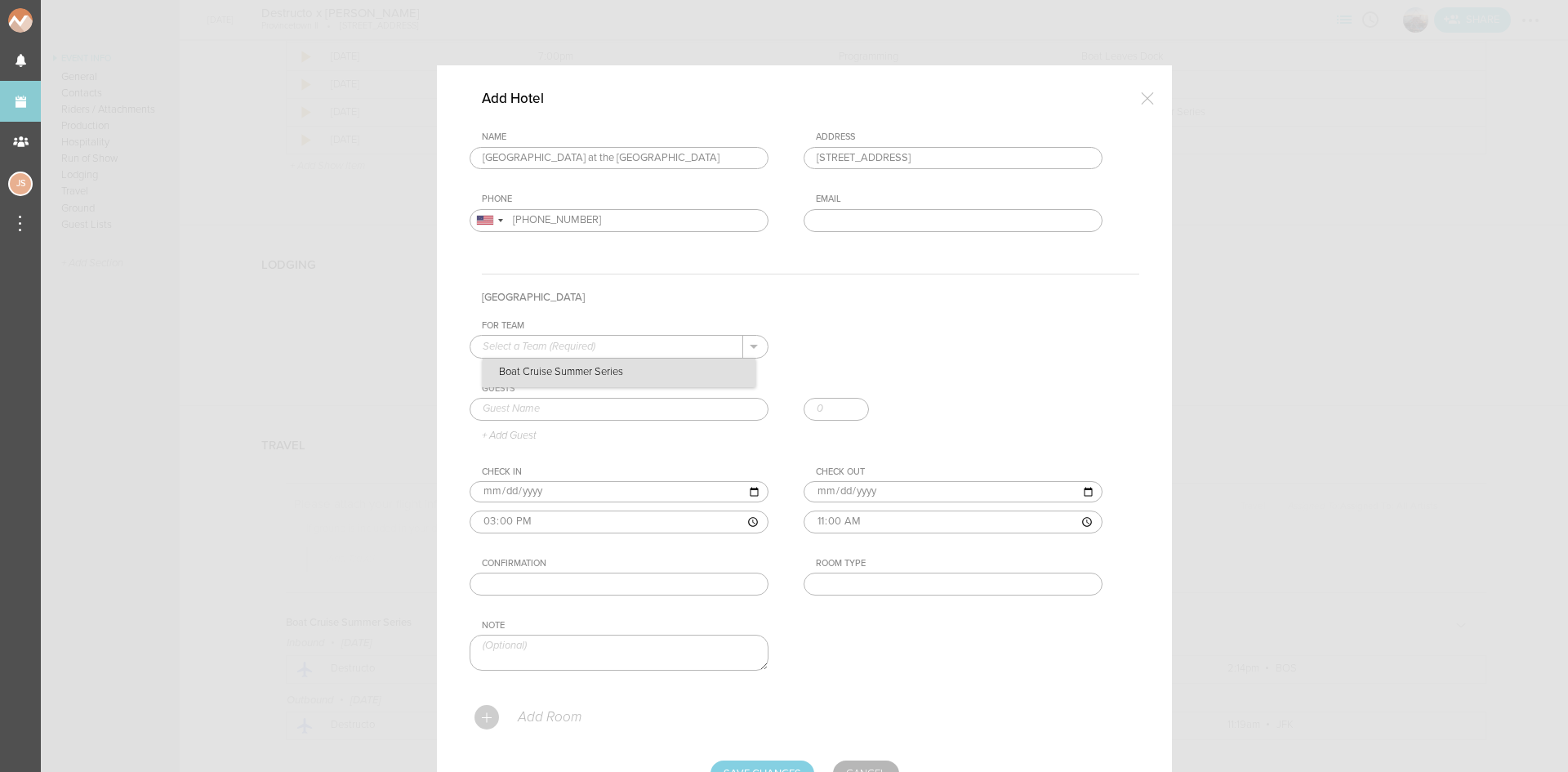
click at [663, 368] on p "Boat Cruise Summer Series" at bounding box center [618, 372] width 273 height 28
type input "Boat Cruise Summer Series"
click at [668, 398] on input "text" at bounding box center [619, 409] width 299 height 23
paste input "Gary Richards"
type input "Gary Richards"
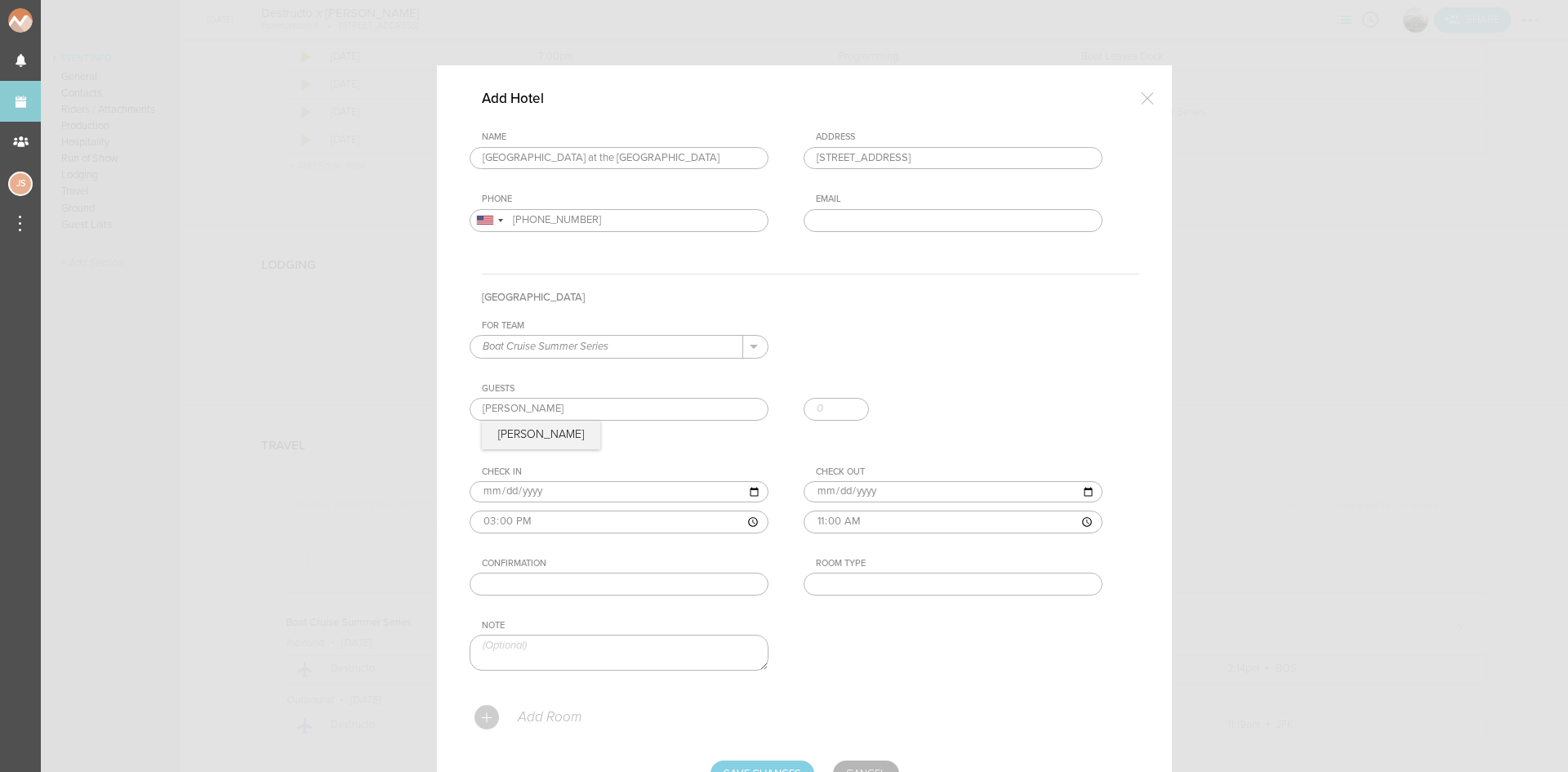
click at [833, 592] on input "text" at bounding box center [953, 583] width 299 height 23
type input "King"
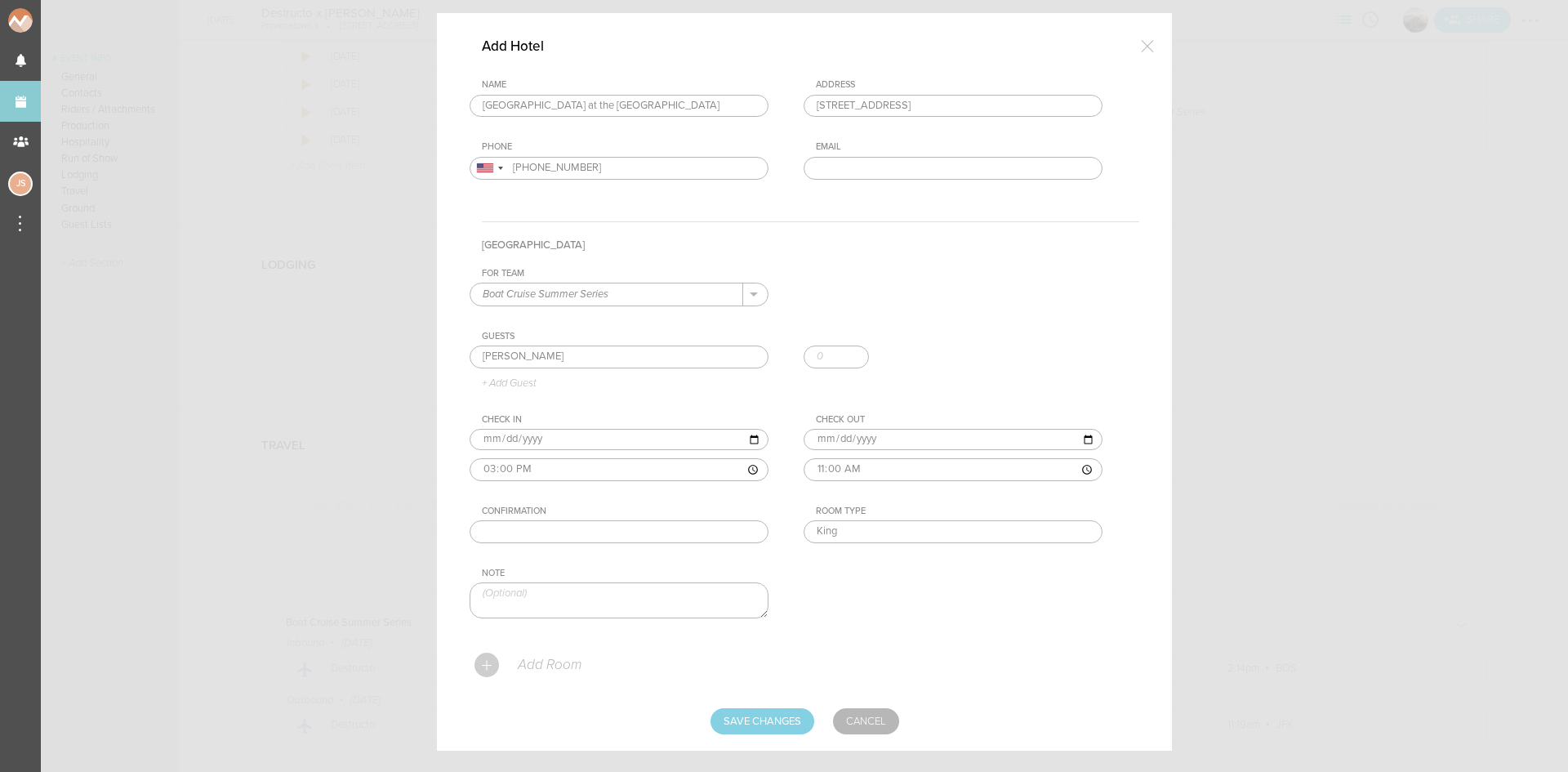
scroll to position [80, 0]
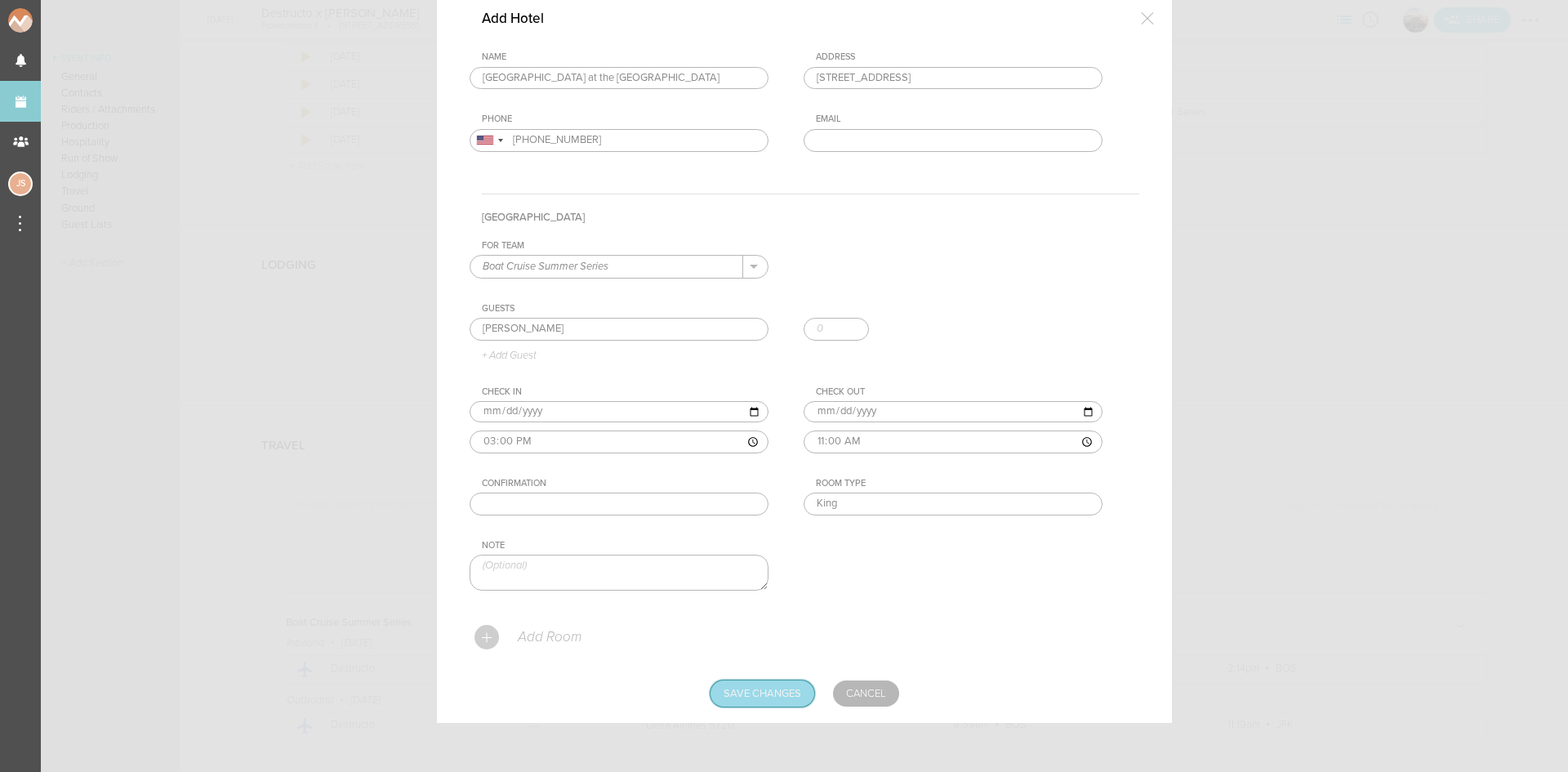
click at [772, 686] on input "Save Changes" at bounding box center [762, 693] width 103 height 26
type input "Saving..."
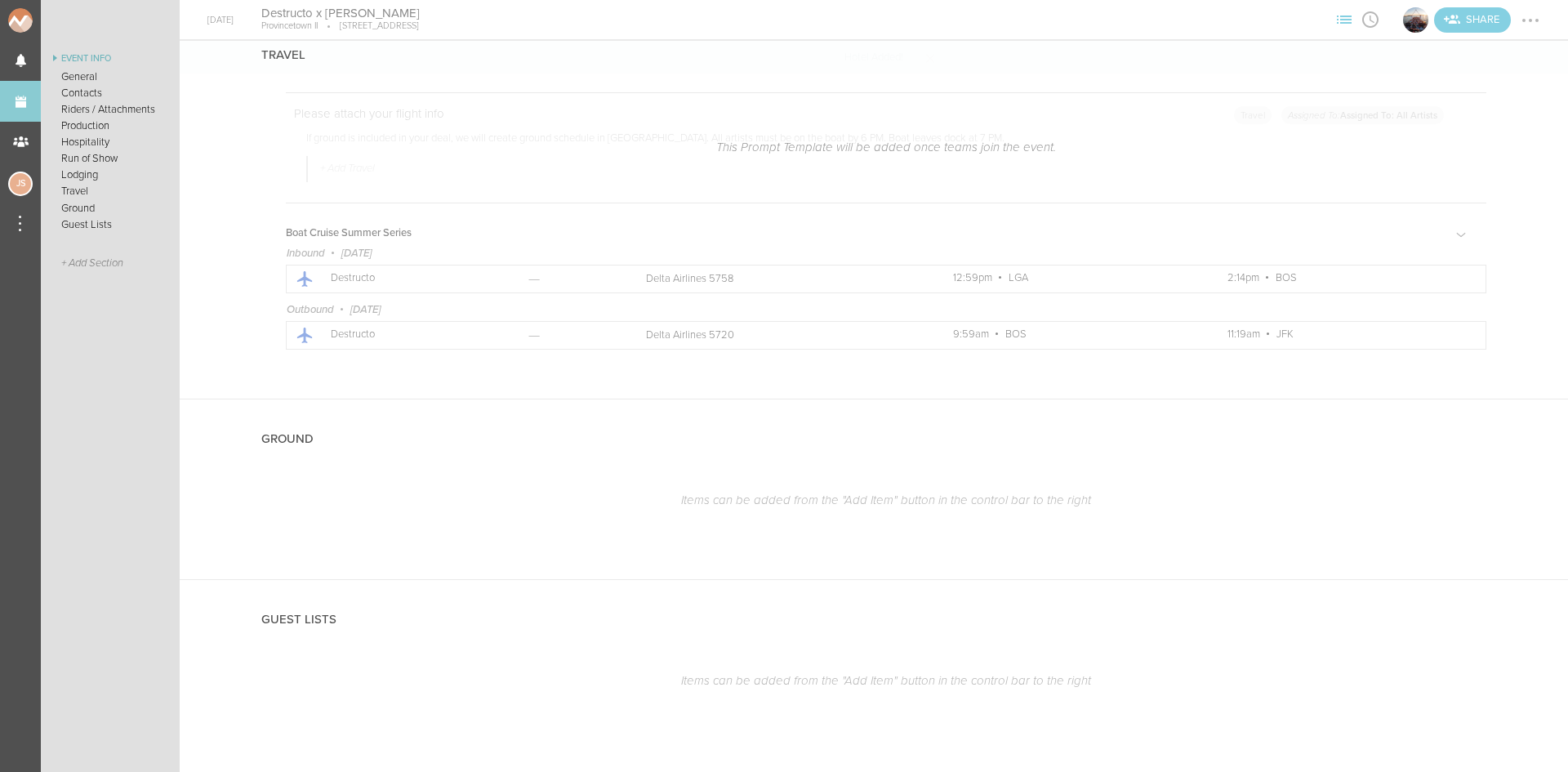
scroll to position [2975, 0]
